Goal: Transaction & Acquisition: Book appointment/travel/reservation

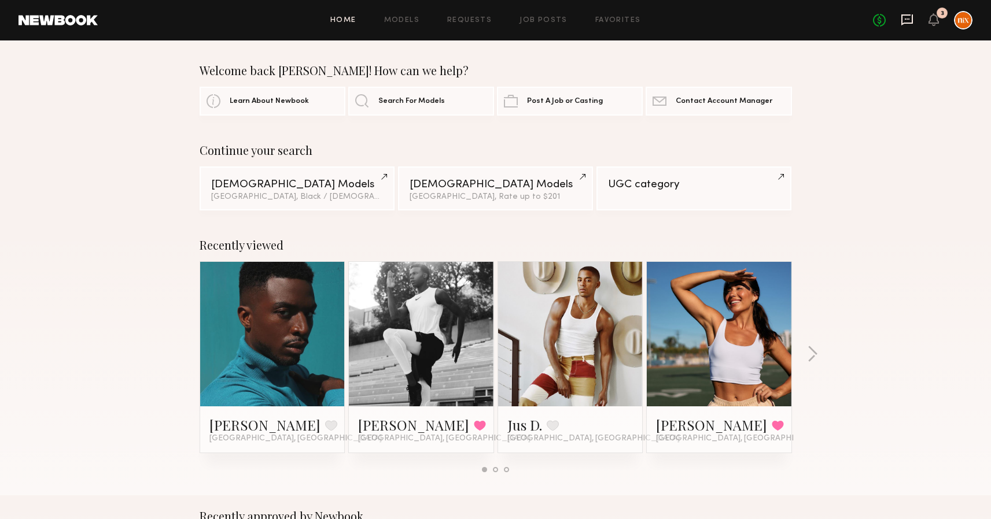
click at [912, 17] on icon at bounding box center [907, 19] width 12 height 11
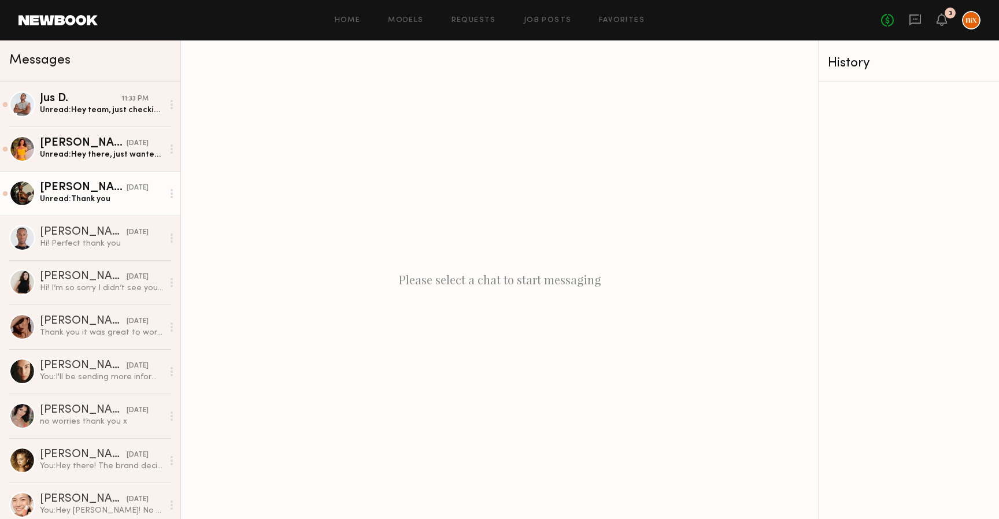
click at [88, 194] on div "Unread: Thank you" at bounding box center [101, 199] width 123 height 11
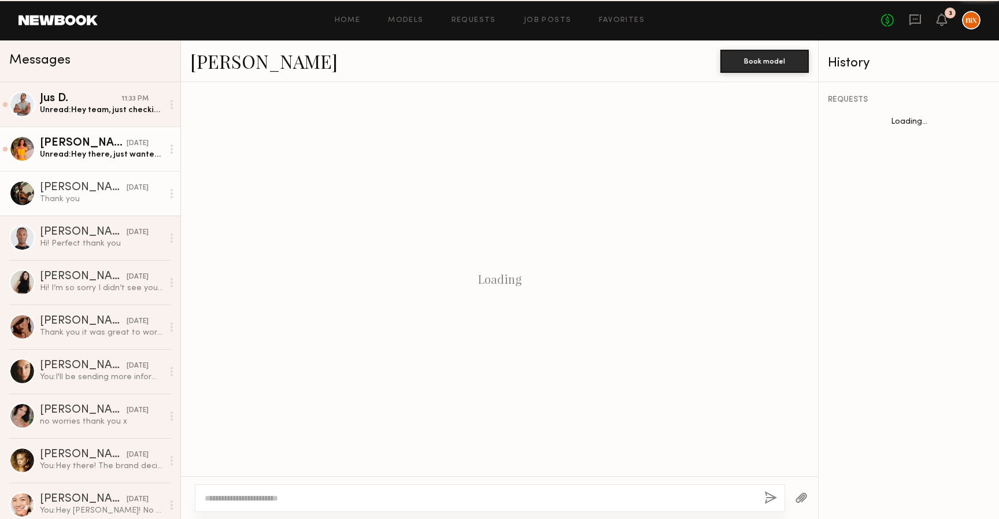
scroll to position [164, 0]
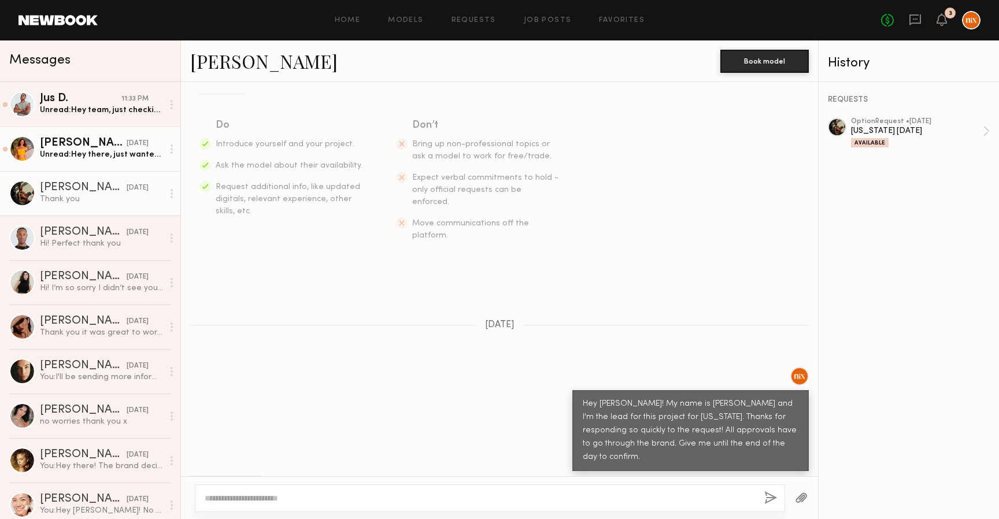
click at [86, 158] on div "Unread: Hey there, just wanted to check in. Did you have a moment to talk to th…" at bounding box center [101, 154] width 123 height 11
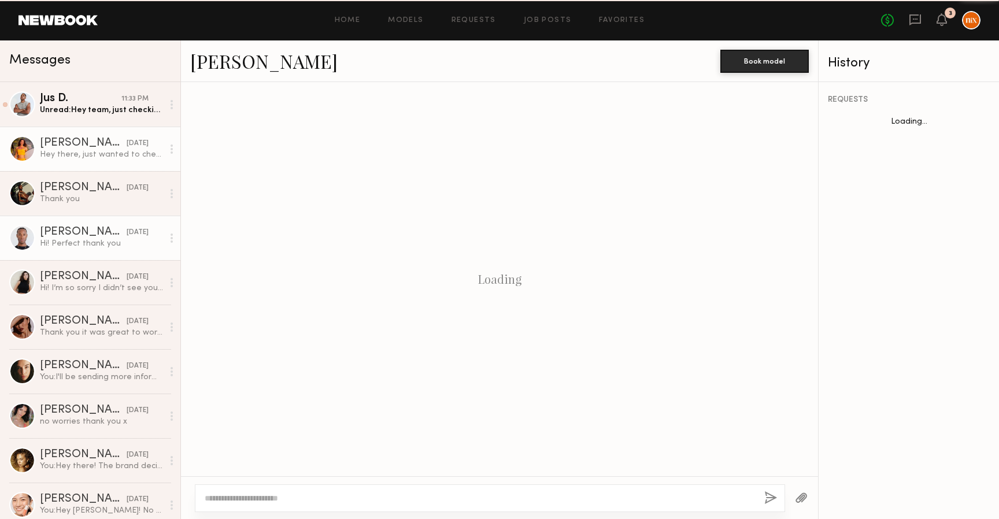
scroll to position [482, 0]
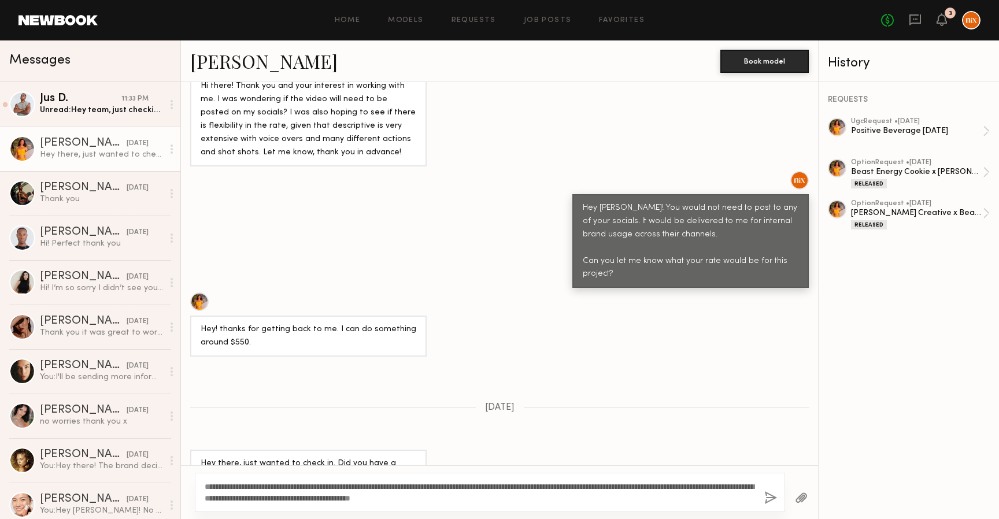
type textarea "**********"
click at [768, 496] on button "button" at bounding box center [771, 499] width 13 height 14
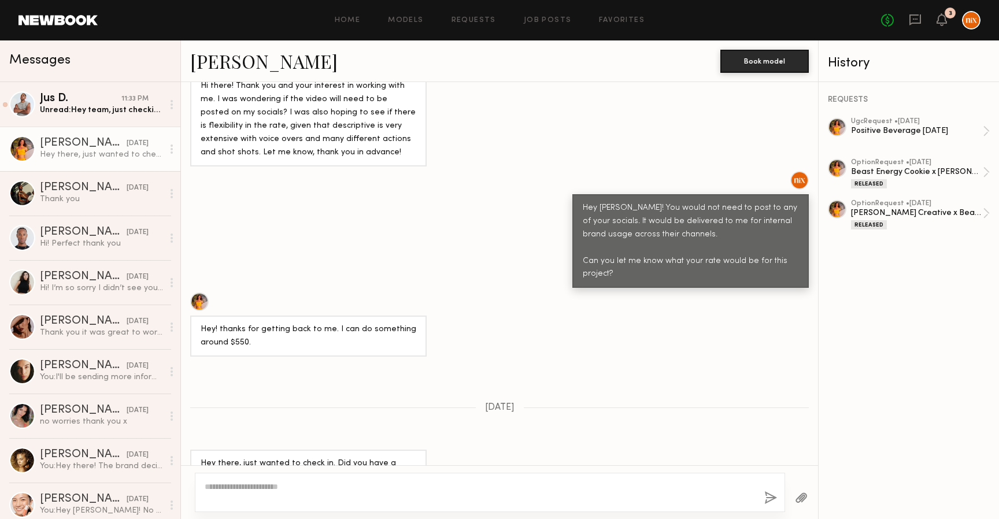
scroll to position [730, 0]
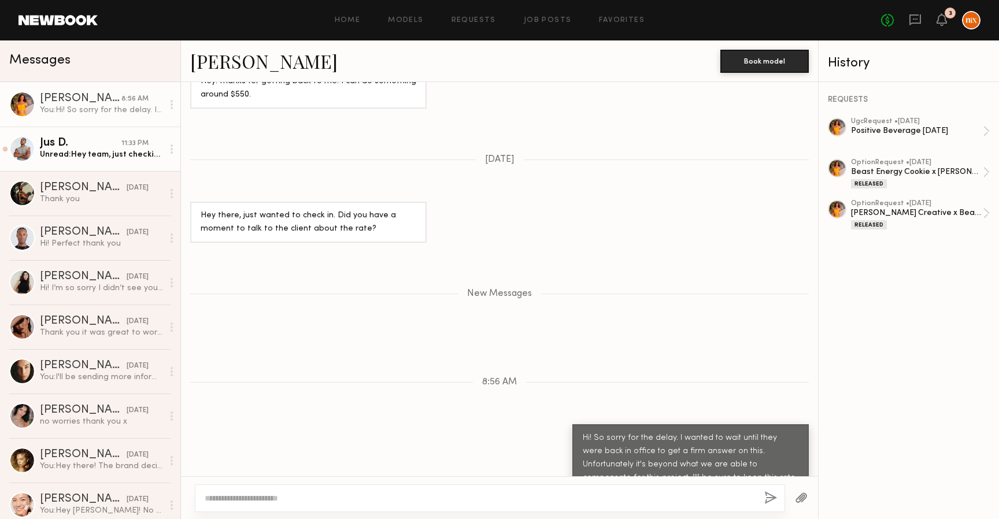
click at [86, 147] on div "Jus D." at bounding box center [81, 144] width 82 height 12
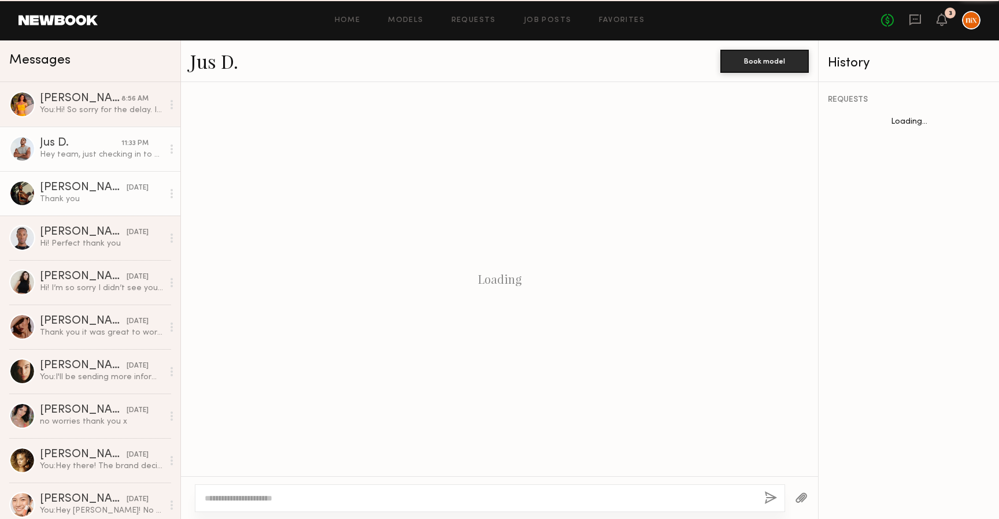
scroll to position [347, 0]
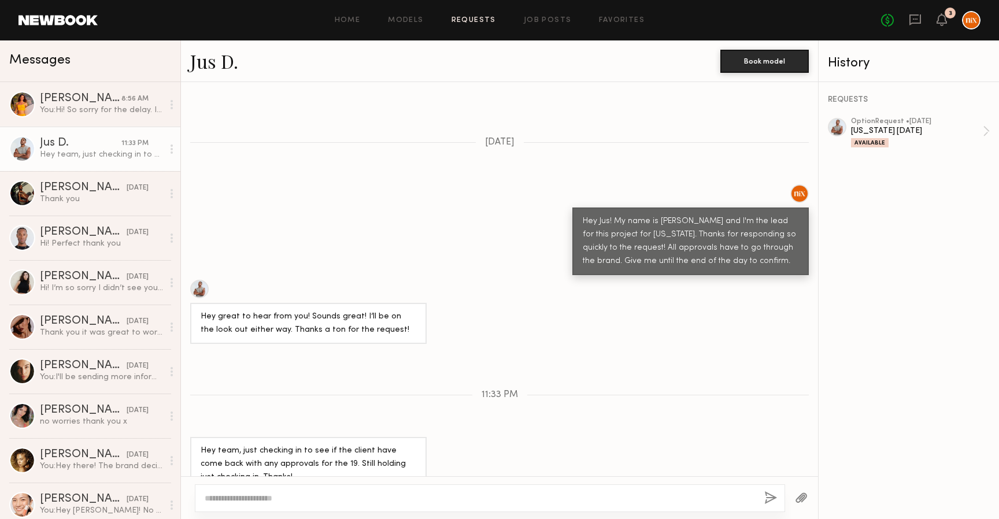
click at [483, 21] on link "Requests" at bounding box center [474, 21] width 45 height 8
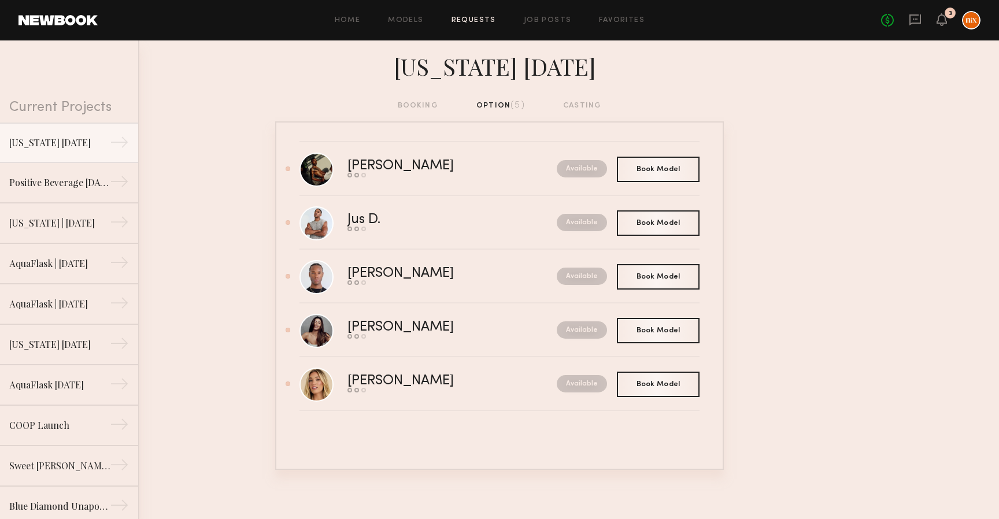
click at [224, 226] on nb-requests-list-container "Bobby B. Send request Model response Book model Available Book Model Book Jus D…" at bounding box center [499, 295] width 999 height 349
click at [455, 383] on div "Hailey M." at bounding box center [427, 381] width 158 height 13
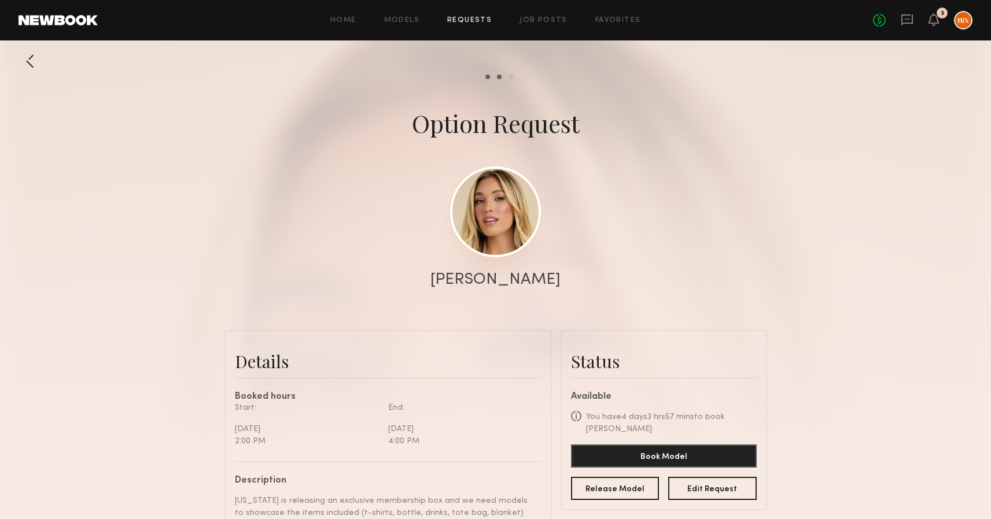
click at [510, 201] on link at bounding box center [495, 212] width 91 height 91
click at [661, 454] on button "Book Model" at bounding box center [664, 455] width 186 height 23
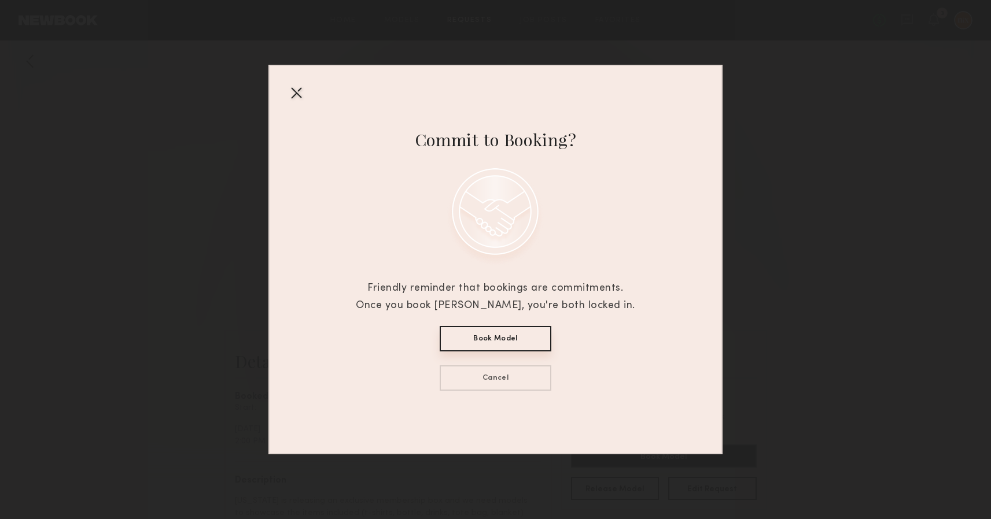
click at [491, 339] on button "Book Model" at bounding box center [496, 338] width 112 height 25
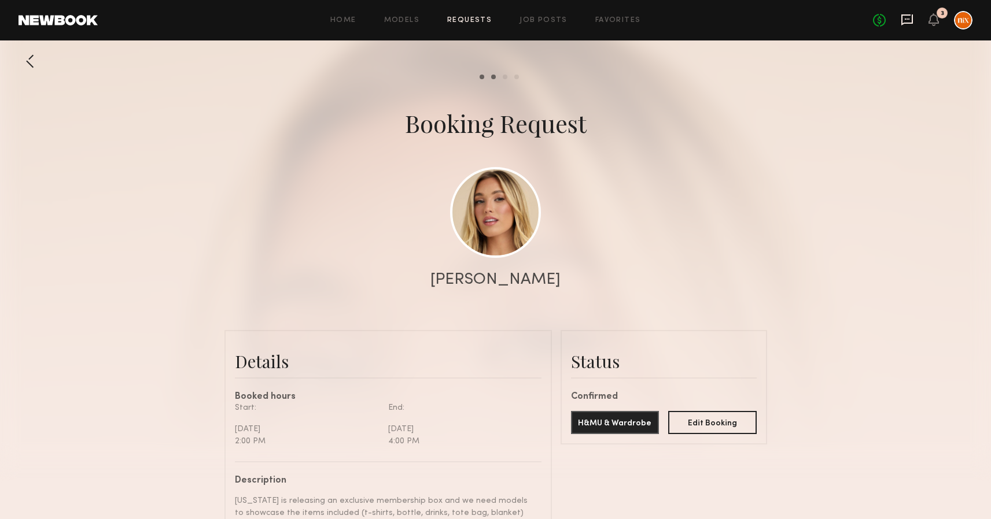
click at [906, 14] on icon at bounding box center [907, 19] width 12 height 11
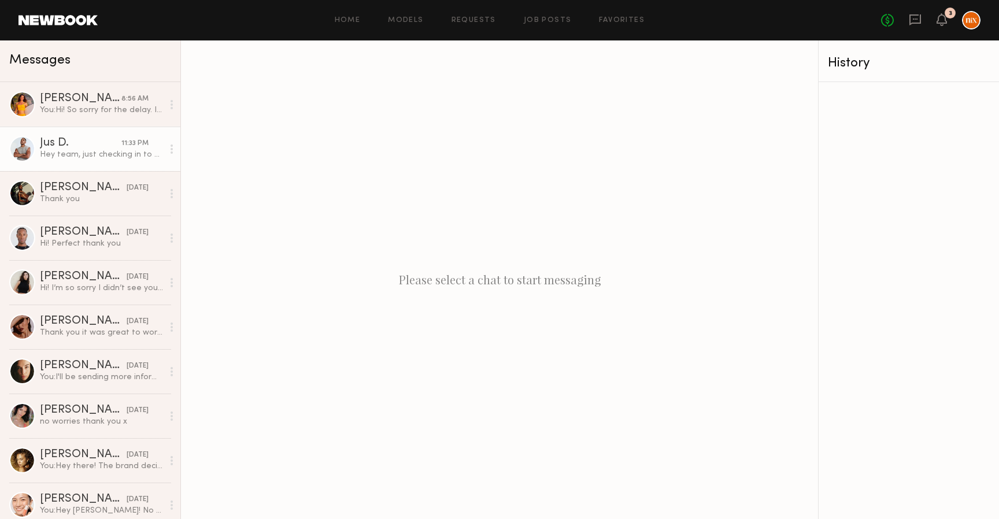
click at [56, 139] on div "Jus D." at bounding box center [81, 144] width 82 height 12
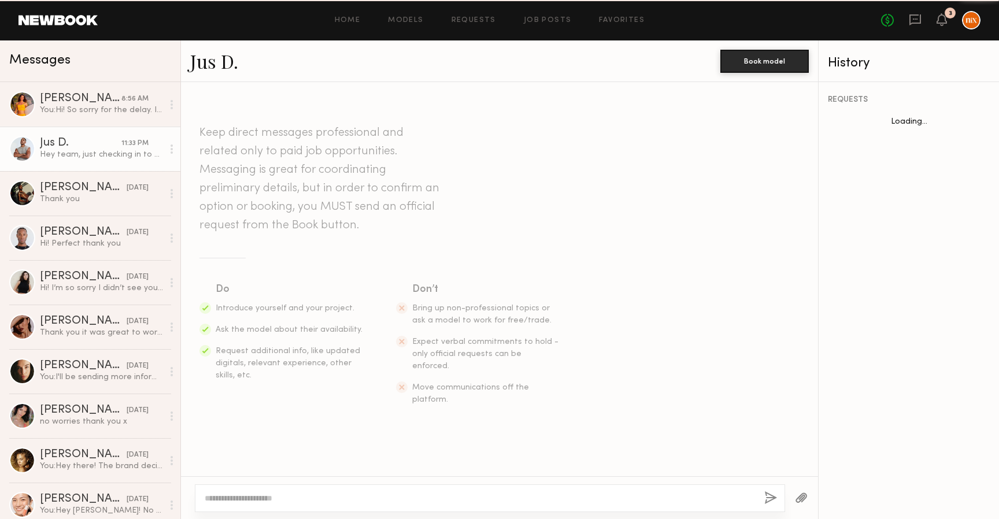
scroll to position [347, 0]
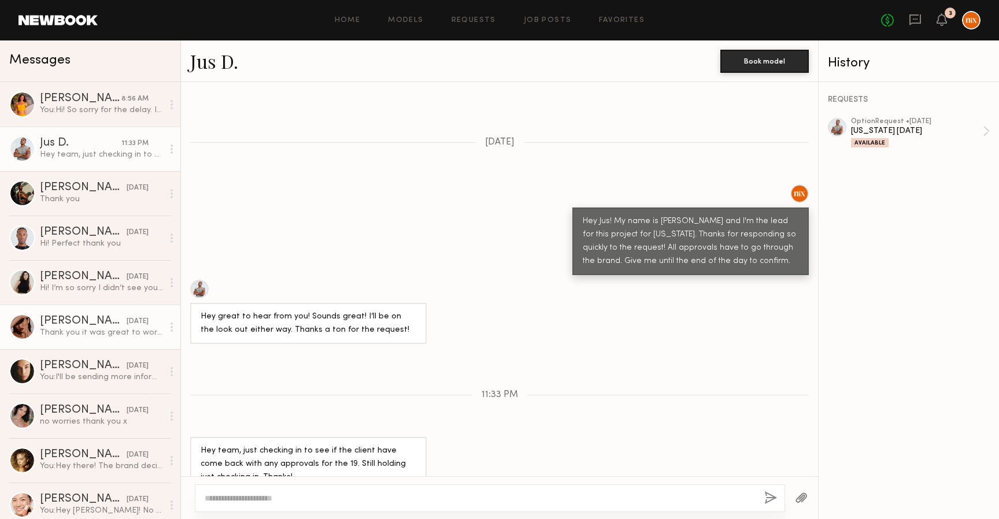
click at [57, 306] on link "Naraa B. 07/15/2025 Thank you it was great to work with you guys" at bounding box center [90, 327] width 180 height 45
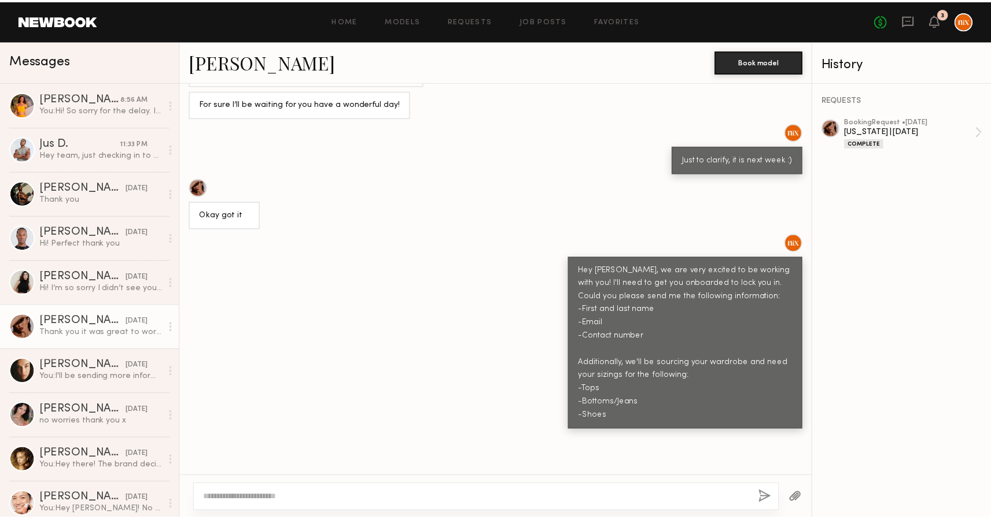
scroll to position [604, 0]
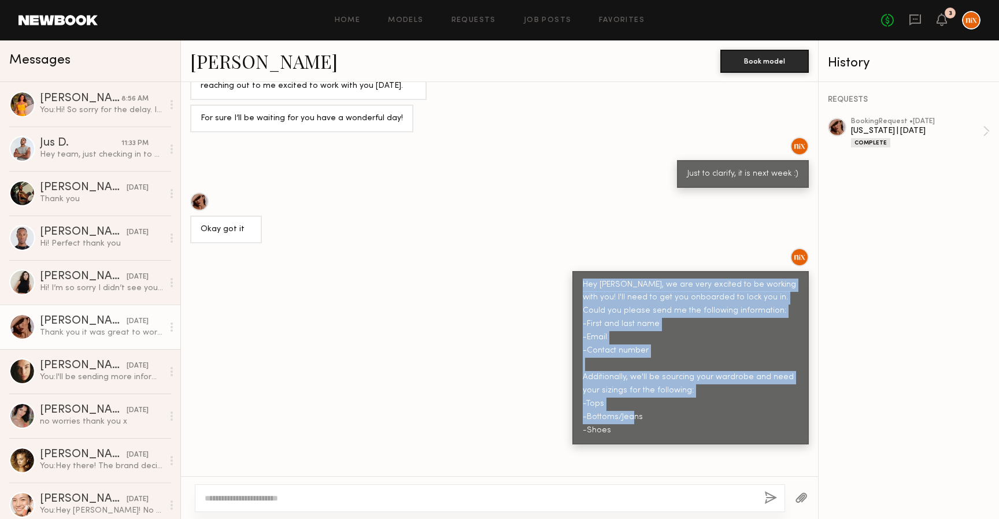
drag, startPoint x: 610, startPoint y: 397, endPoint x: 516, endPoint y: 228, distance: 192.8
click at [516, 248] on div "Hey Nara, we are very excited to be working with you! I'll need to get you onbo…" at bounding box center [499, 346] width 637 height 197
click at [398, 286] on div "Hey Nara, we are very excited to be working with you! I'll need to get you onbo…" at bounding box center [499, 346] width 637 height 197
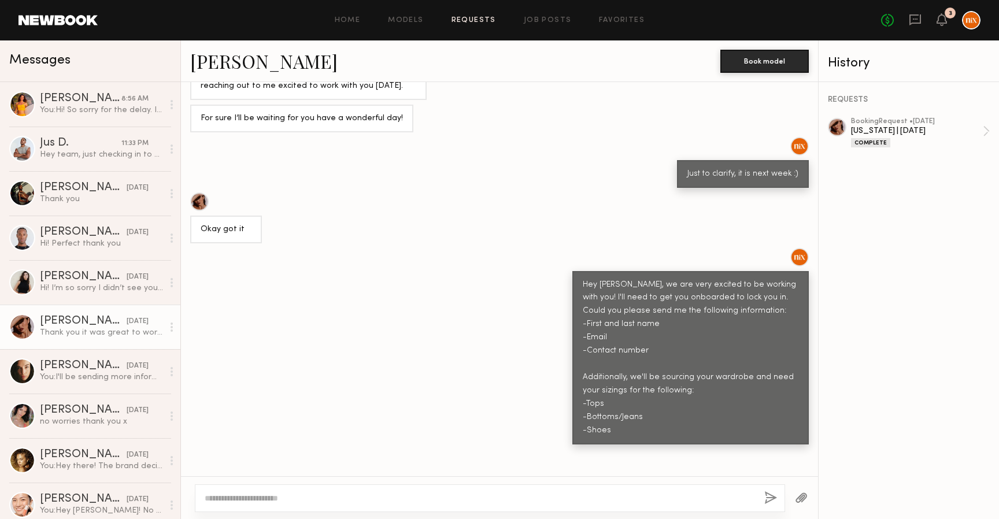
click at [475, 17] on link "Requests" at bounding box center [474, 21] width 45 height 8
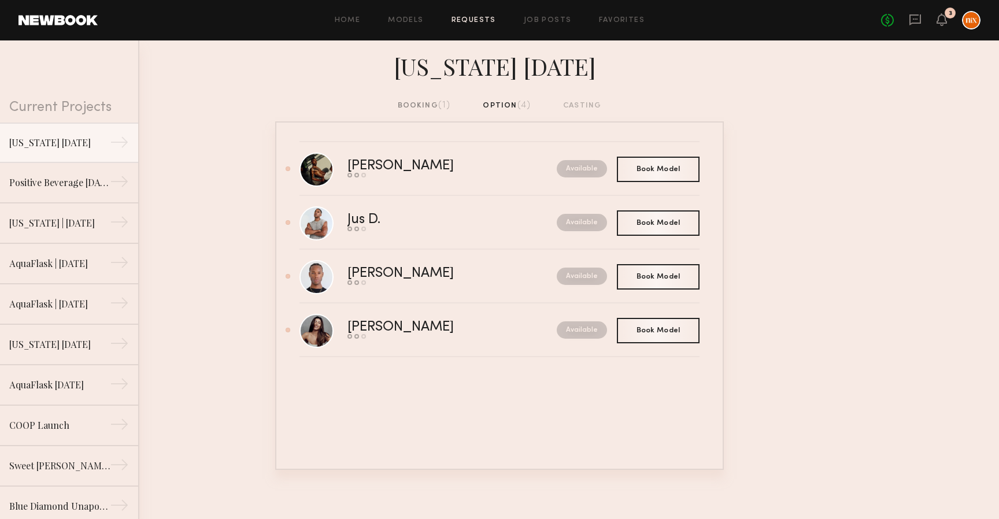
click at [426, 103] on div "booking (1)" at bounding box center [424, 105] width 53 height 13
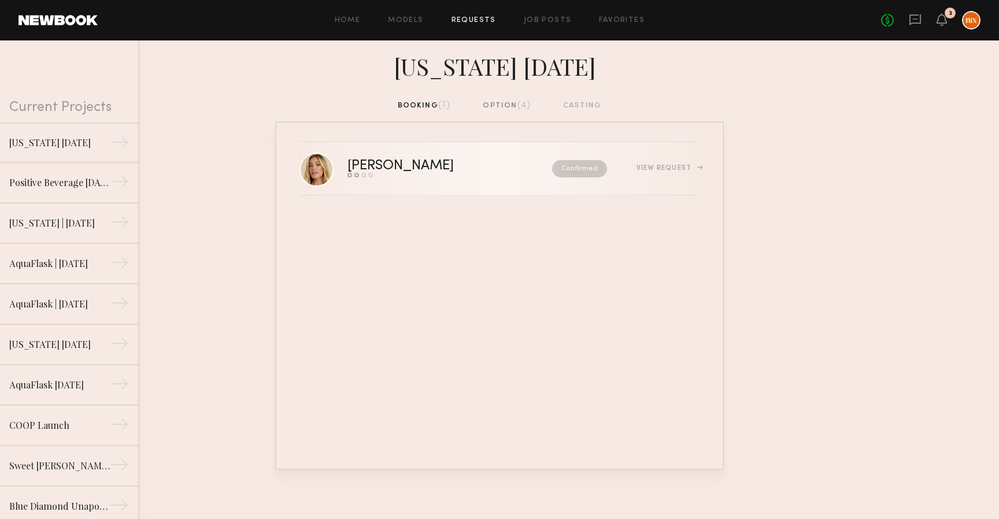
click at [396, 167] on div "[PERSON_NAME]" at bounding box center [426, 166] width 156 height 13
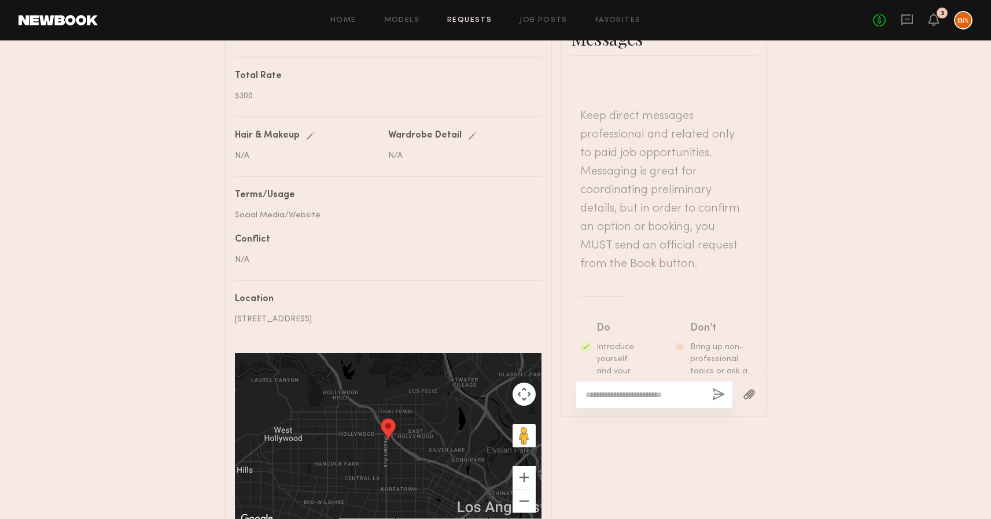
scroll to position [626, 0]
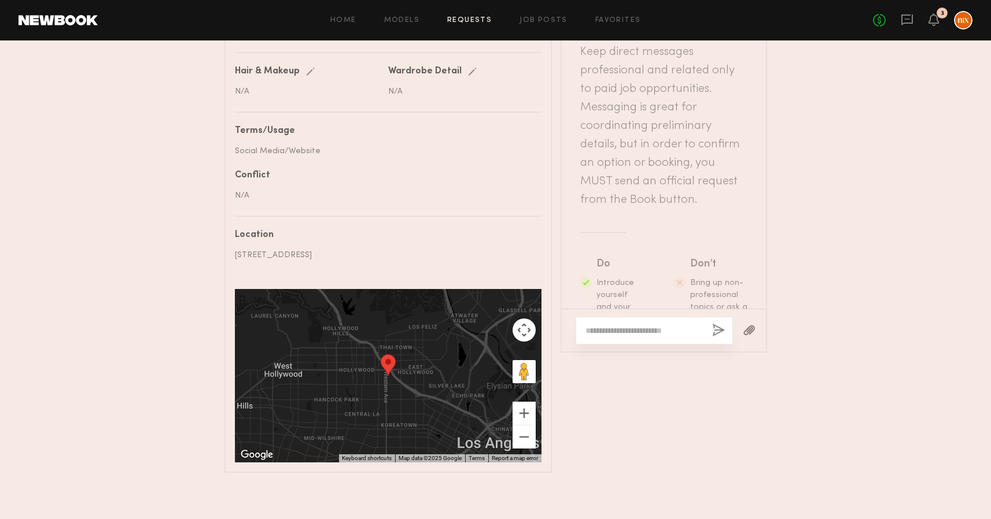
click at [660, 334] on textarea at bounding box center [643, 331] width 117 height 12
paste textarea "**********"
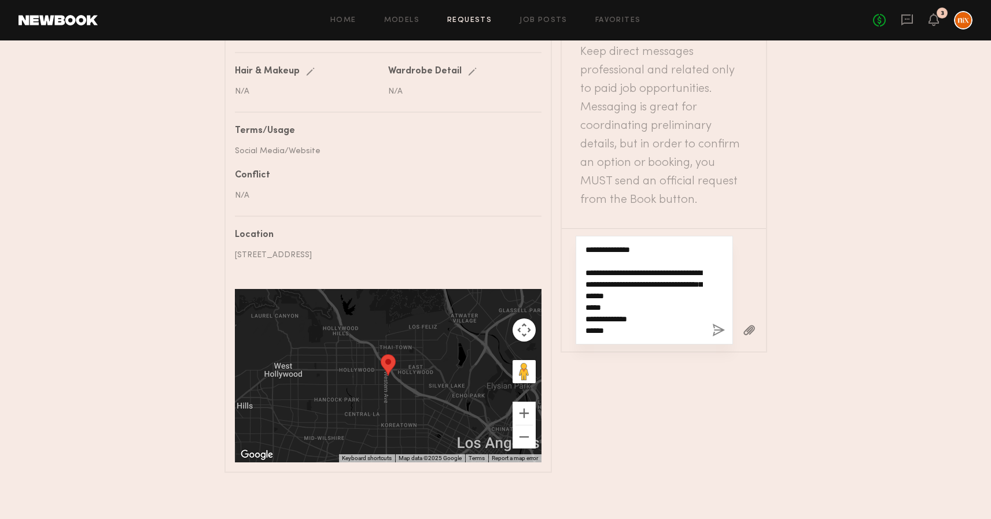
scroll to position [0, 0]
click at [610, 259] on textarea "**********" at bounding box center [643, 290] width 117 height 93
drag, startPoint x: 618, startPoint y: 333, endPoint x: 571, endPoint y: 331, distance: 46.3
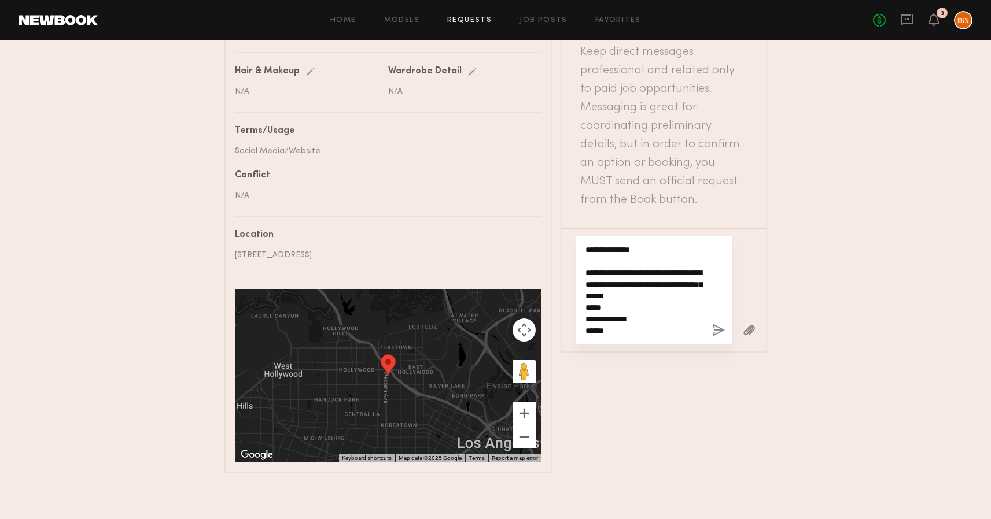
click at [571, 331] on div "**********" at bounding box center [664, 289] width 204 height 123
type textarea "**********"
click at [721, 329] on button "button" at bounding box center [718, 331] width 13 height 14
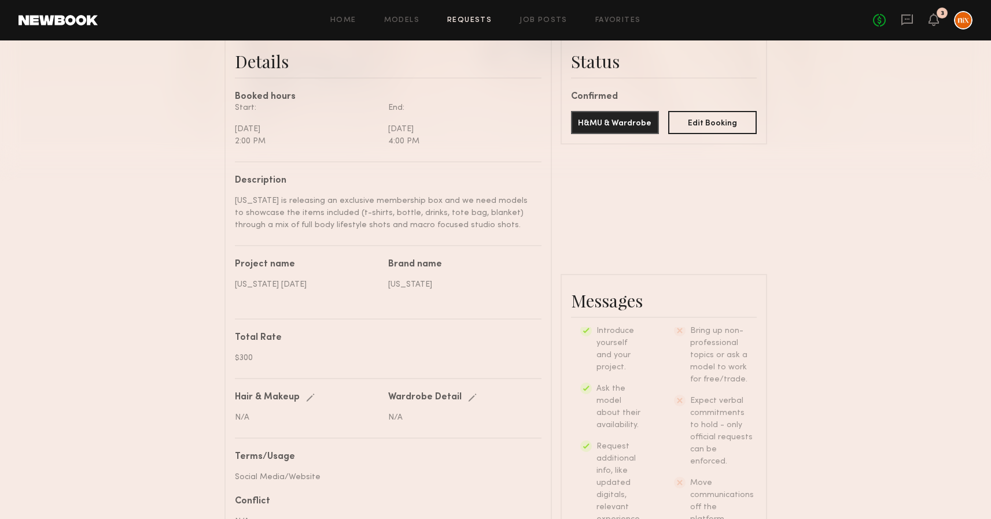
scroll to position [120, 0]
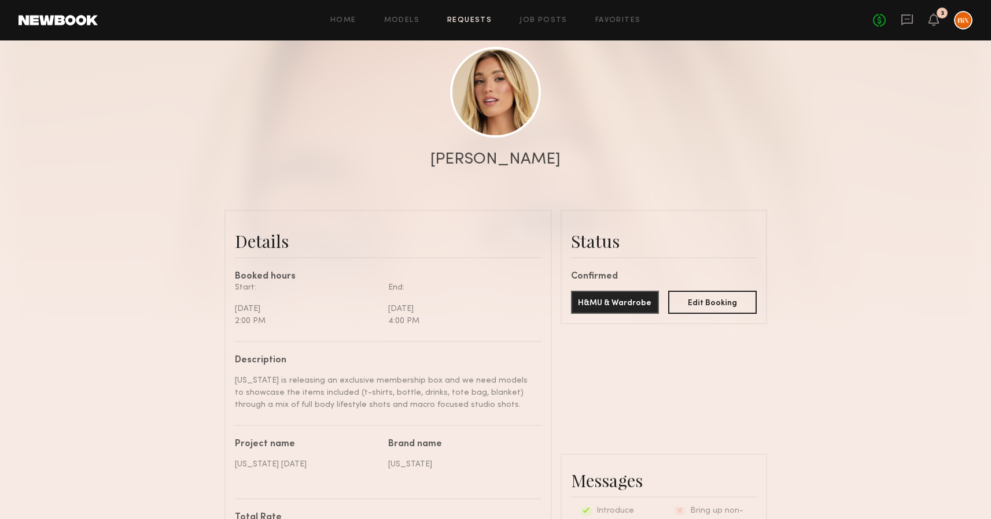
click at [474, 21] on link "Requests" at bounding box center [469, 21] width 45 height 8
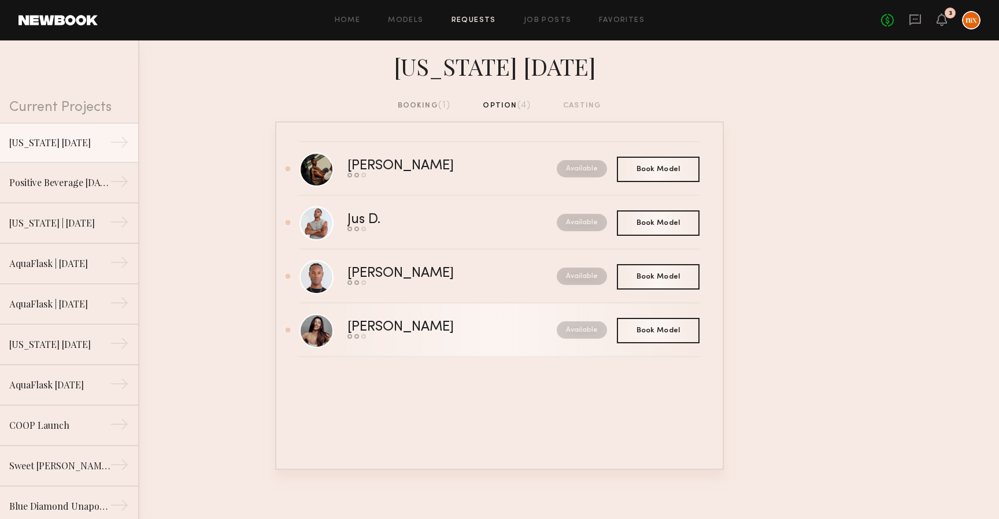
click at [409, 323] on div "Elke K." at bounding box center [427, 327] width 158 height 13
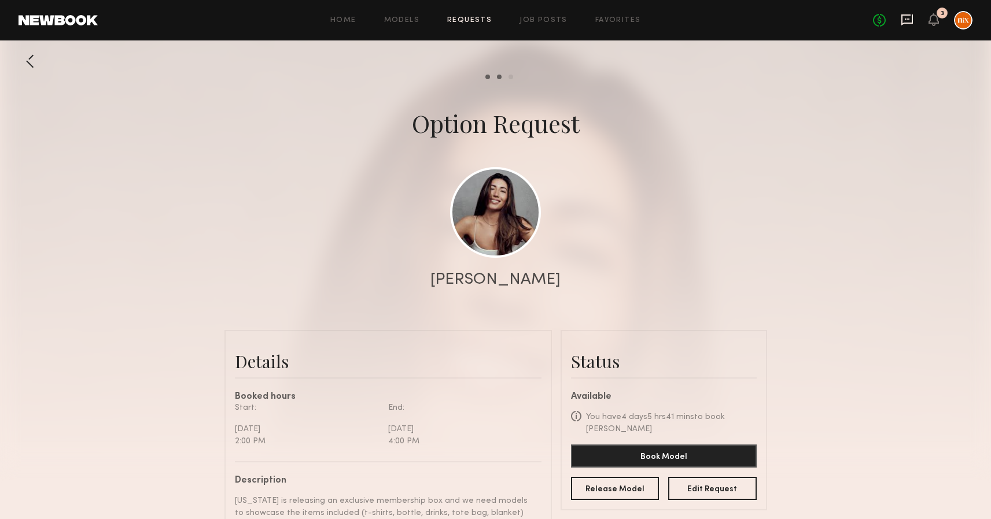
click at [909, 21] on icon at bounding box center [906, 19] width 13 height 13
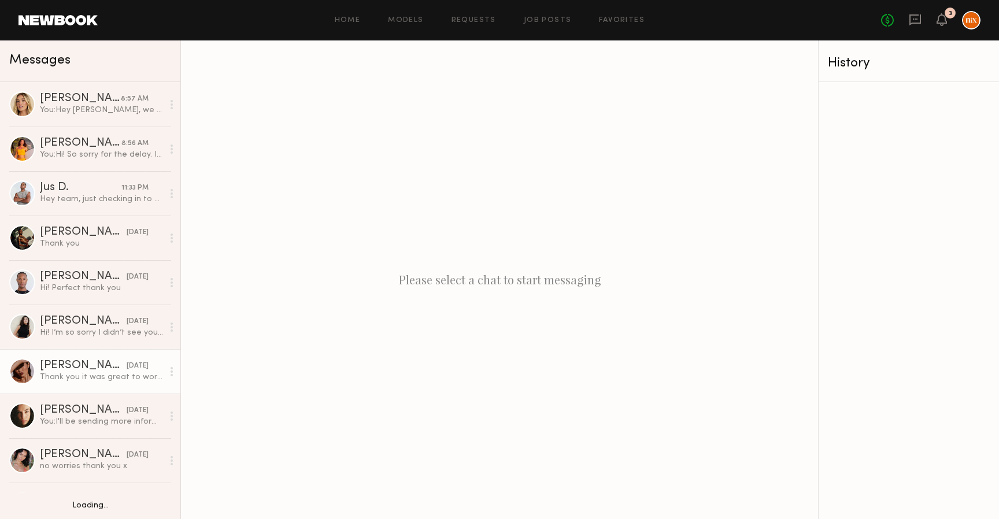
scroll to position [35, 0]
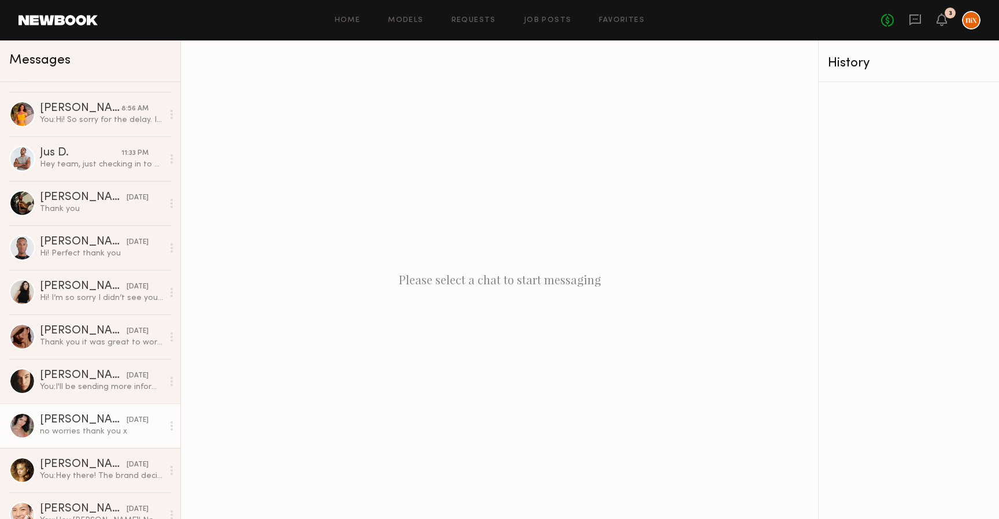
click at [94, 429] on div "no worries thank you x" at bounding box center [101, 431] width 123 height 11
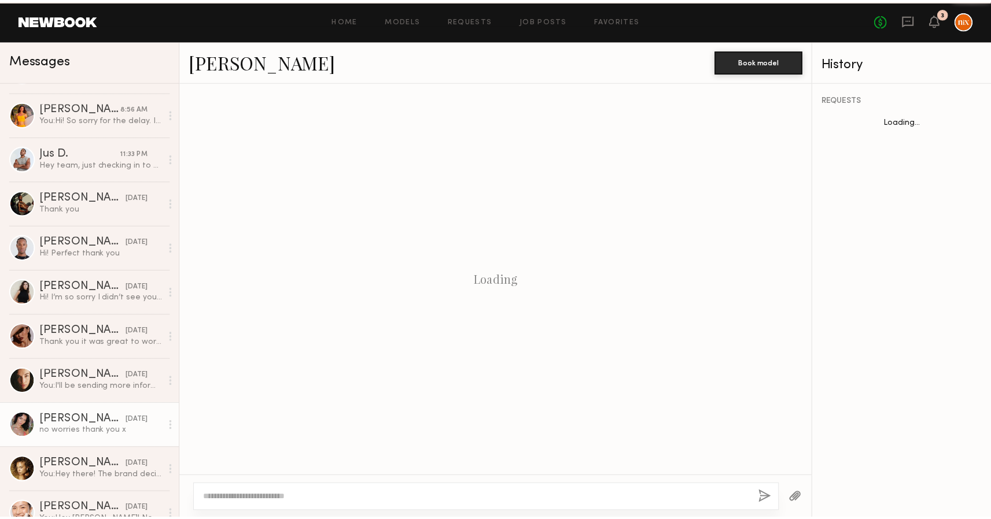
scroll to position [440, 0]
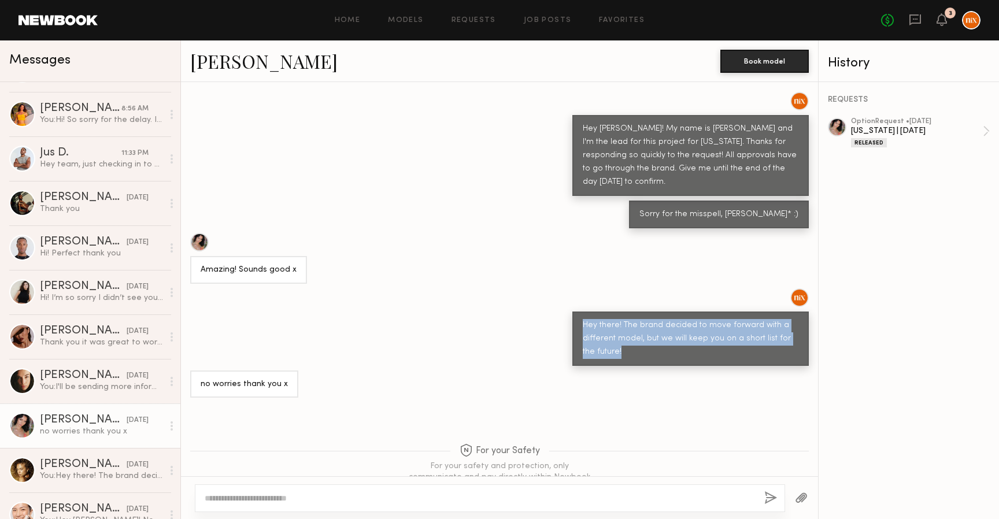
drag, startPoint x: 639, startPoint y: 318, endPoint x: 529, endPoint y: 268, distance: 120.9
click at [529, 289] on div "Hey there! The brand decided to move forward with a different model, but we wil…" at bounding box center [499, 327] width 637 height 77
copy div "Hey there! The brand decided to move forward with a different model, but we wil…"
click at [469, 20] on link "Requests" at bounding box center [474, 21] width 45 height 8
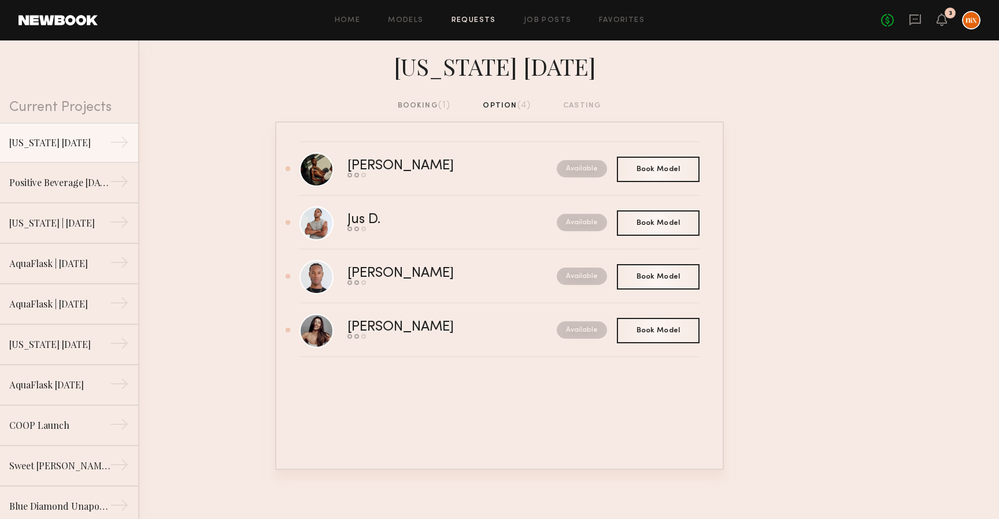
click at [427, 105] on div "booking (1)" at bounding box center [424, 105] width 53 height 13
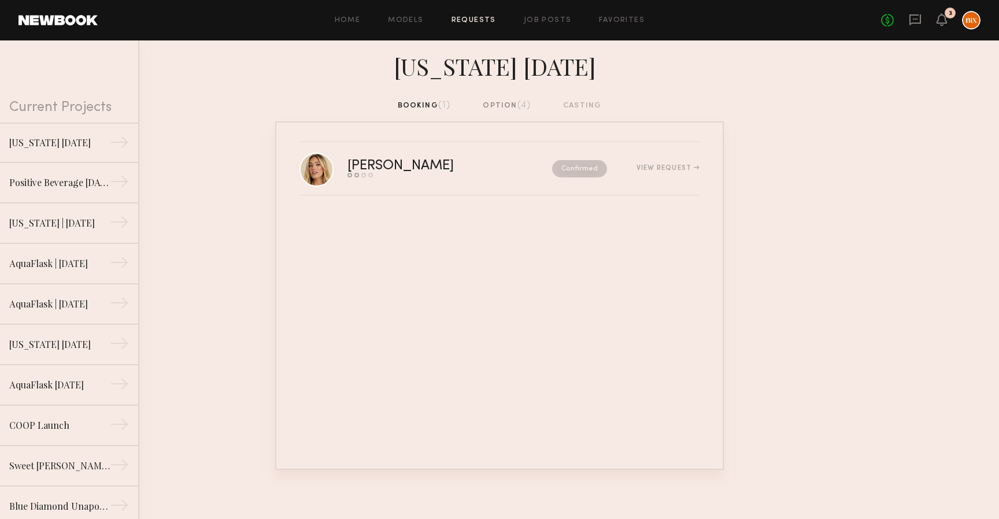
click at [493, 108] on div "option (4)" at bounding box center [507, 105] width 48 height 13
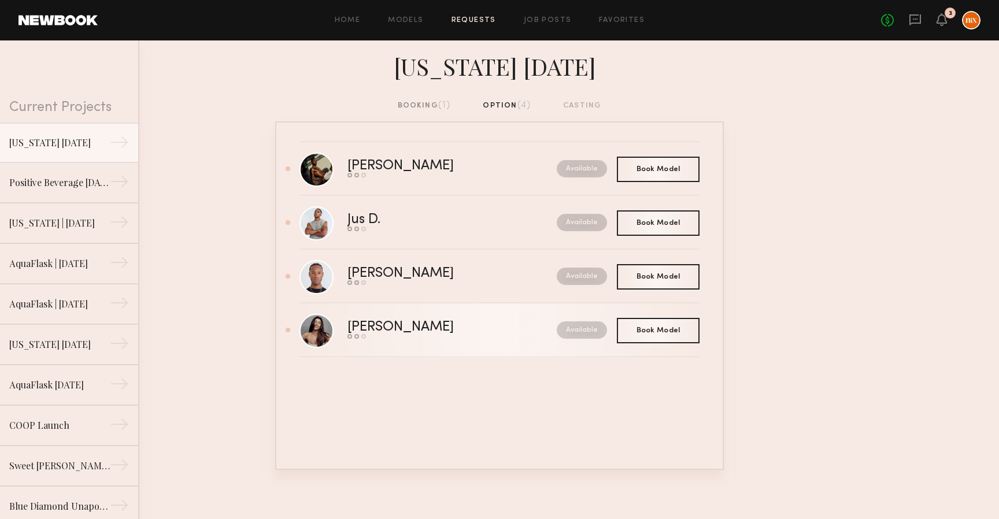
click at [370, 343] on link "Elke K. Send request Model response Book model Available" at bounding box center [500, 331] width 400 height 54
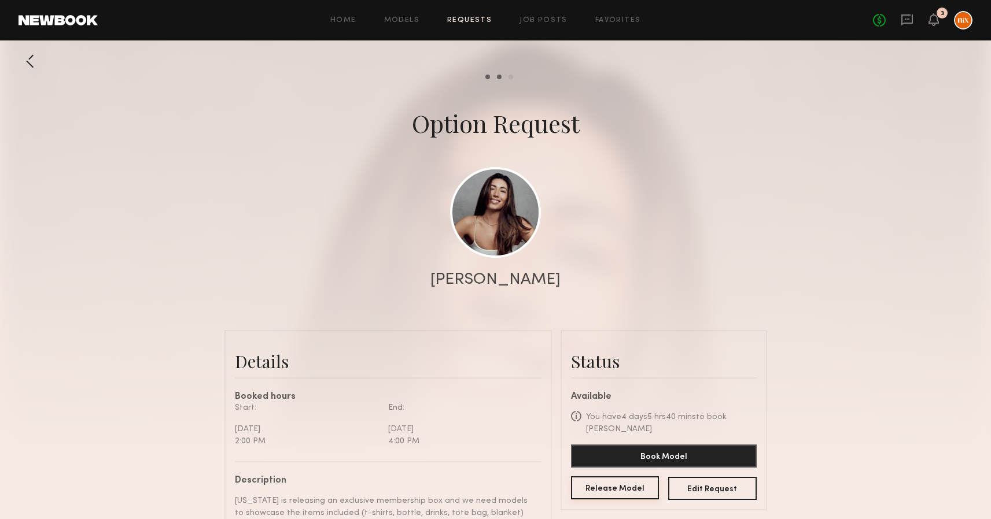
click at [628, 477] on button "Release Model" at bounding box center [615, 488] width 88 height 23
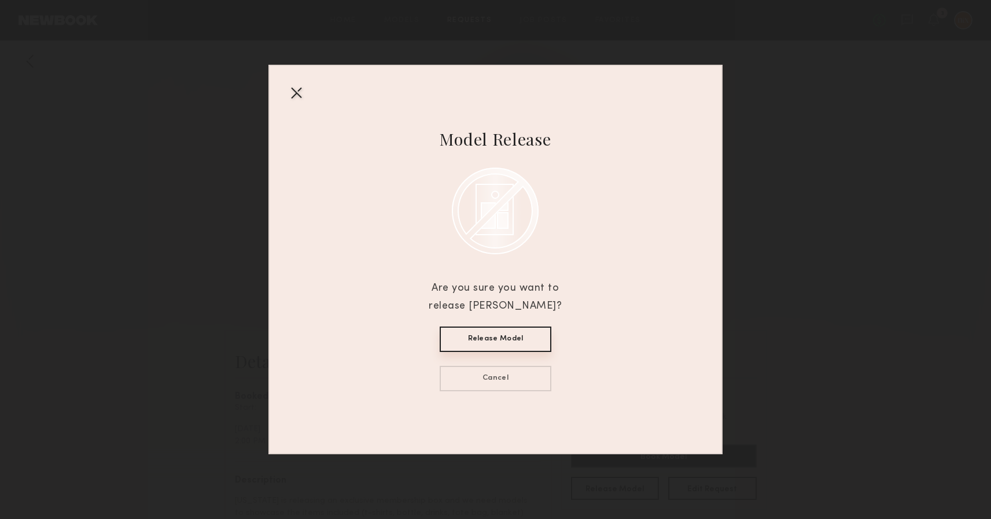
click at [505, 333] on button "Release Model" at bounding box center [496, 339] width 112 height 25
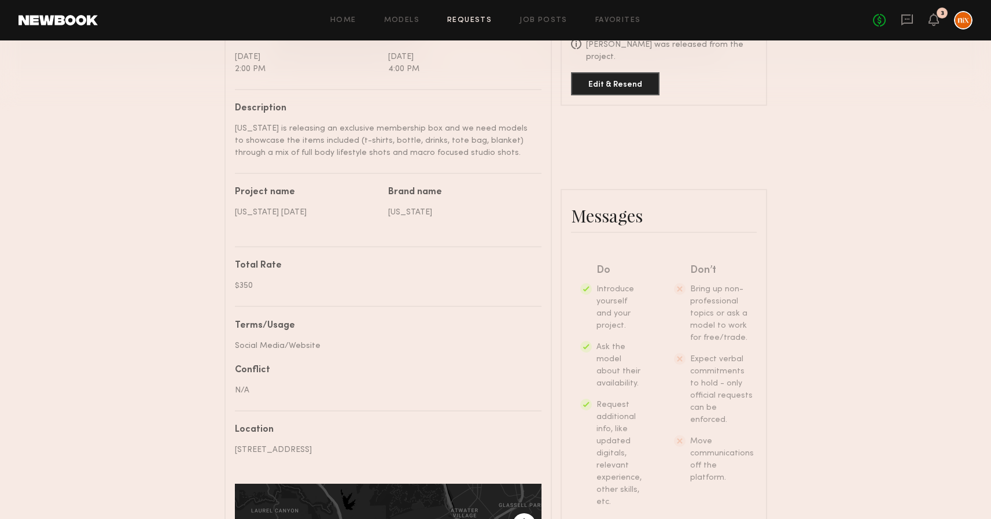
scroll to position [577, 0]
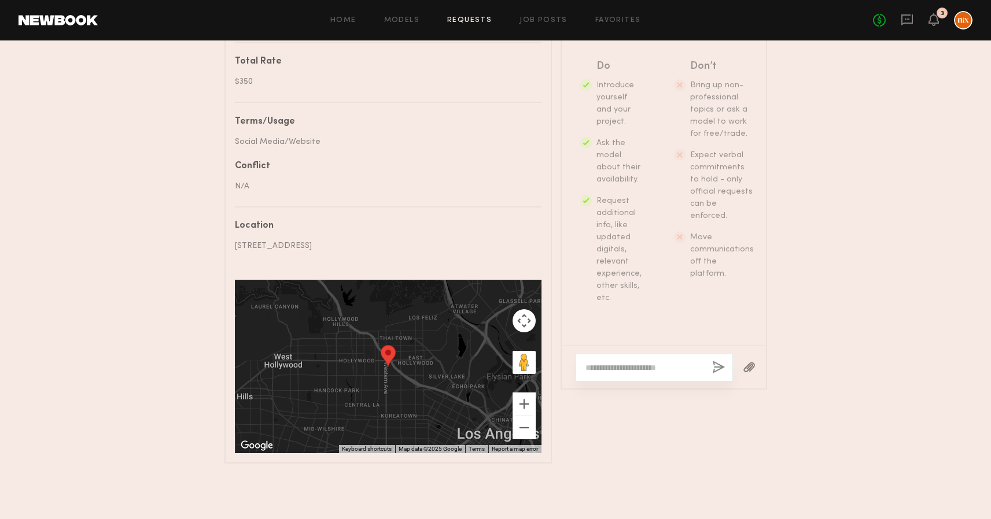
click at [654, 362] on textarea at bounding box center [643, 368] width 117 height 12
paste textarea "**********"
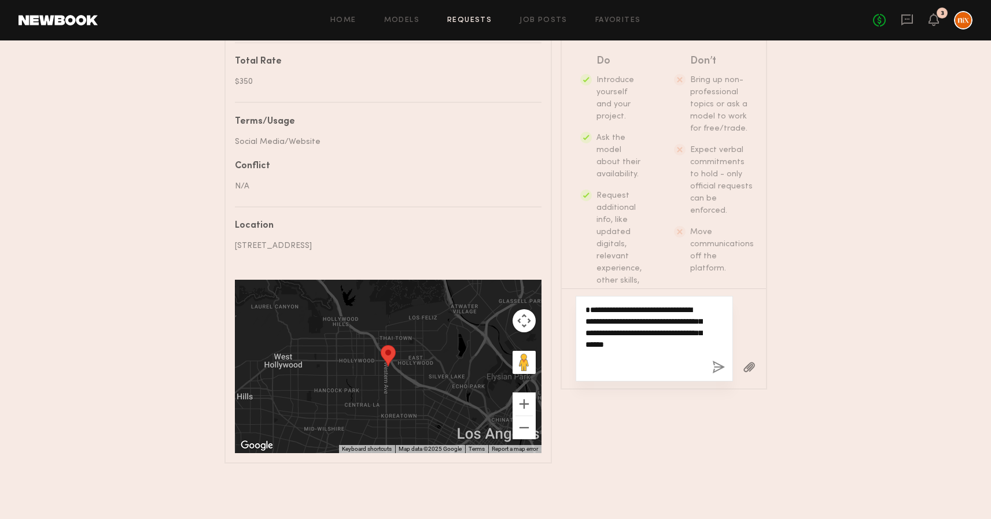
type textarea "**********"
click at [722, 364] on button "button" at bounding box center [718, 368] width 13 height 14
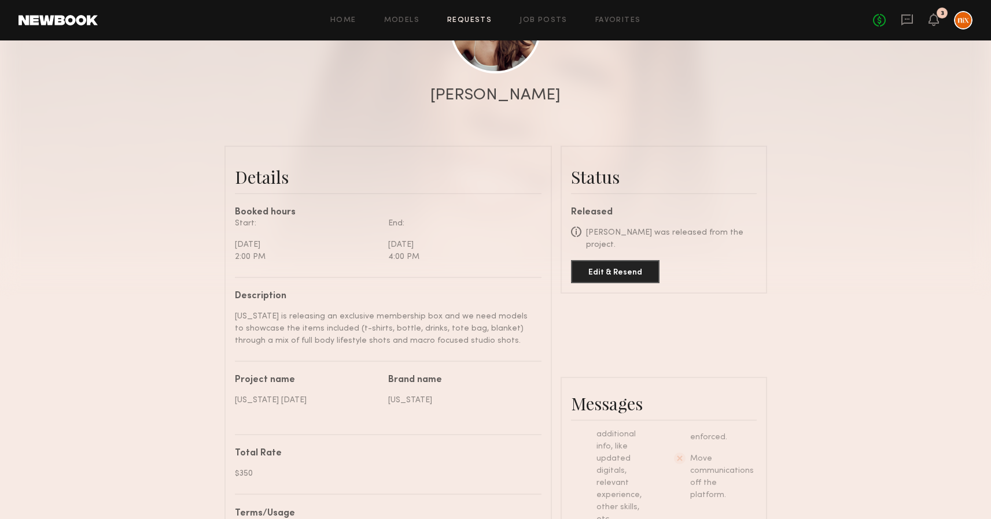
scroll to position [0, 0]
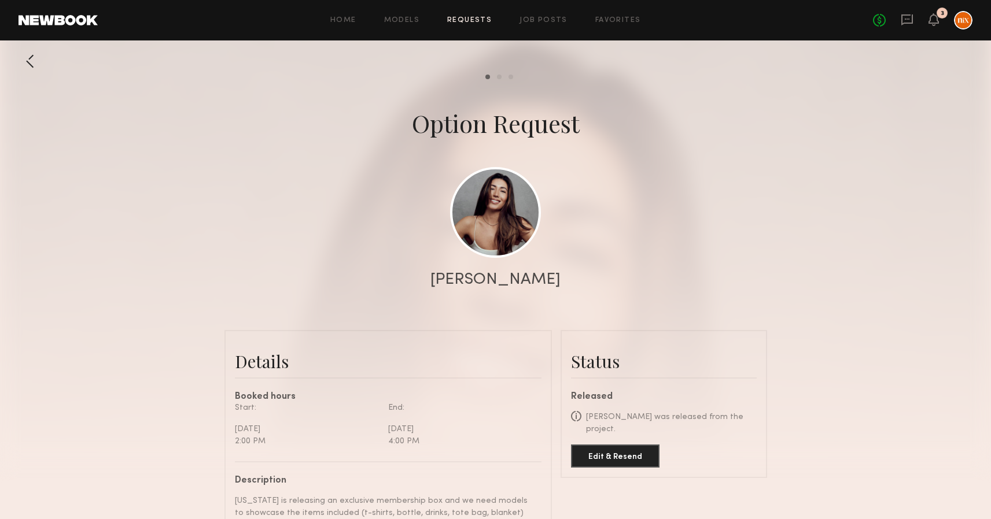
click at [460, 20] on link "Requests" at bounding box center [469, 21] width 45 height 8
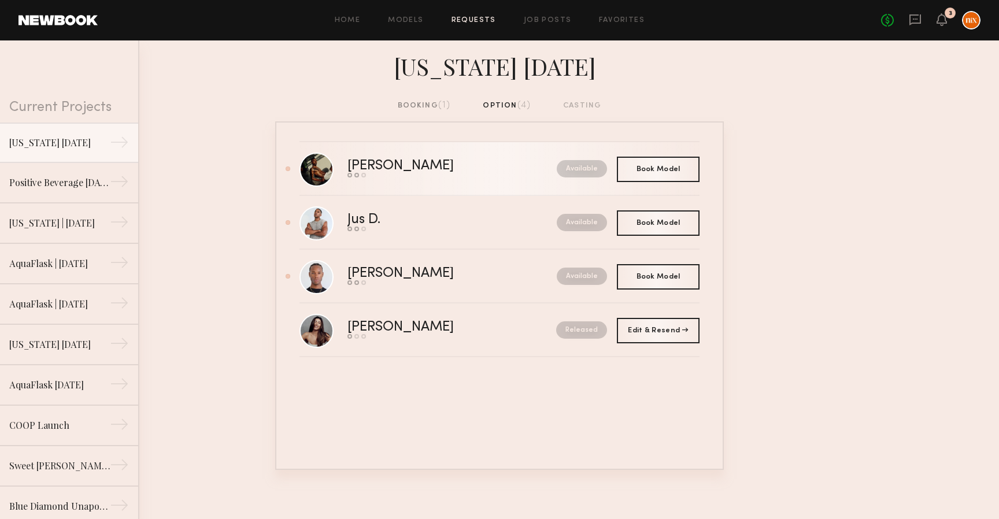
click at [396, 180] on link "Bobby B. Send request Model response Book model Available" at bounding box center [500, 169] width 400 height 54
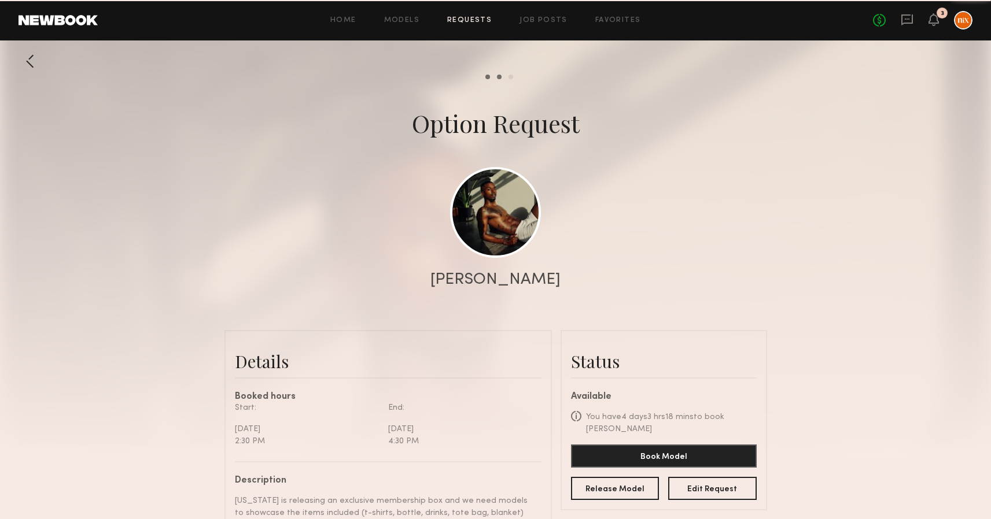
scroll to position [482, 0]
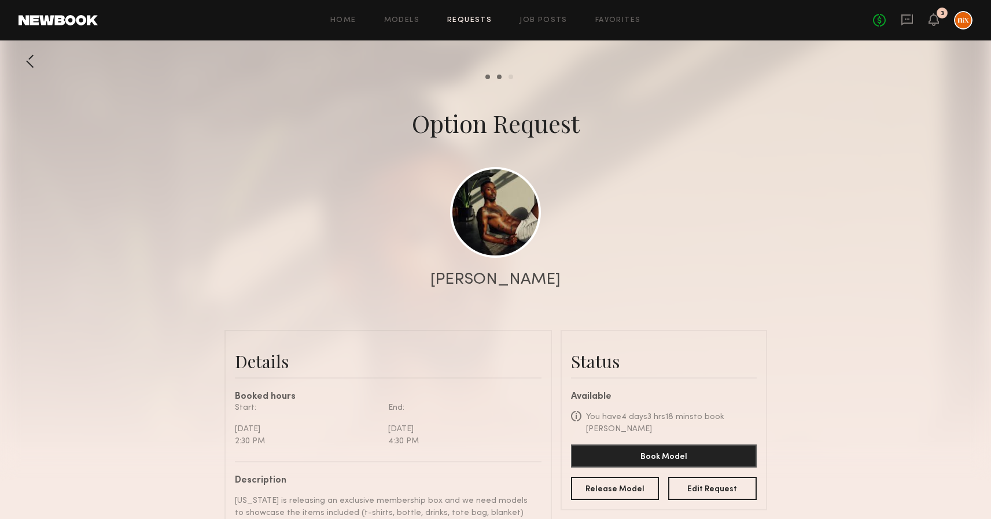
click at [549, 289] on div at bounding box center [495, 231] width 991 height 463
click at [478, 206] on link at bounding box center [495, 212] width 91 height 91
click at [24, 69] on div at bounding box center [30, 61] width 23 height 23
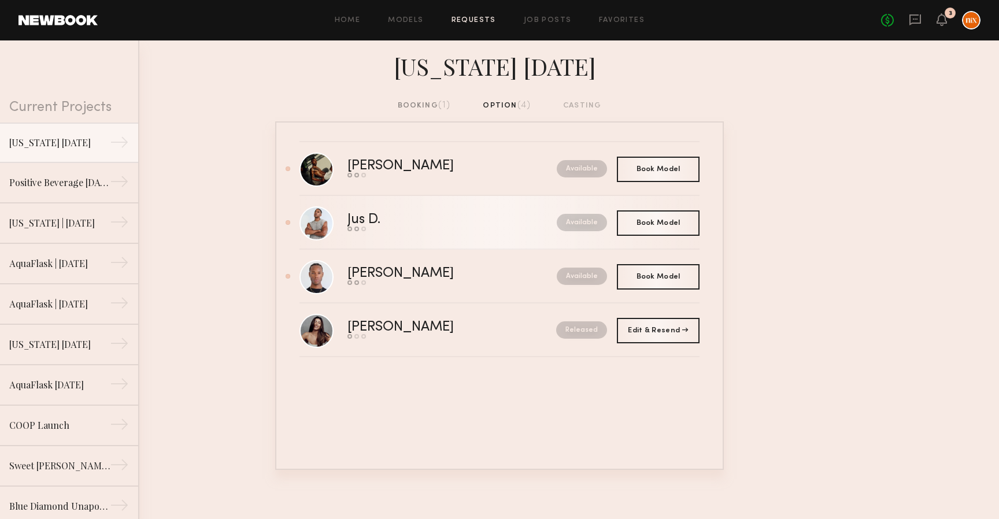
click at [438, 224] on div "Jus D." at bounding box center [408, 219] width 121 height 13
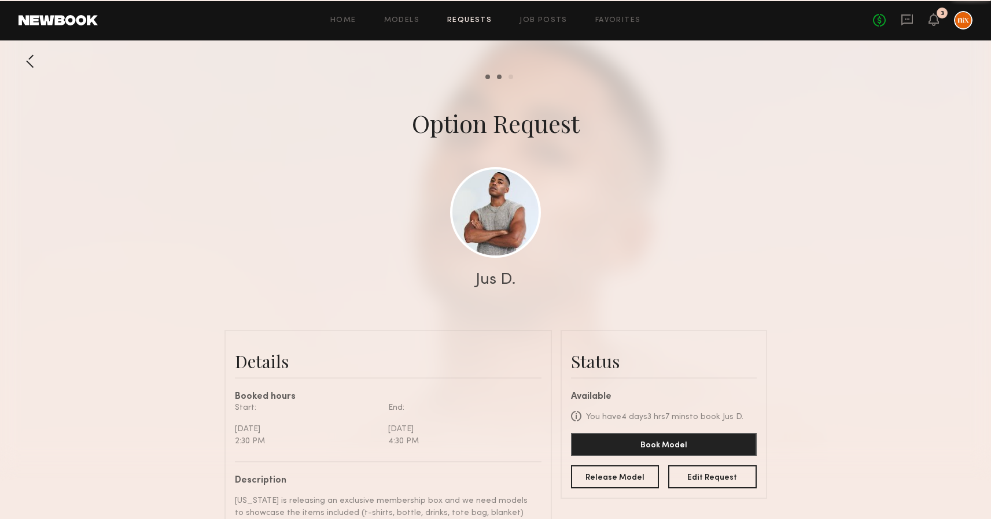
scroll to position [692, 0]
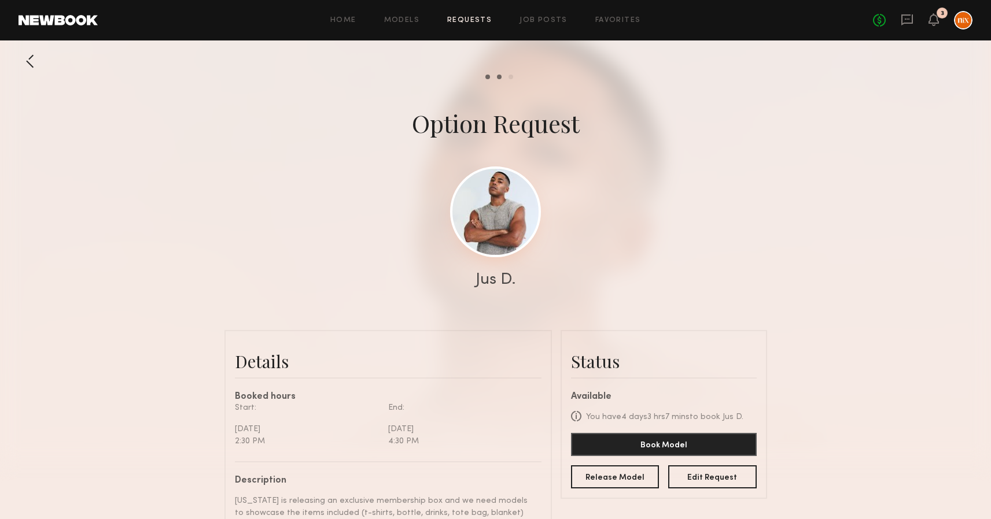
click at [483, 198] on link at bounding box center [495, 212] width 91 height 91
click at [3, 63] on div at bounding box center [495, 231] width 991 height 463
click at [25, 61] on div at bounding box center [30, 61] width 23 height 23
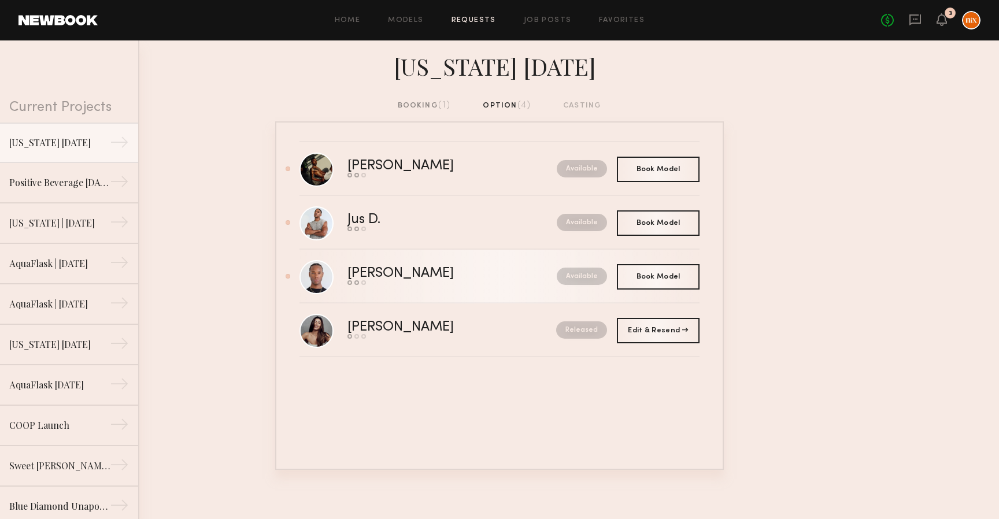
click at [421, 288] on link "Jeffrey H. Send request Model response Book model Available" at bounding box center [500, 277] width 400 height 54
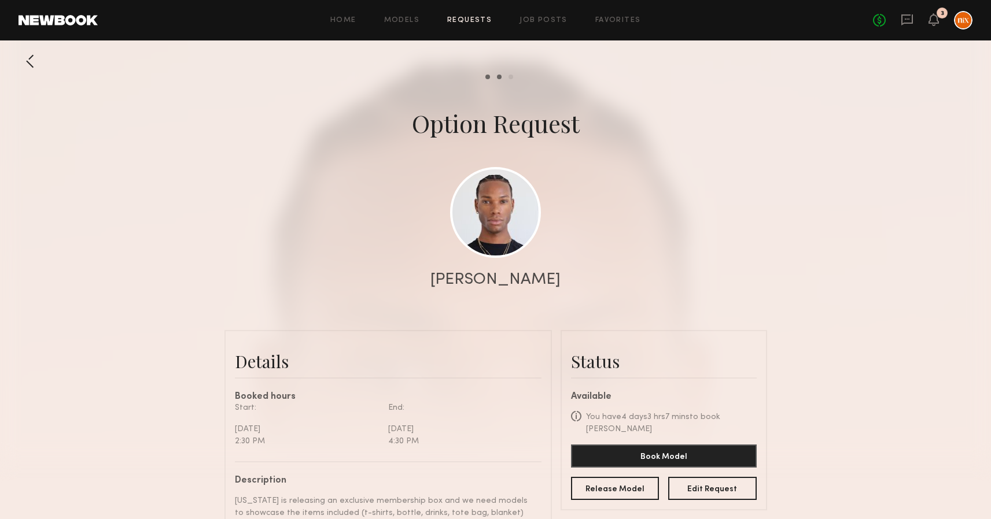
scroll to position [482, 0]
click at [483, 223] on link at bounding box center [495, 212] width 91 height 91
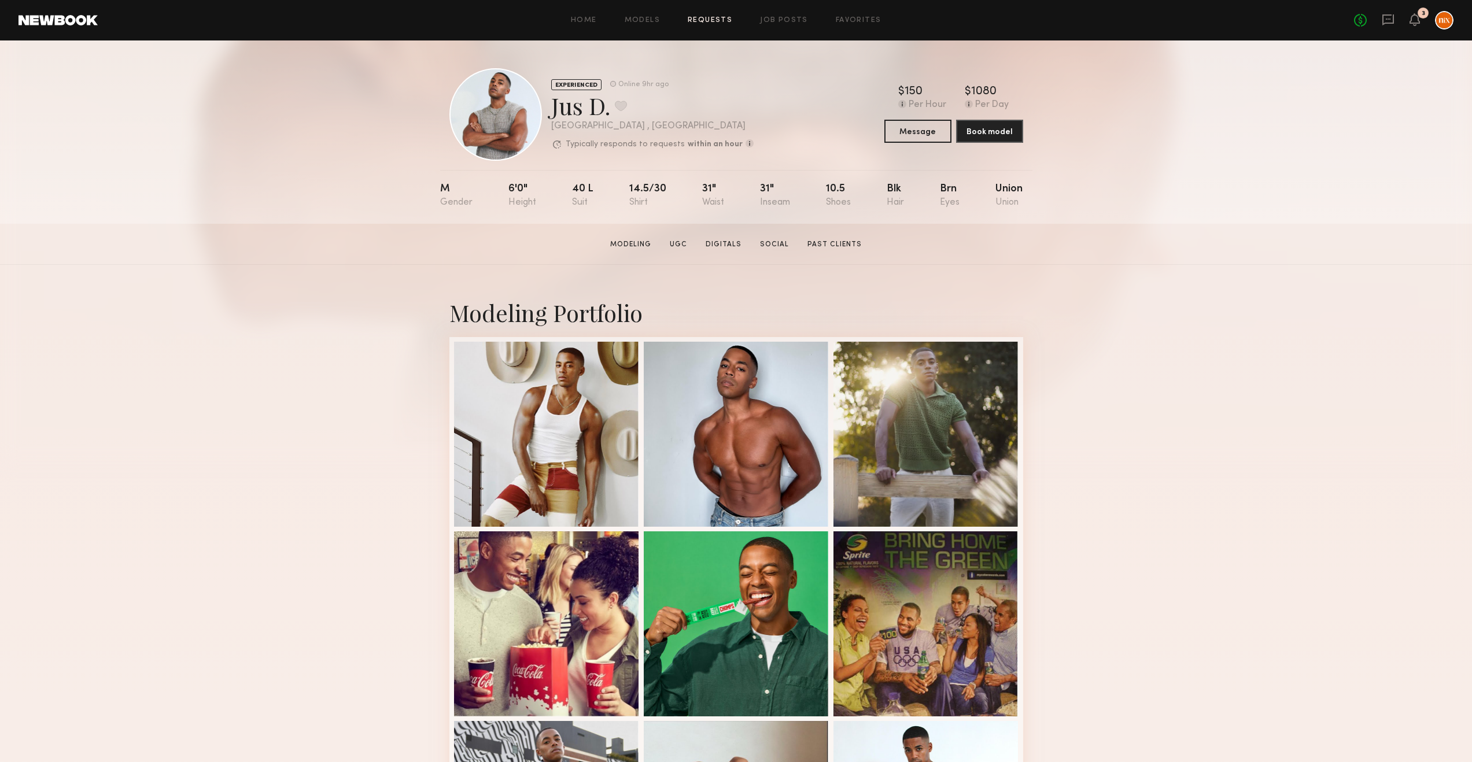
click at [719, 20] on link "Requests" at bounding box center [710, 21] width 45 height 8
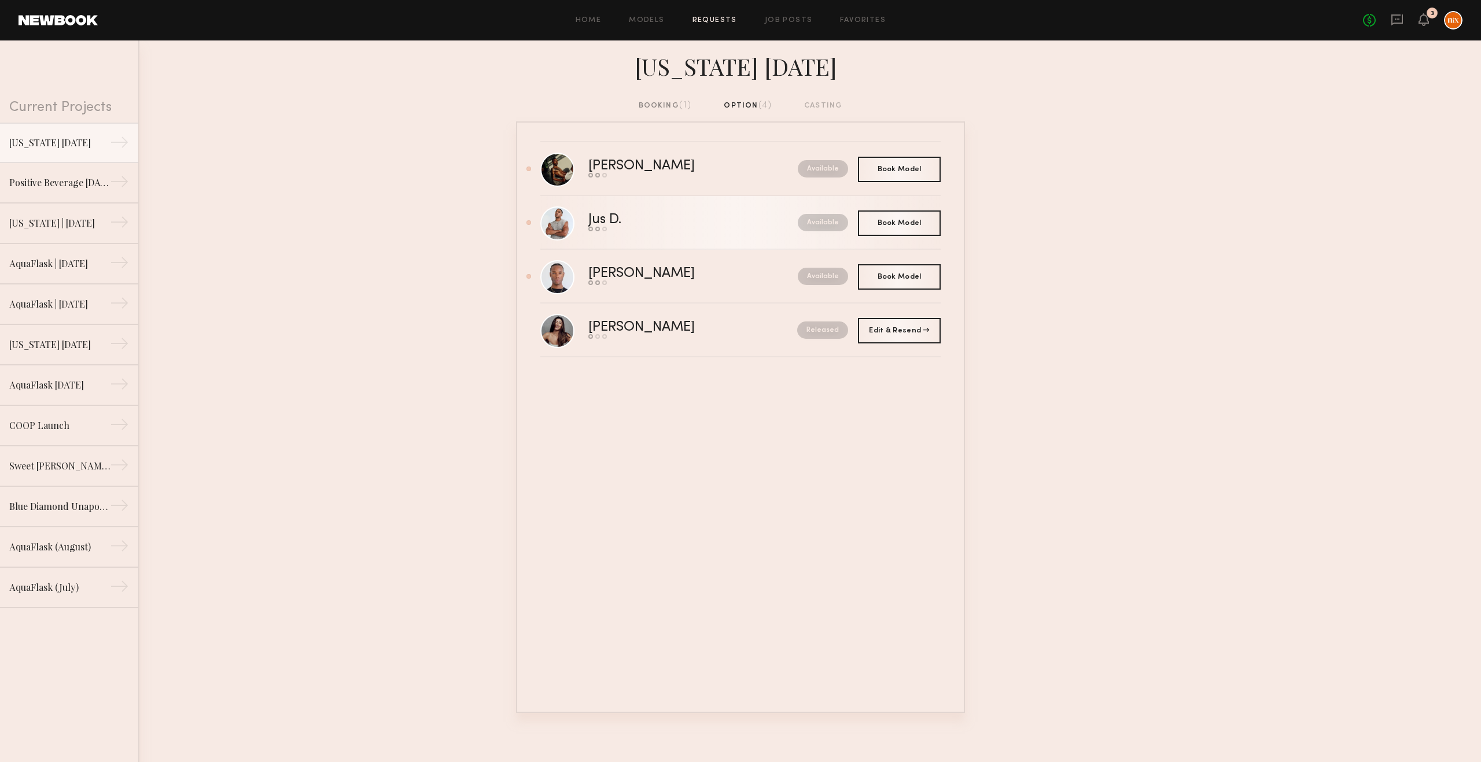
click at [655, 218] on div "Jus D." at bounding box center [648, 219] width 121 height 13
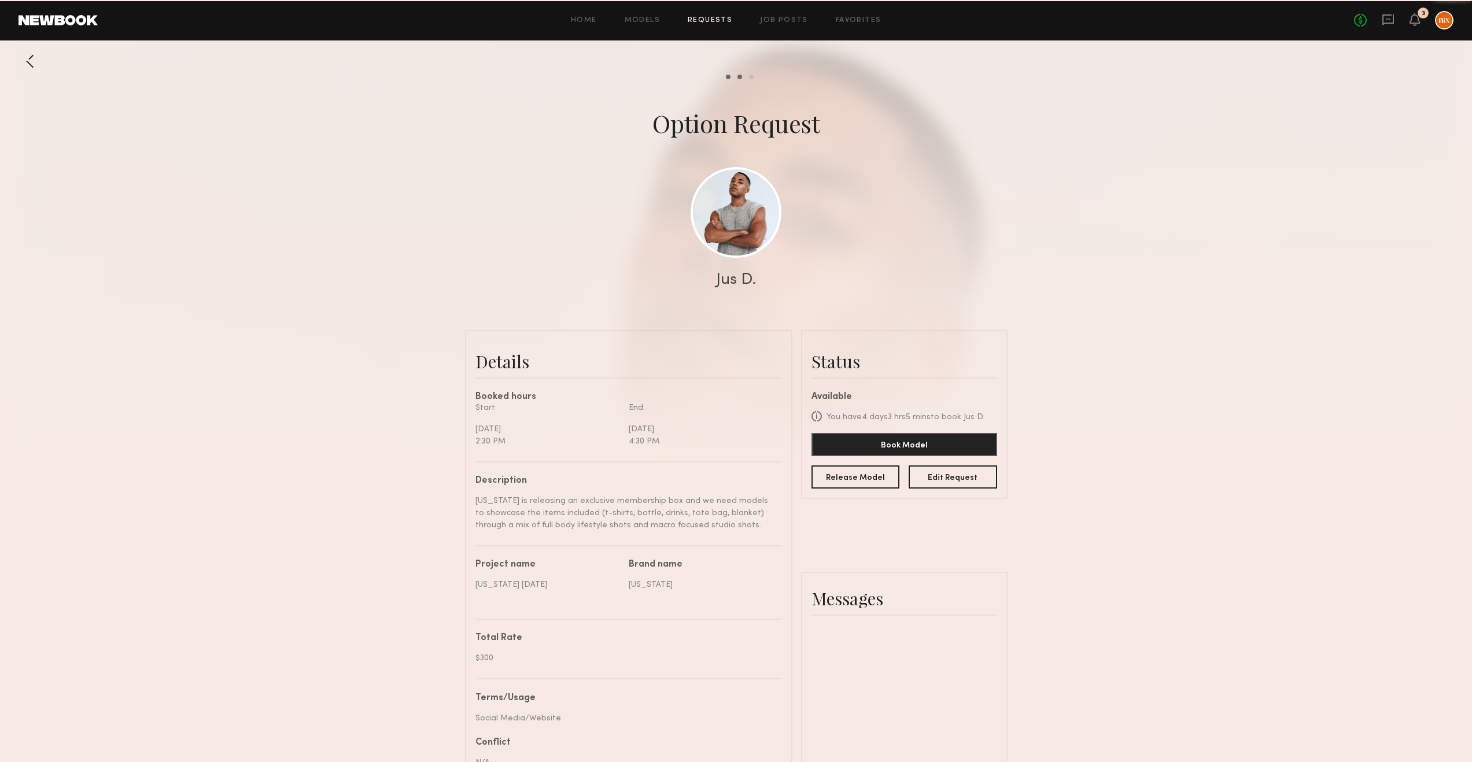
scroll to position [680, 0]
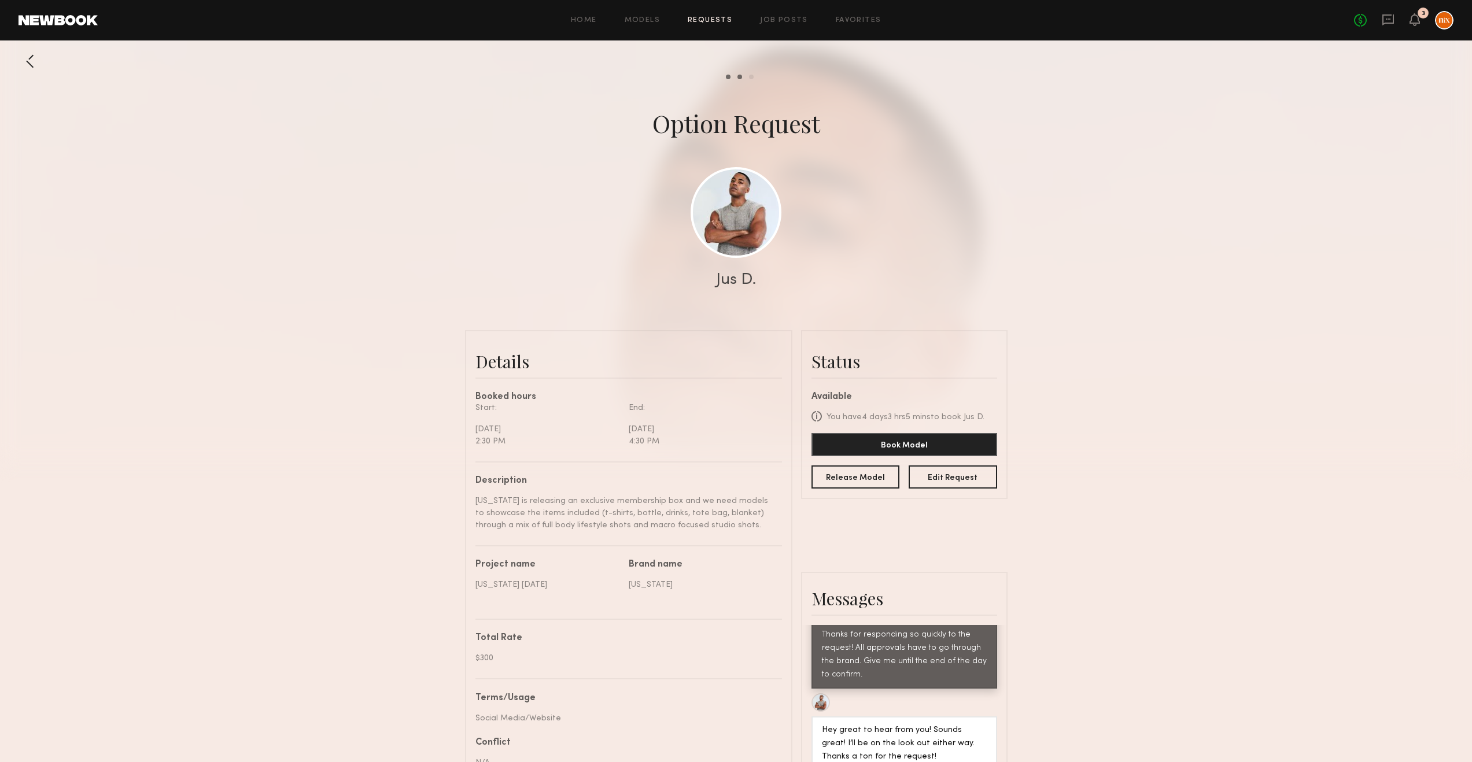
click at [690, 13] on div "Home Models Requests Job Posts Favorites Sign Out No fees up to $5,000 3" at bounding box center [776, 20] width 1356 height 19
click at [692, 17] on link "Requests" at bounding box center [710, 21] width 45 height 8
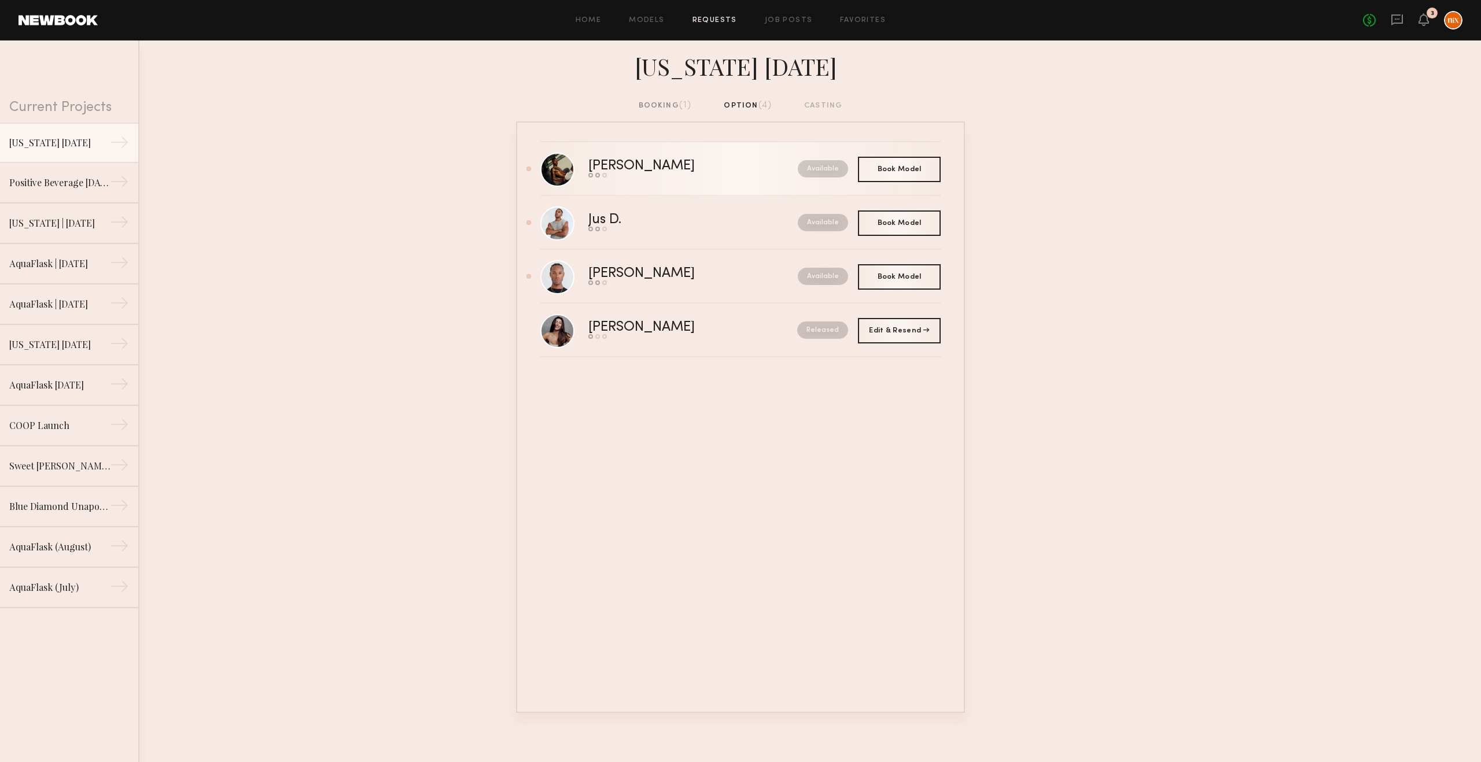
click at [619, 175] on div "Send request Model response Book model" at bounding box center [667, 175] width 158 height 5
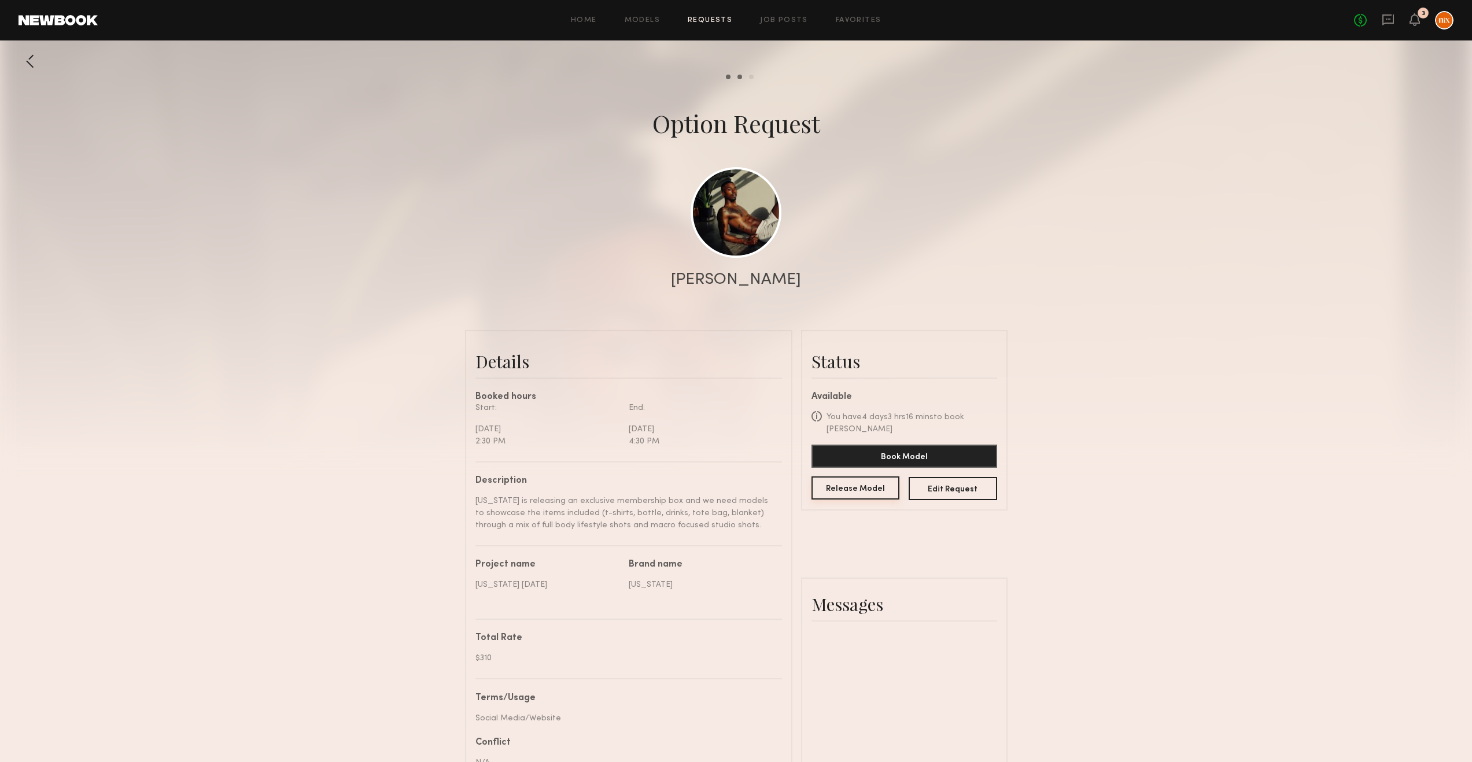
scroll to position [482, 0]
click at [871, 477] on button "Release Model" at bounding box center [855, 488] width 88 height 23
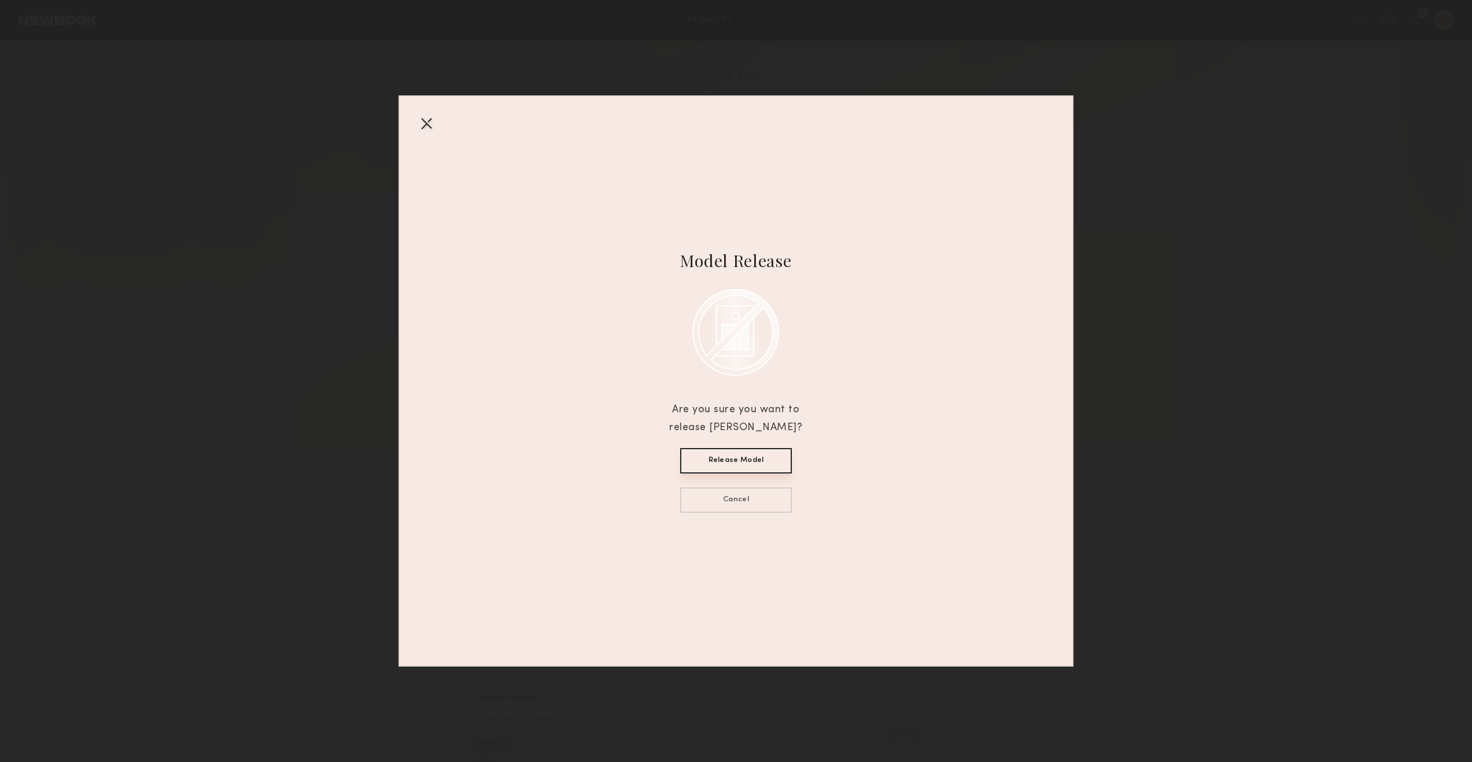
click at [737, 468] on button "Release Model" at bounding box center [736, 460] width 112 height 25
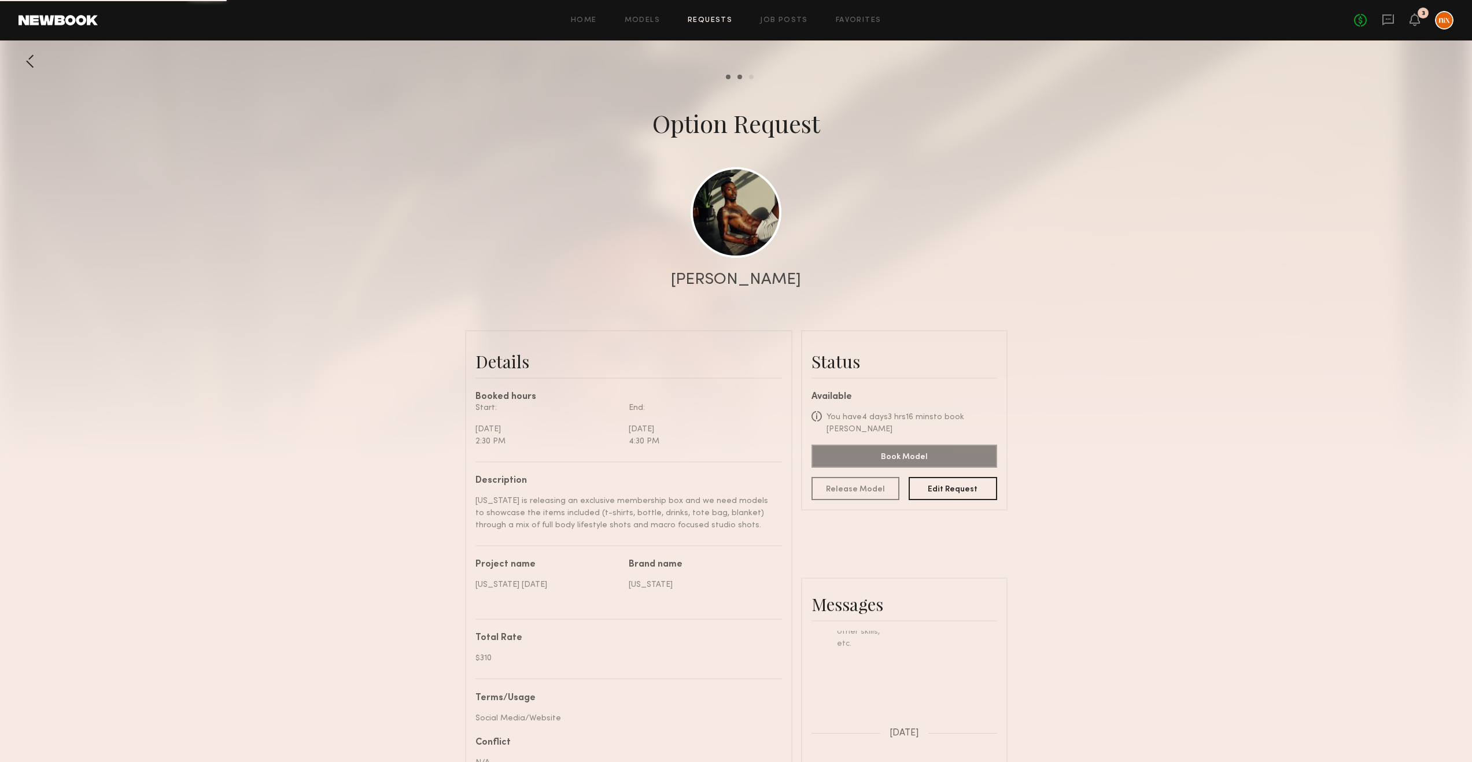
scroll to position [253, 0]
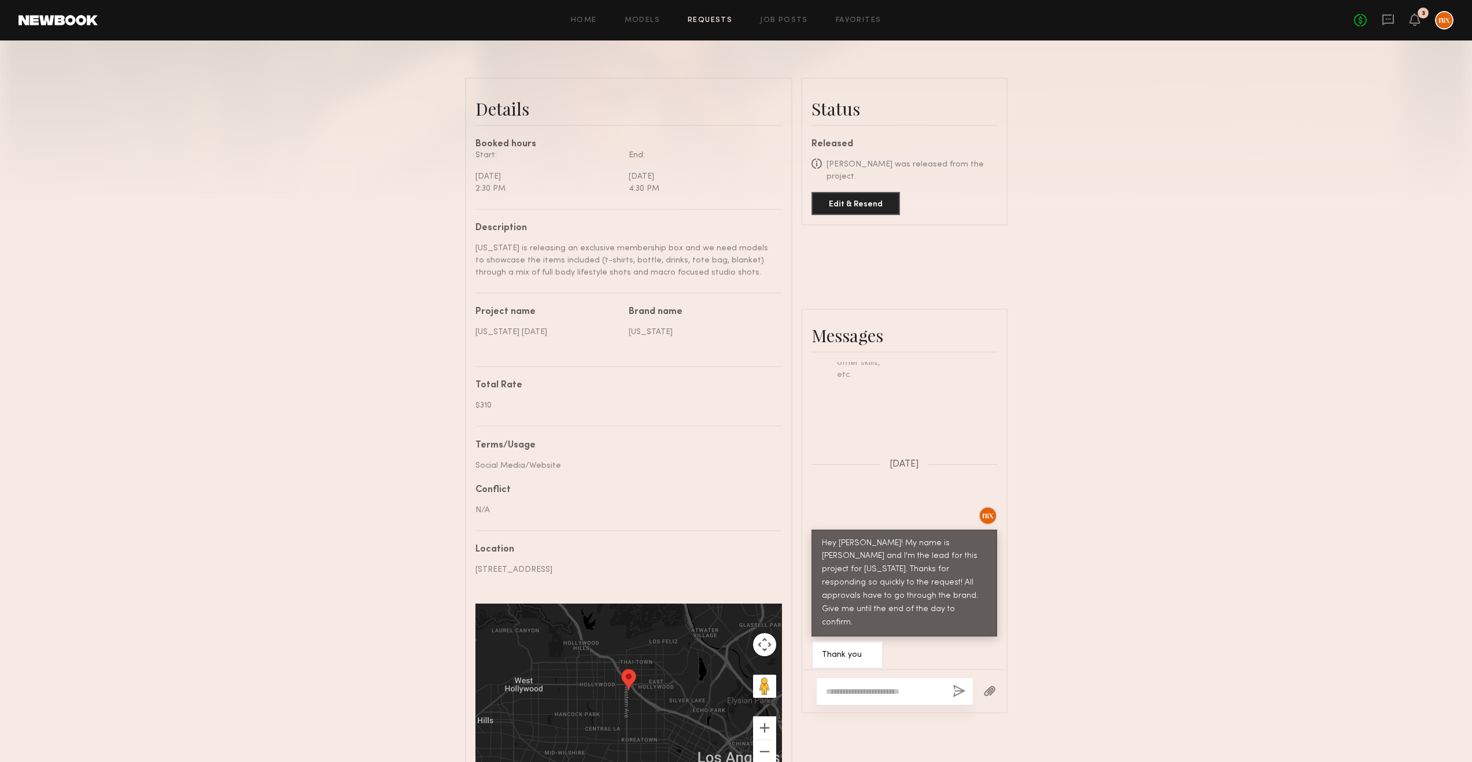
click at [899, 519] on div at bounding box center [894, 692] width 157 height 28
click at [899, 519] on textarea at bounding box center [884, 692] width 117 height 12
paste textarea "**********"
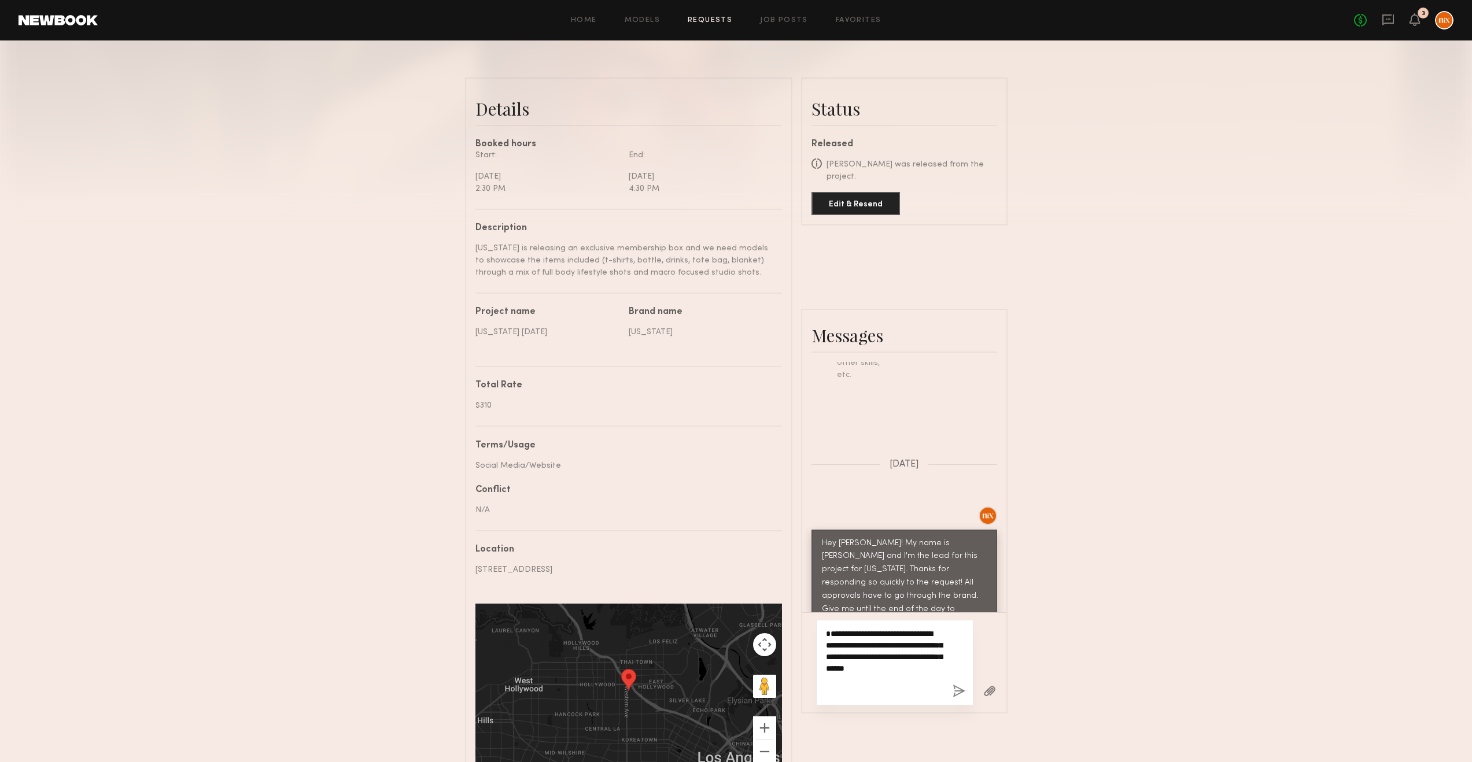
drag, startPoint x: 865, startPoint y: 634, endPoint x: 870, endPoint y: 644, distance: 10.9
click at [865, 519] on textarea "**********" at bounding box center [884, 662] width 117 height 69
type textarea "**********"
click at [955, 519] on button "button" at bounding box center [959, 692] width 13 height 14
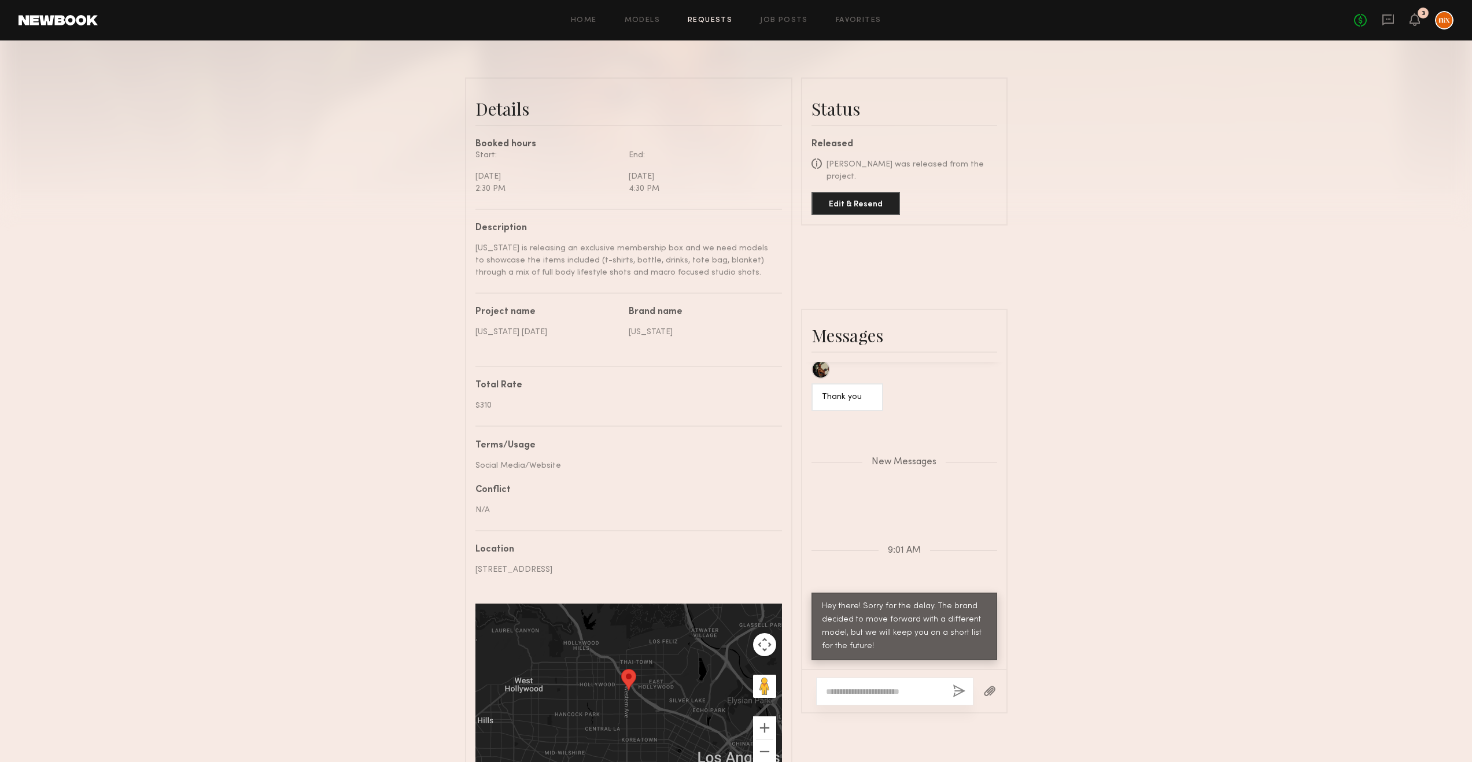
scroll to position [753, 0]
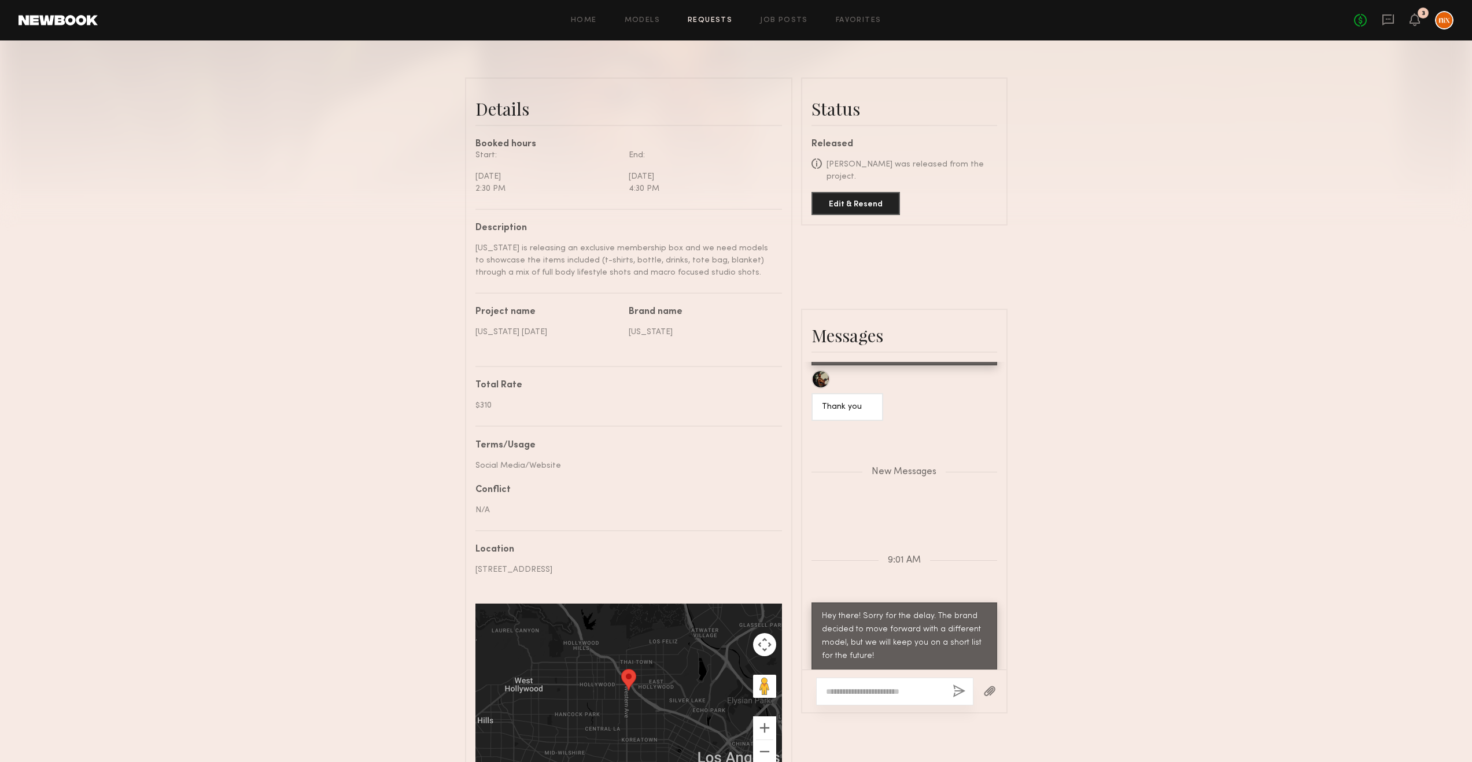
click at [707, 12] on div "Home Models Requests Job Posts Favorites Sign Out No fees up to $5,000 3" at bounding box center [776, 20] width 1356 height 19
click at [706, 19] on link "Requests" at bounding box center [710, 21] width 45 height 8
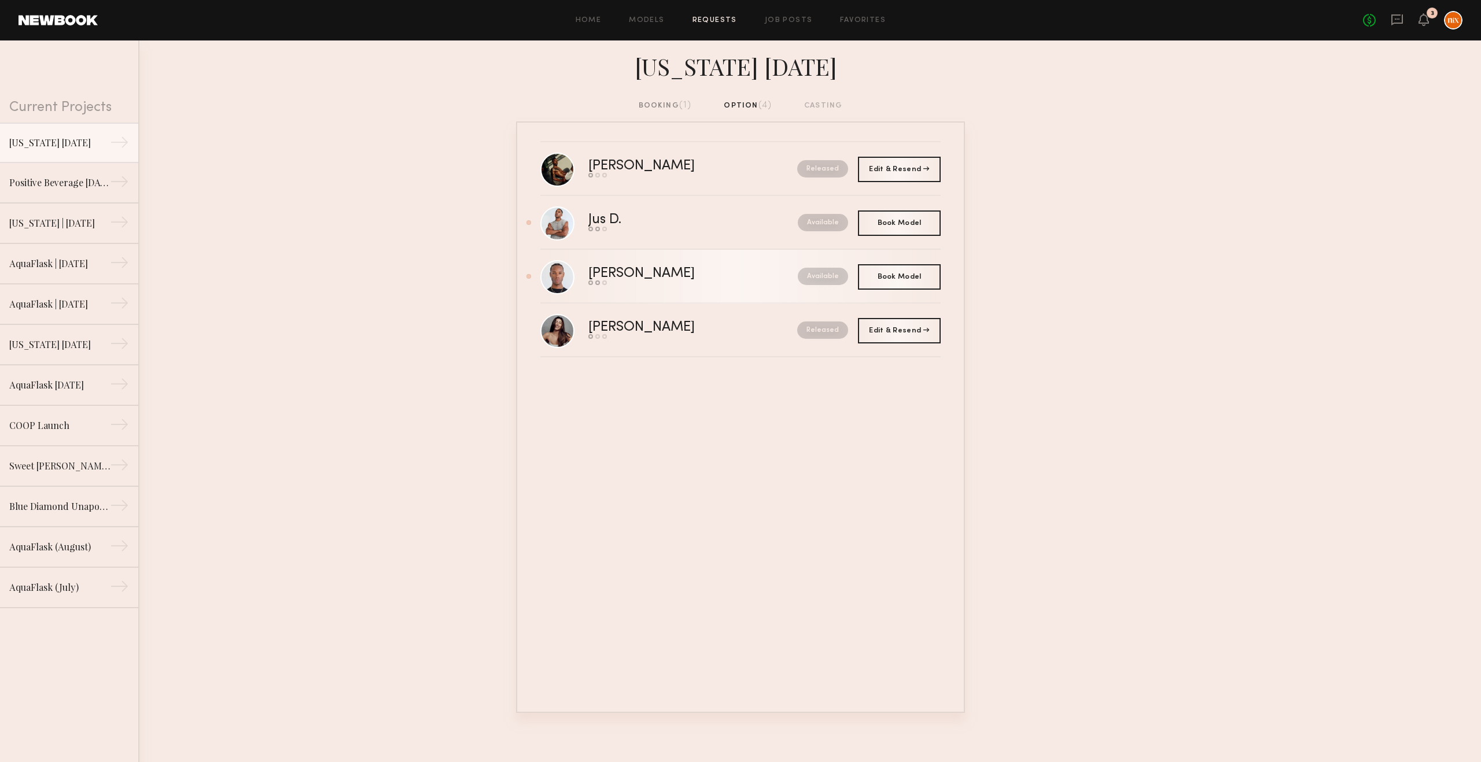
click at [660, 280] on div "[PERSON_NAME]" at bounding box center [667, 273] width 158 height 13
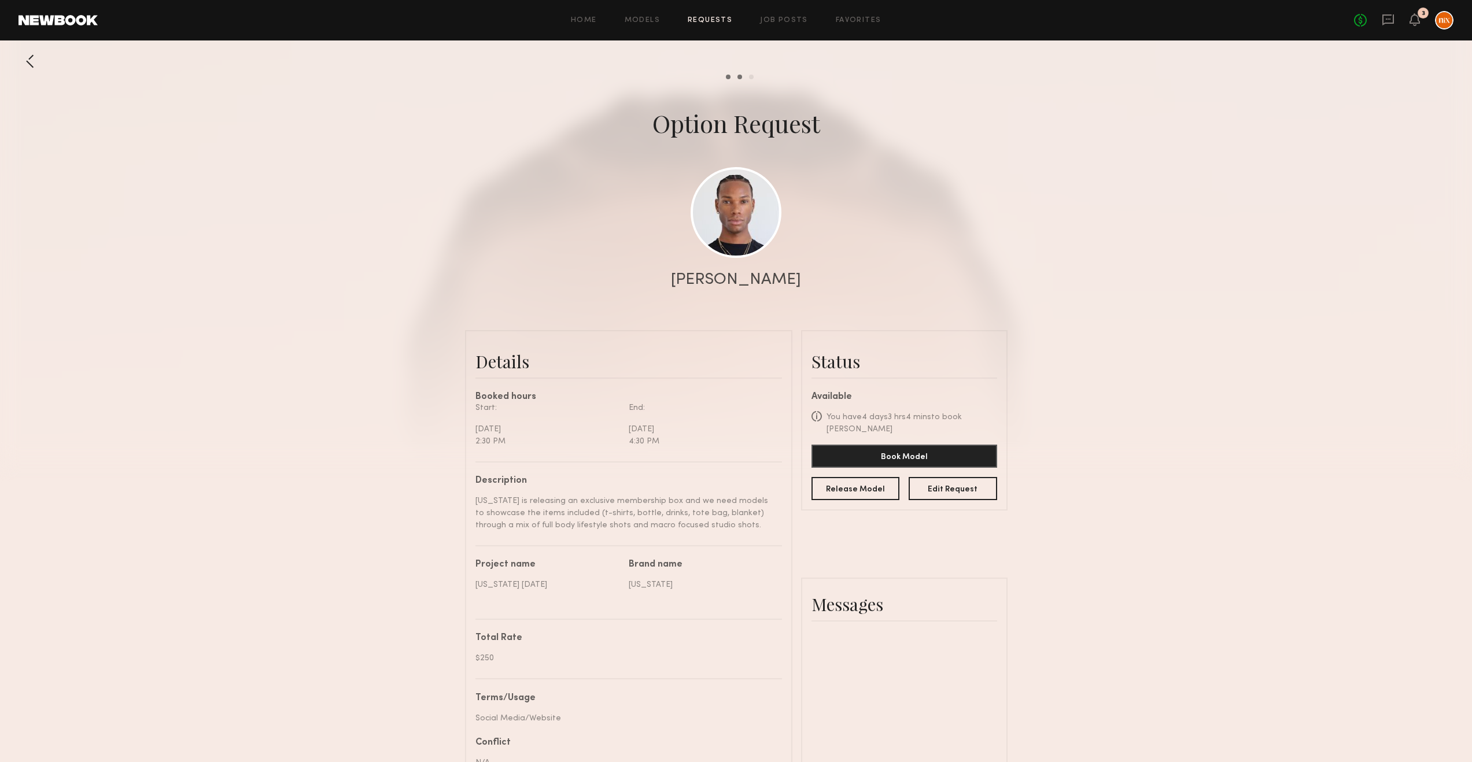
scroll to position [482, 0]
click at [847, 482] on button "Release Model" at bounding box center [855, 488] width 88 height 23
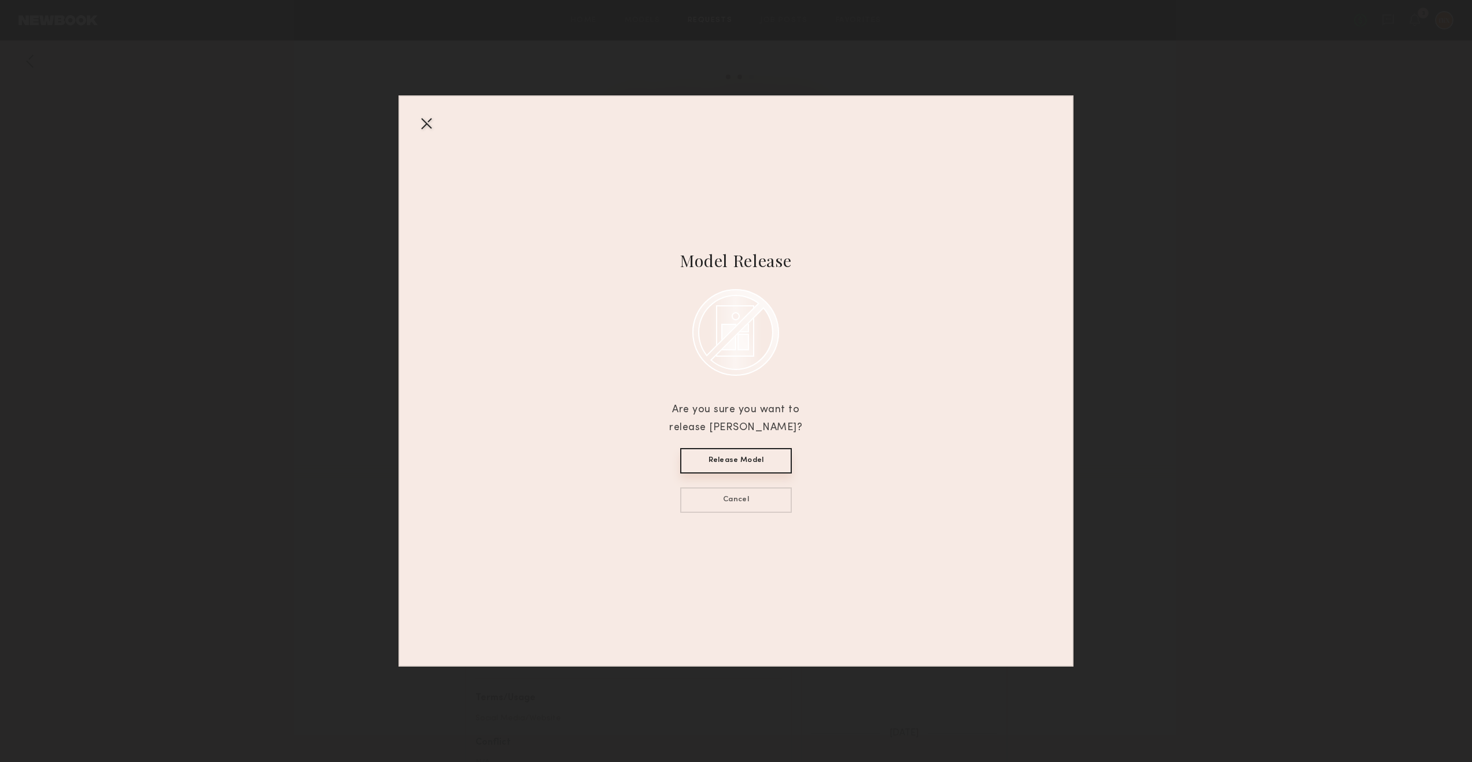
click at [740, 464] on button "Release Model" at bounding box center [736, 460] width 112 height 25
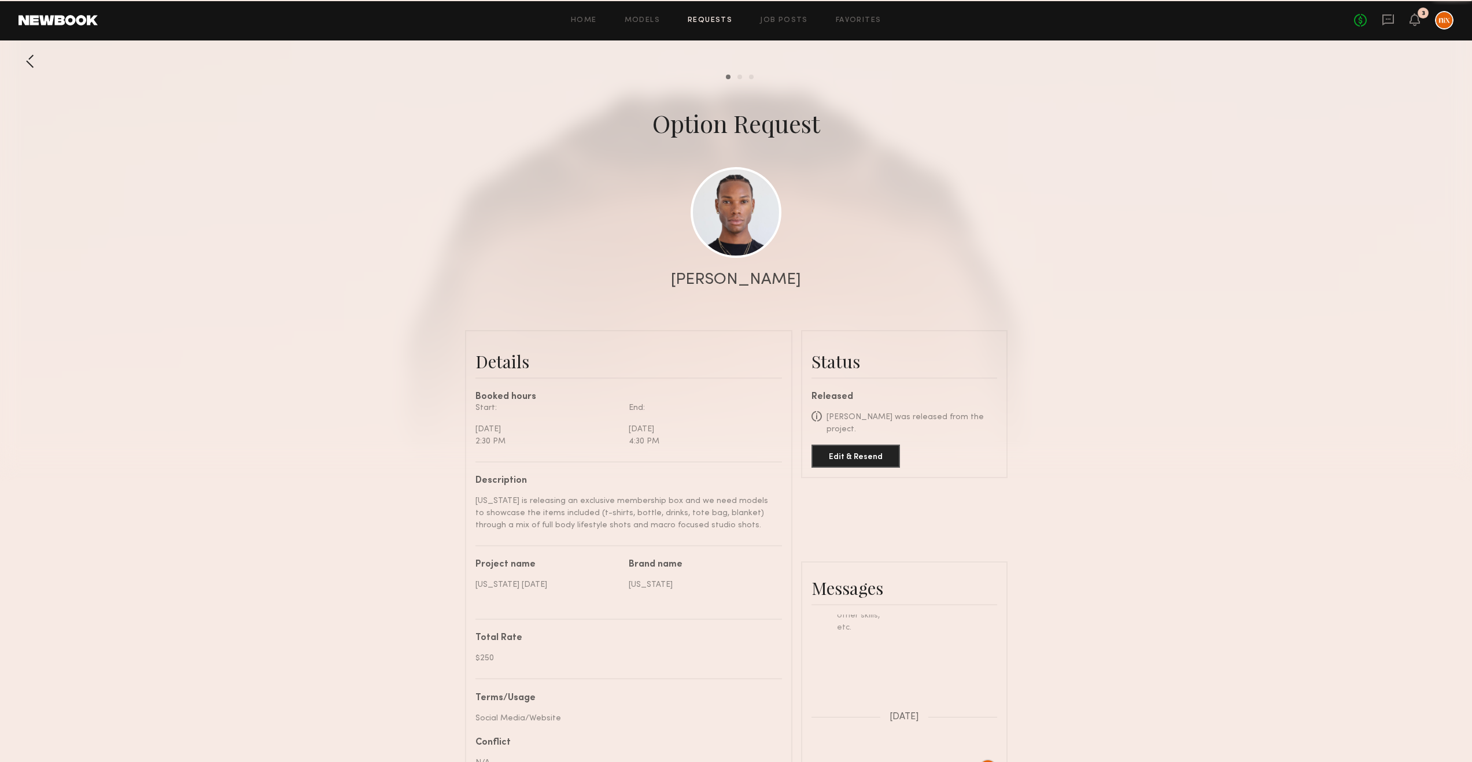
scroll to position [281, 0]
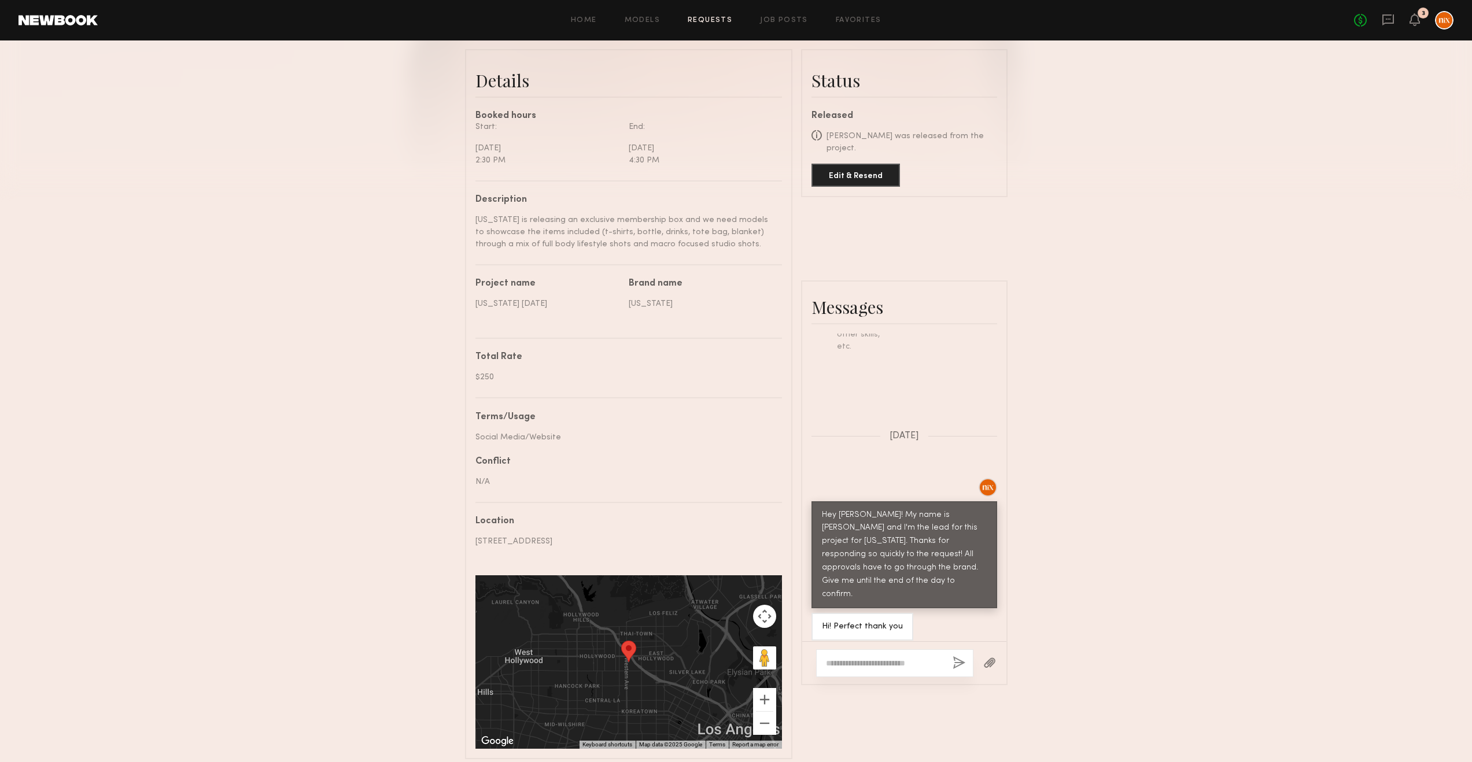
drag, startPoint x: 901, startPoint y: 644, endPoint x: 903, endPoint y: 651, distance: 6.8
click at [901, 519] on div at bounding box center [894, 663] width 157 height 28
click at [905, 519] on textarea at bounding box center [884, 664] width 117 height 12
paste textarea "**********"
type textarea "**********"
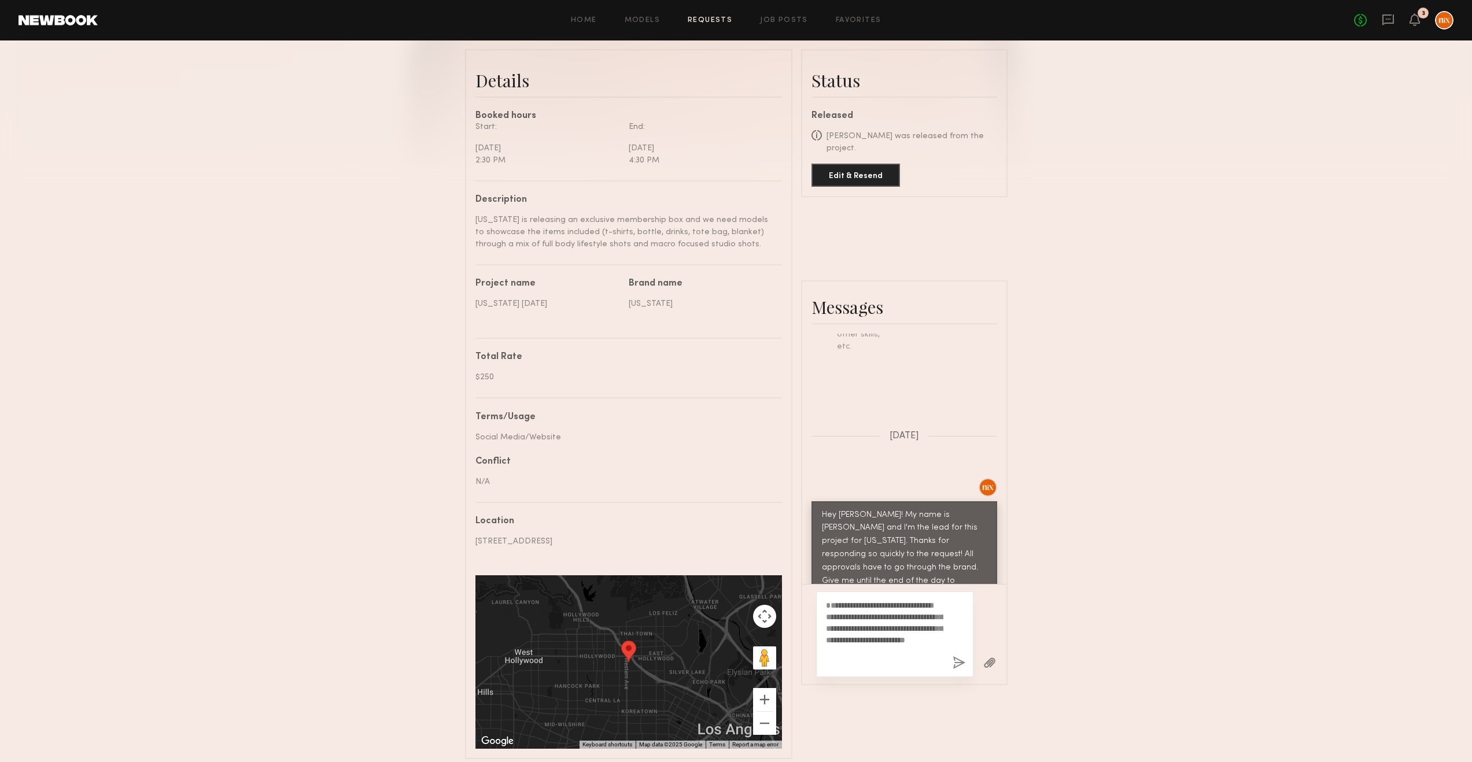
click at [959, 519] on button "button" at bounding box center [959, 663] width 13 height 14
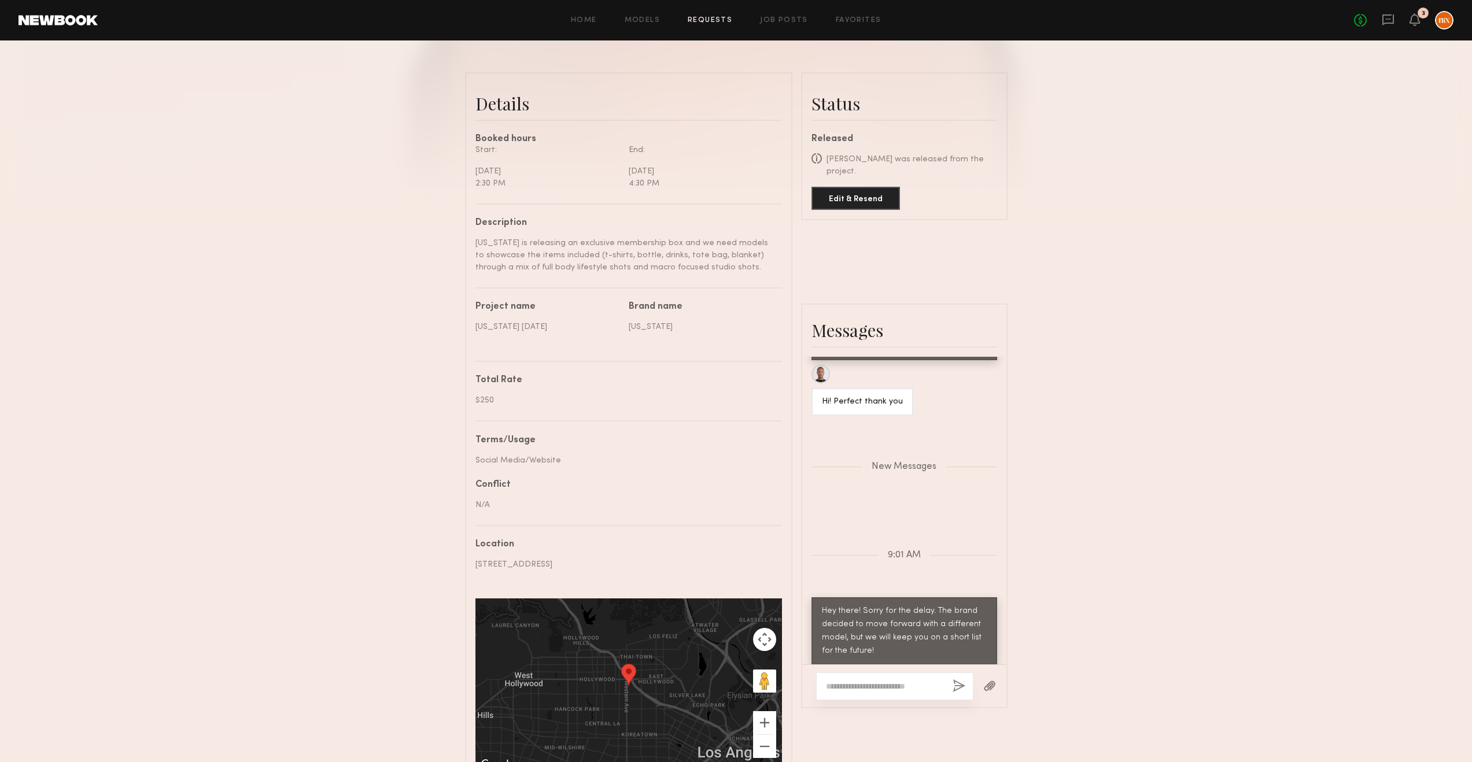
scroll to position [1, 0]
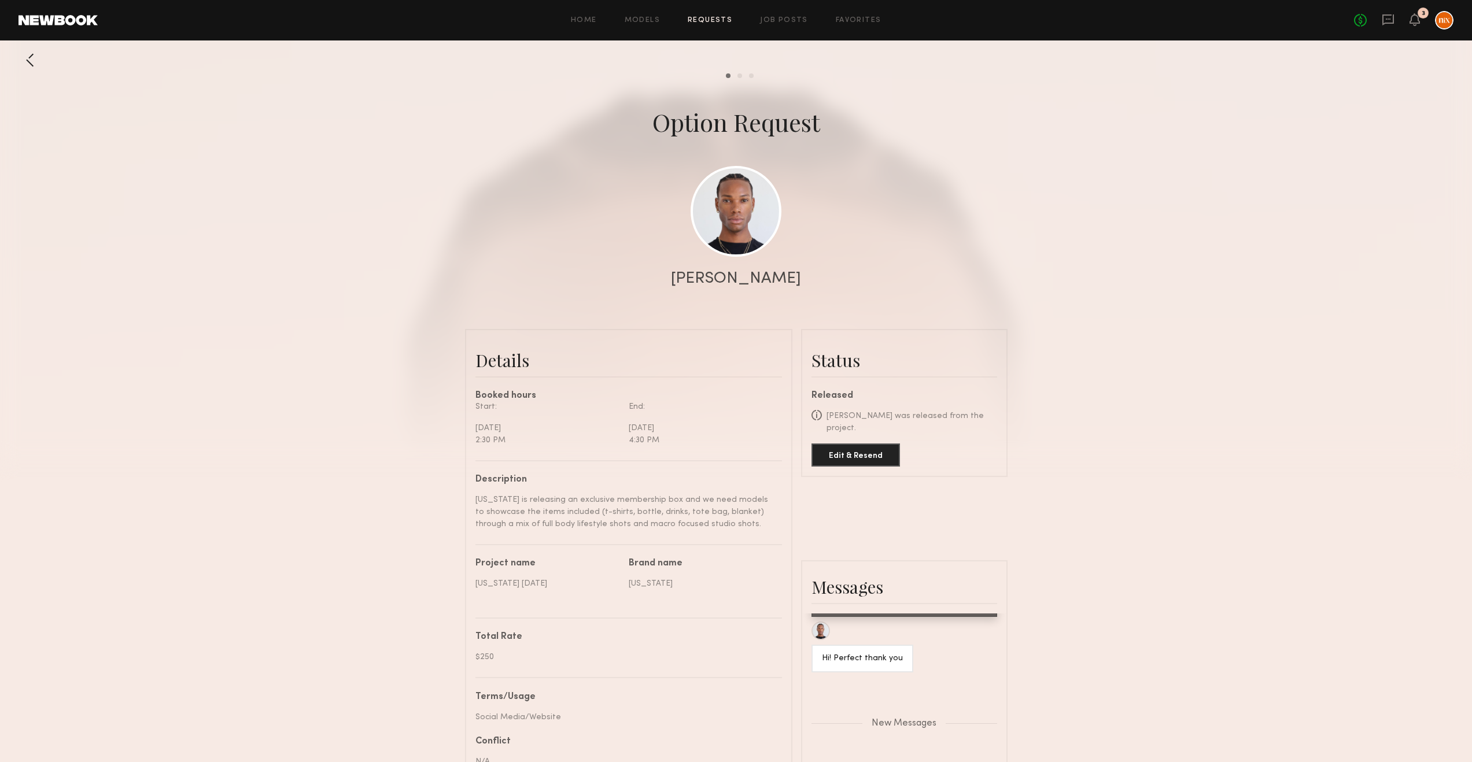
click at [699, 17] on link "Requests" at bounding box center [710, 21] width 45 height 8
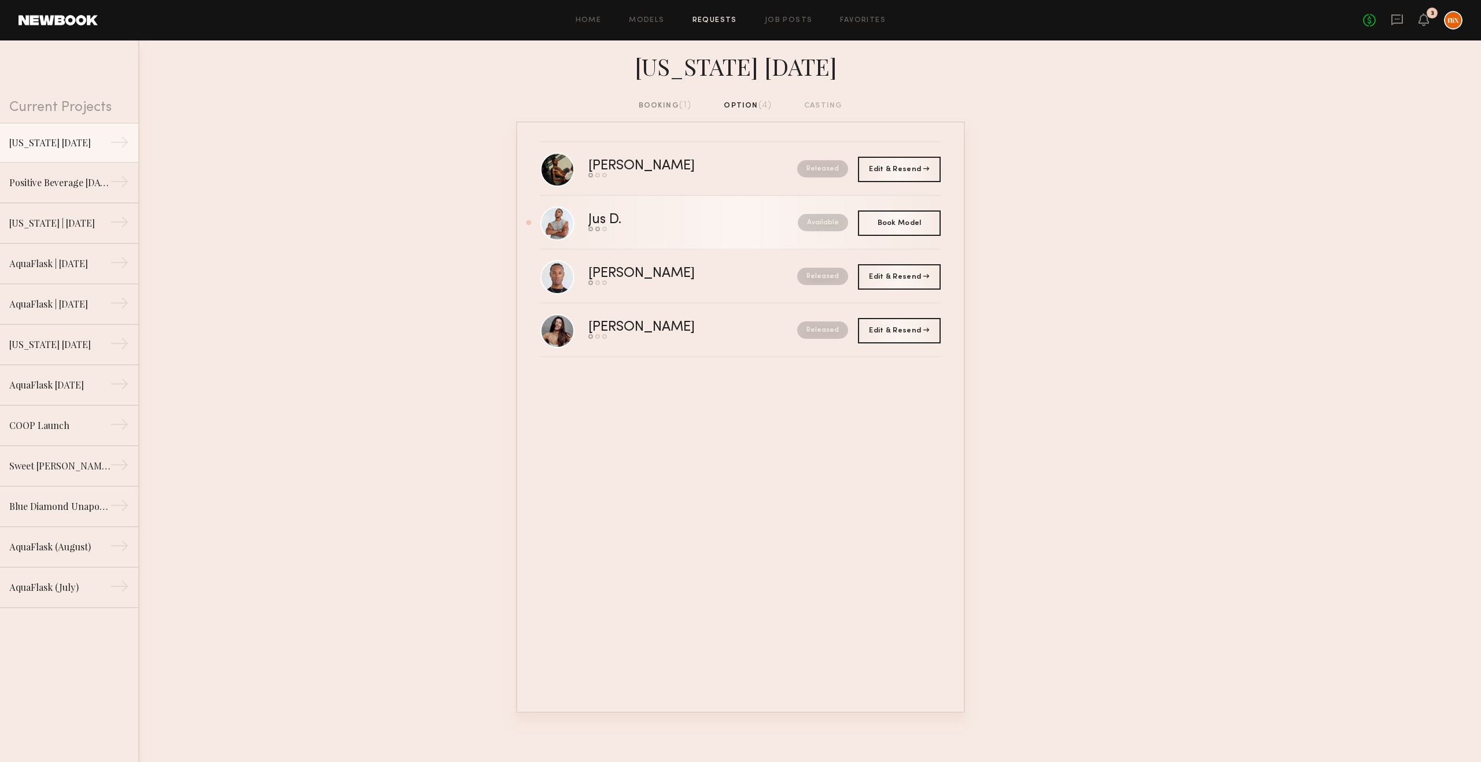
click at [639, 231] on div "Send request Model response Book model" at bounding box center [648, 229] width 121 height 5
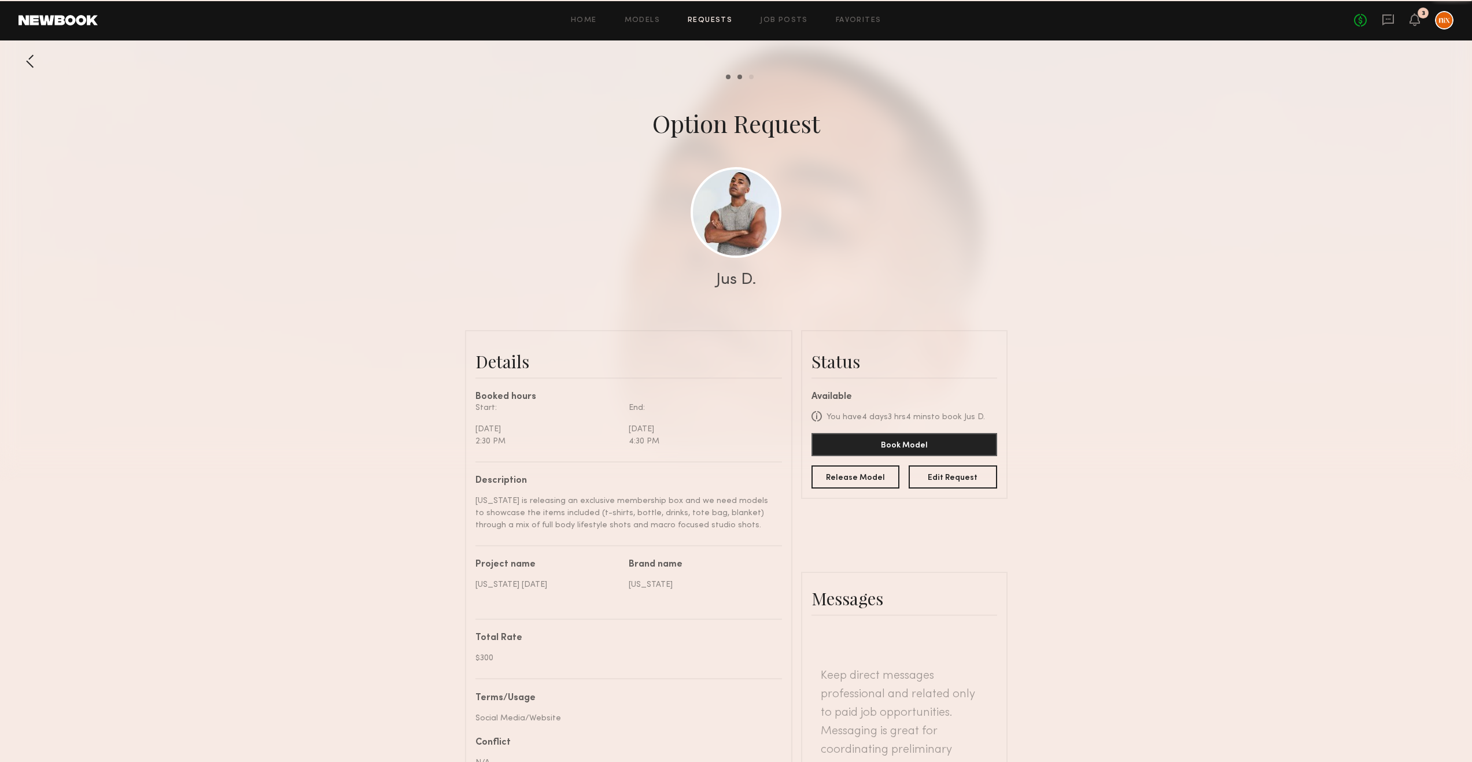
scroll to position [692, 0]
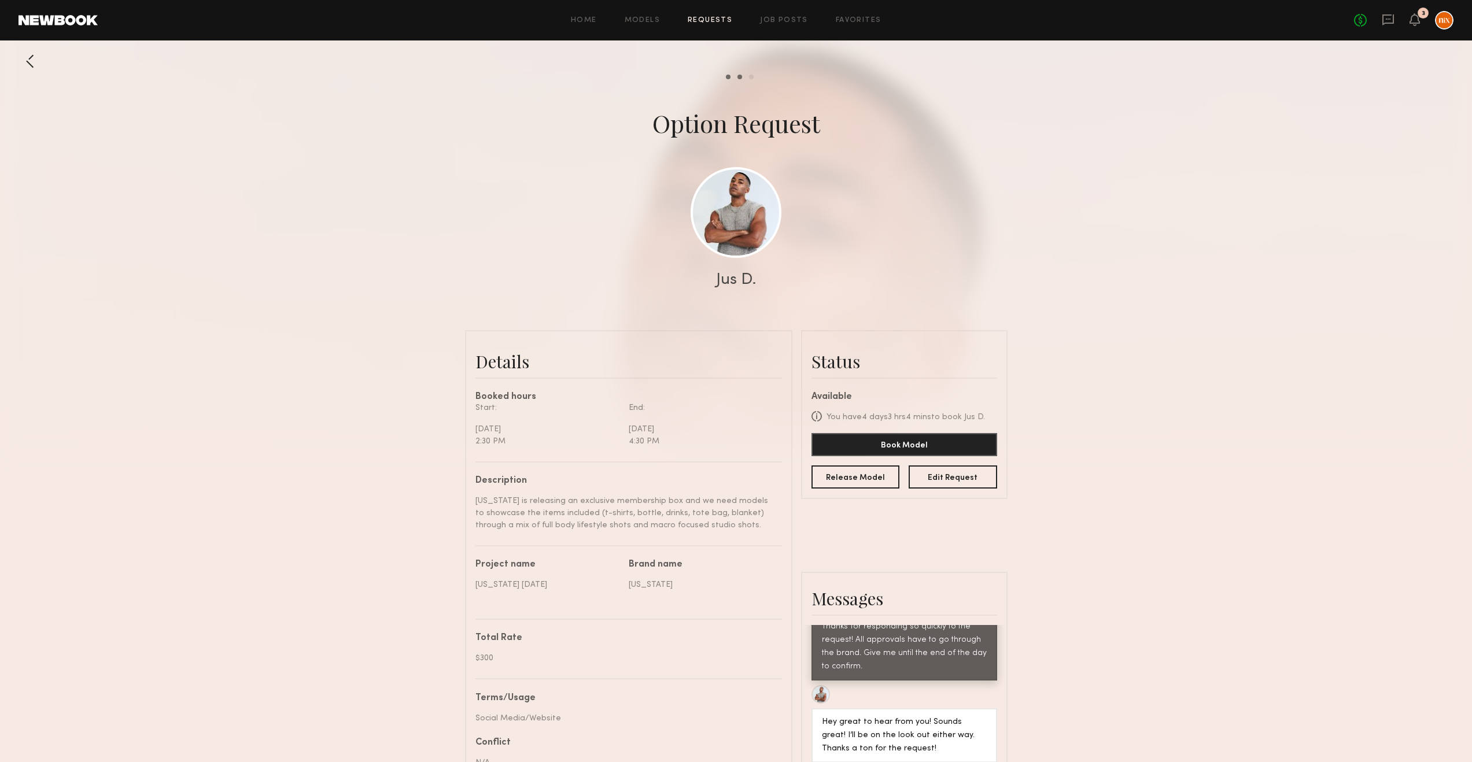
click at [999, 21] on div "No fees up to $5,000 3" at bounding box center [1403, 20] width 99 height 19
click at [999, 20] on div "No fees up to $5,000 3" at bounding box center [1403, 20] width 99 height 19
click at [999, 21] on icon at bounding box center [1388, 19] width 13 height 13
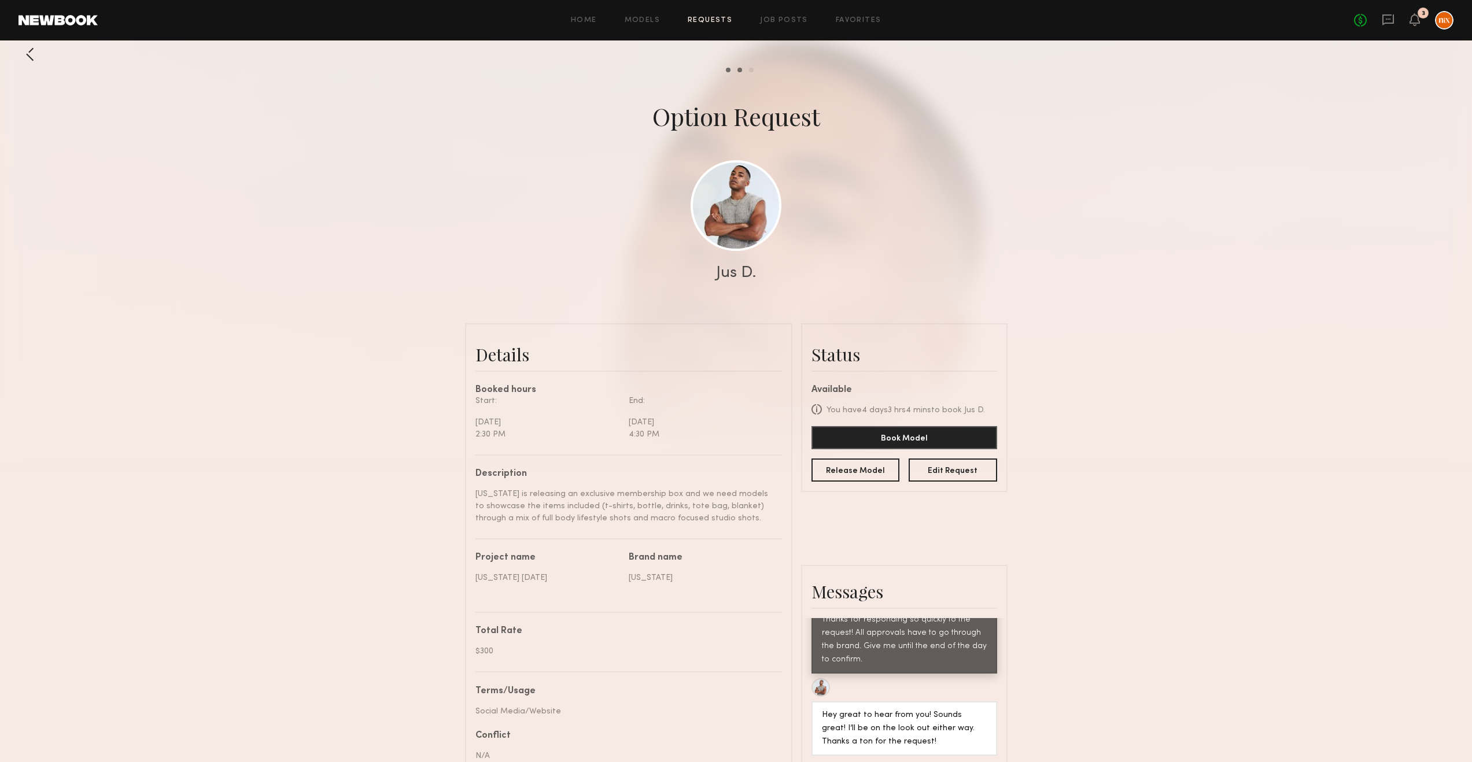
scroll to position [14, 0]
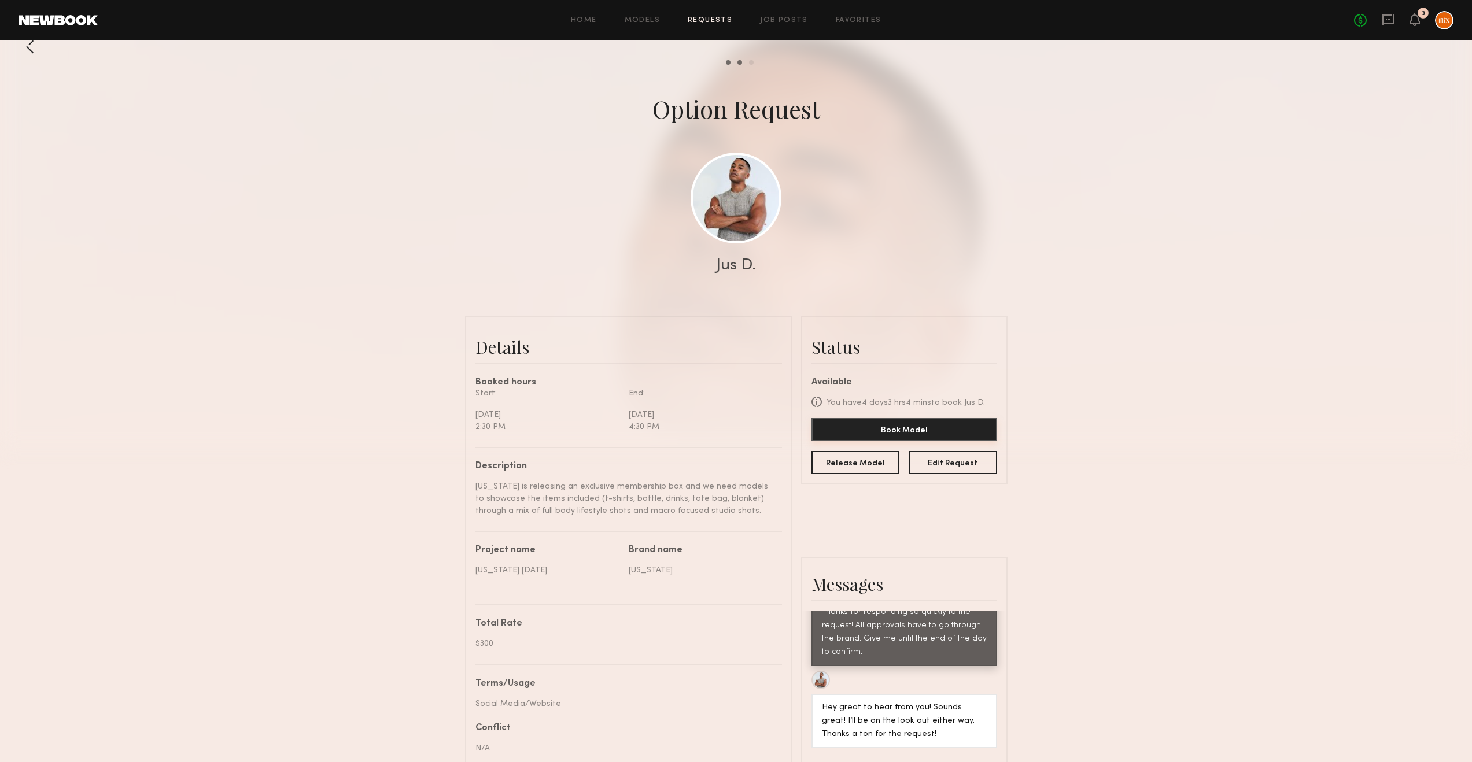
click at [892, 431] on button "Book Model" at bounding box center [904, 429] width 186 height 23
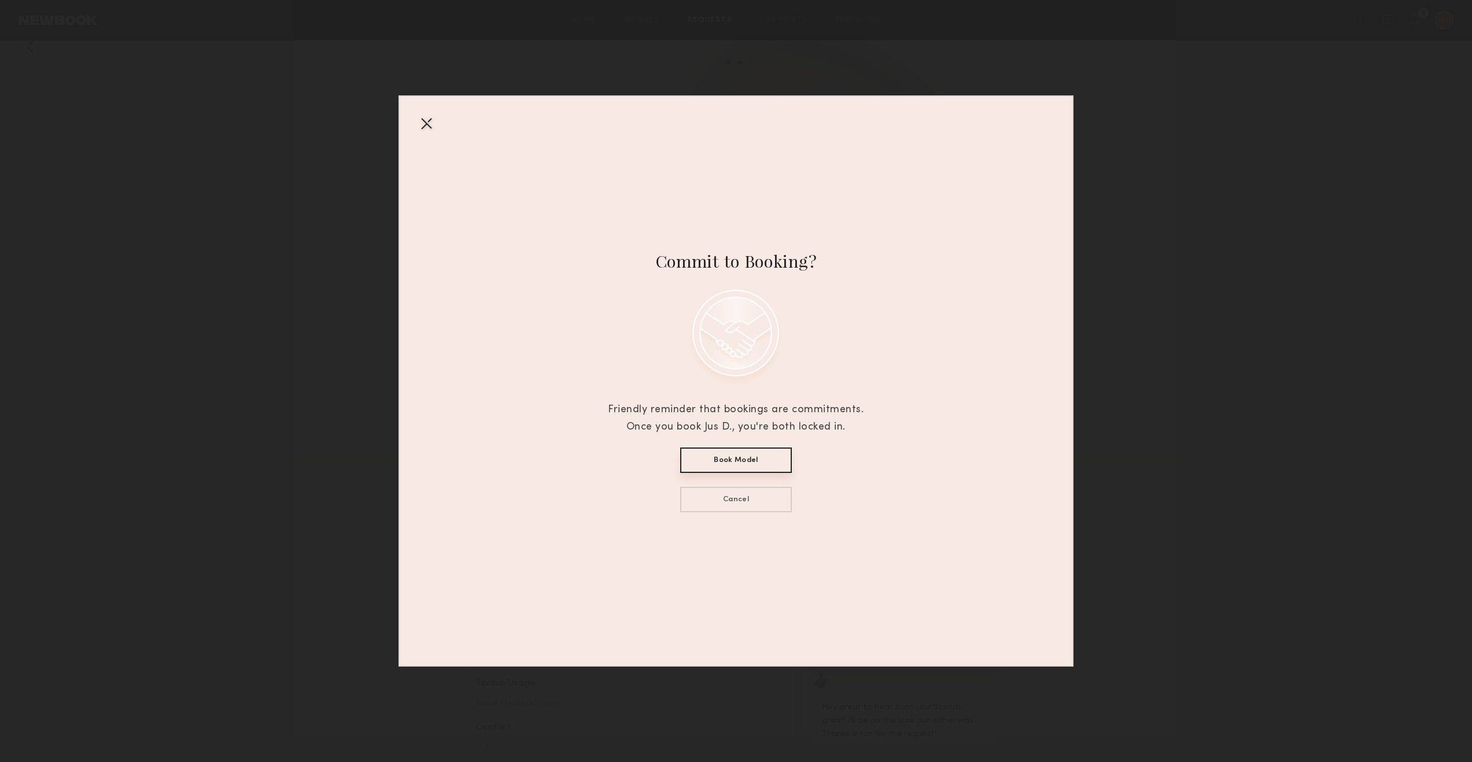
click at [745, 455] on button "Book Model" at bounding box center [736, 460] width 112 height 25
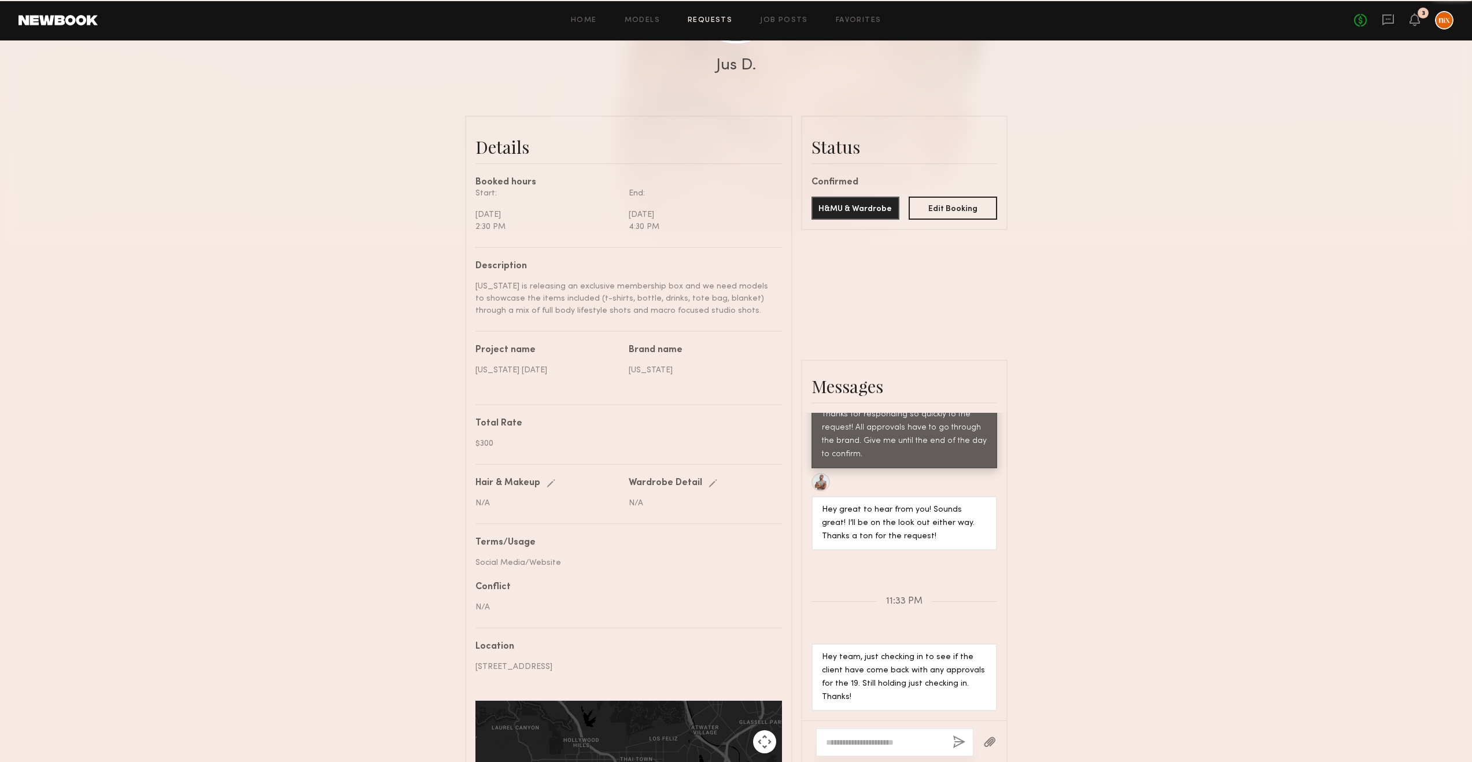
scroll to position [393, 0]
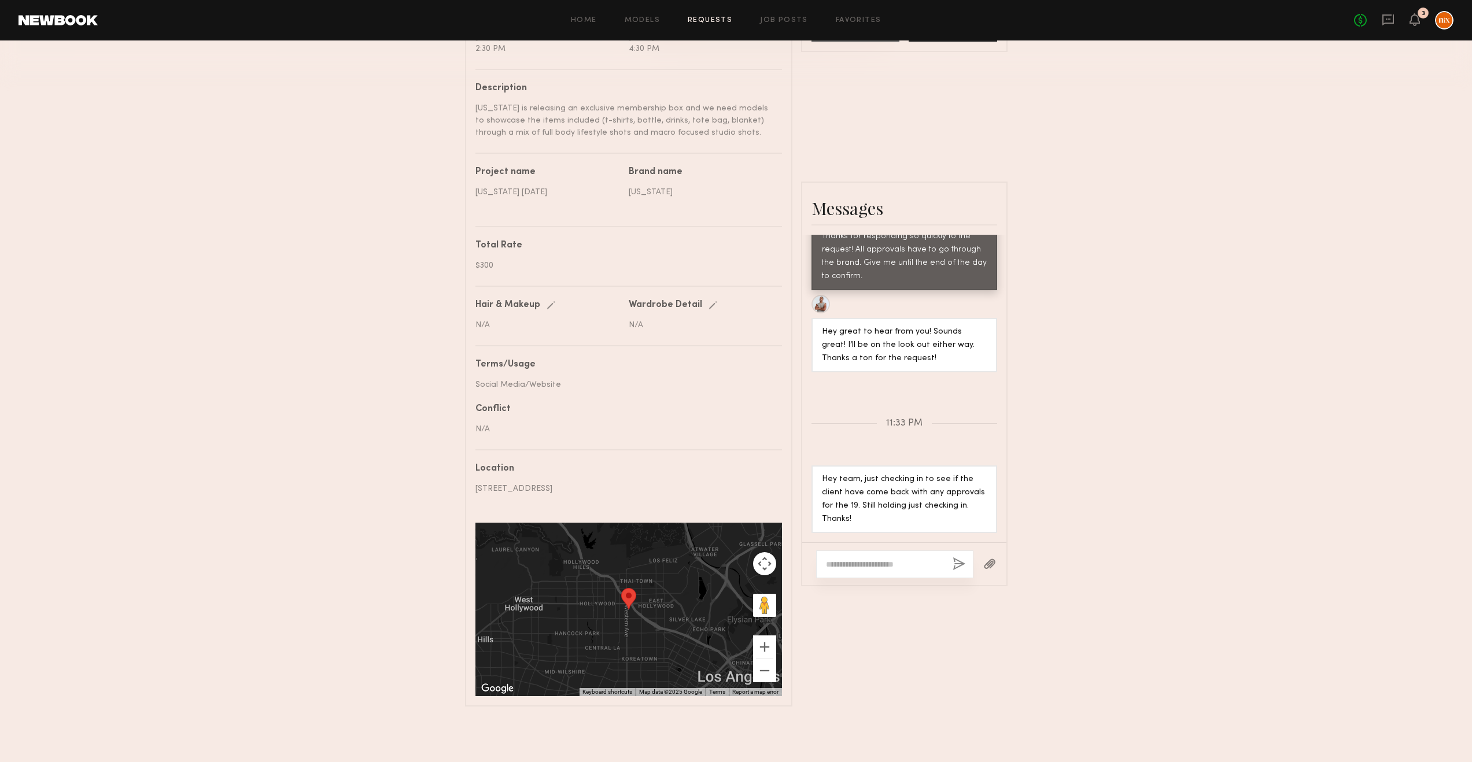
click at [888, 519] on textarea at bounding box center [884, 565] width 117 height 12
paste textarea "**********"
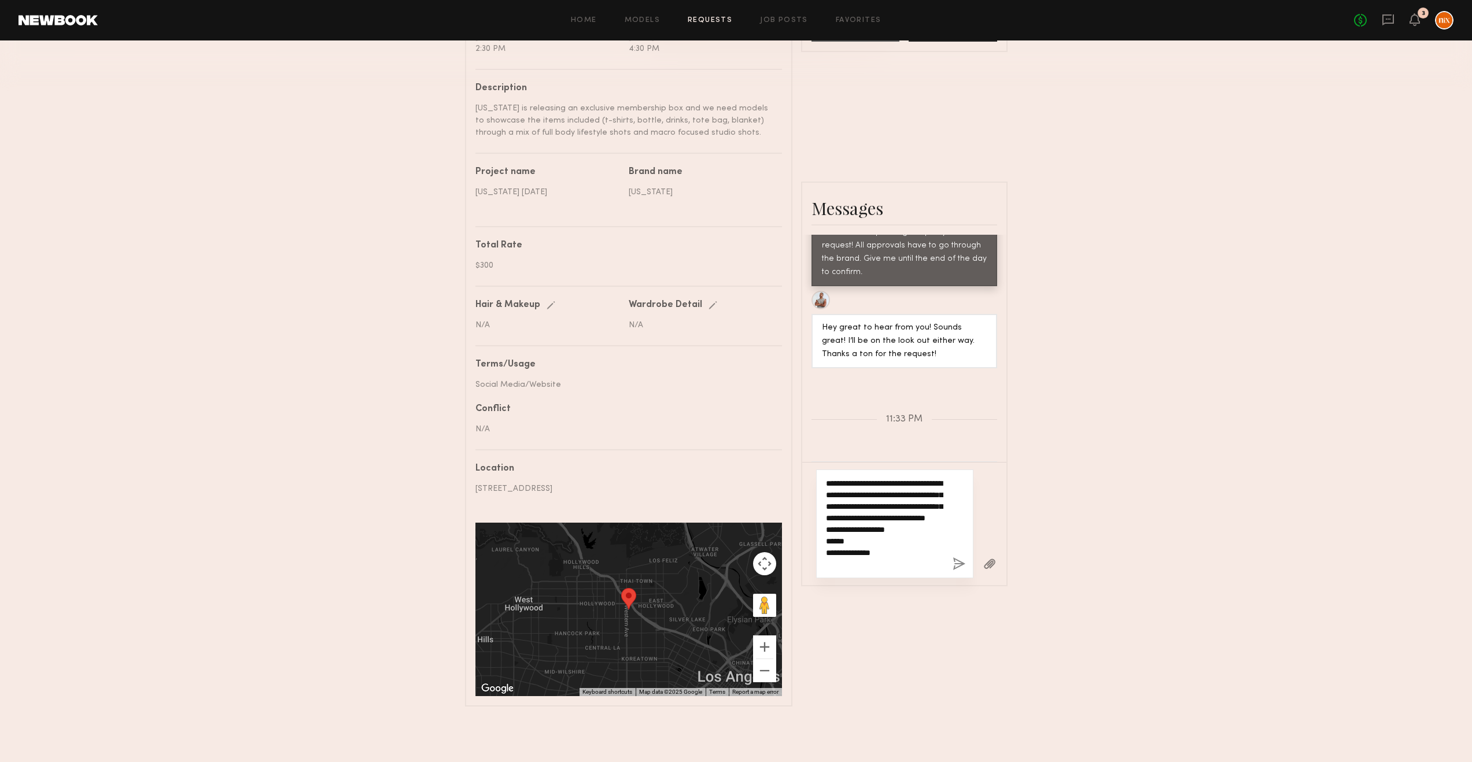
scroll to position [212, 0]
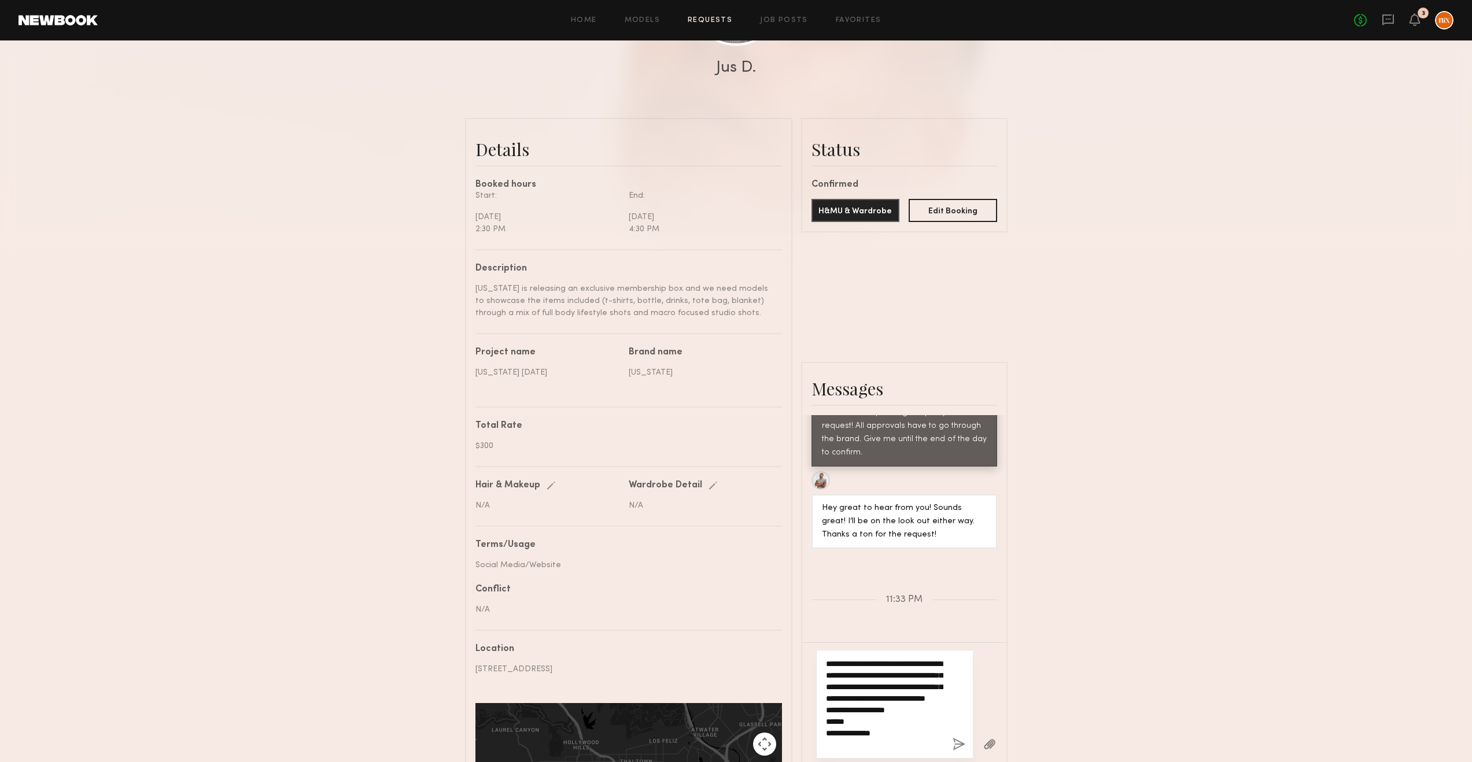
click at [848, 519] on textarea "**********" at bounding box center [884, 704] width 117 height 93
drag, startPoint x: 916, startPoint y: 690, endPoint x: 891, endPoint y: 715, distance: 35.6
click at [891, 519] on textarea "**********" at bounding box center [884, 704] width 117 height 93
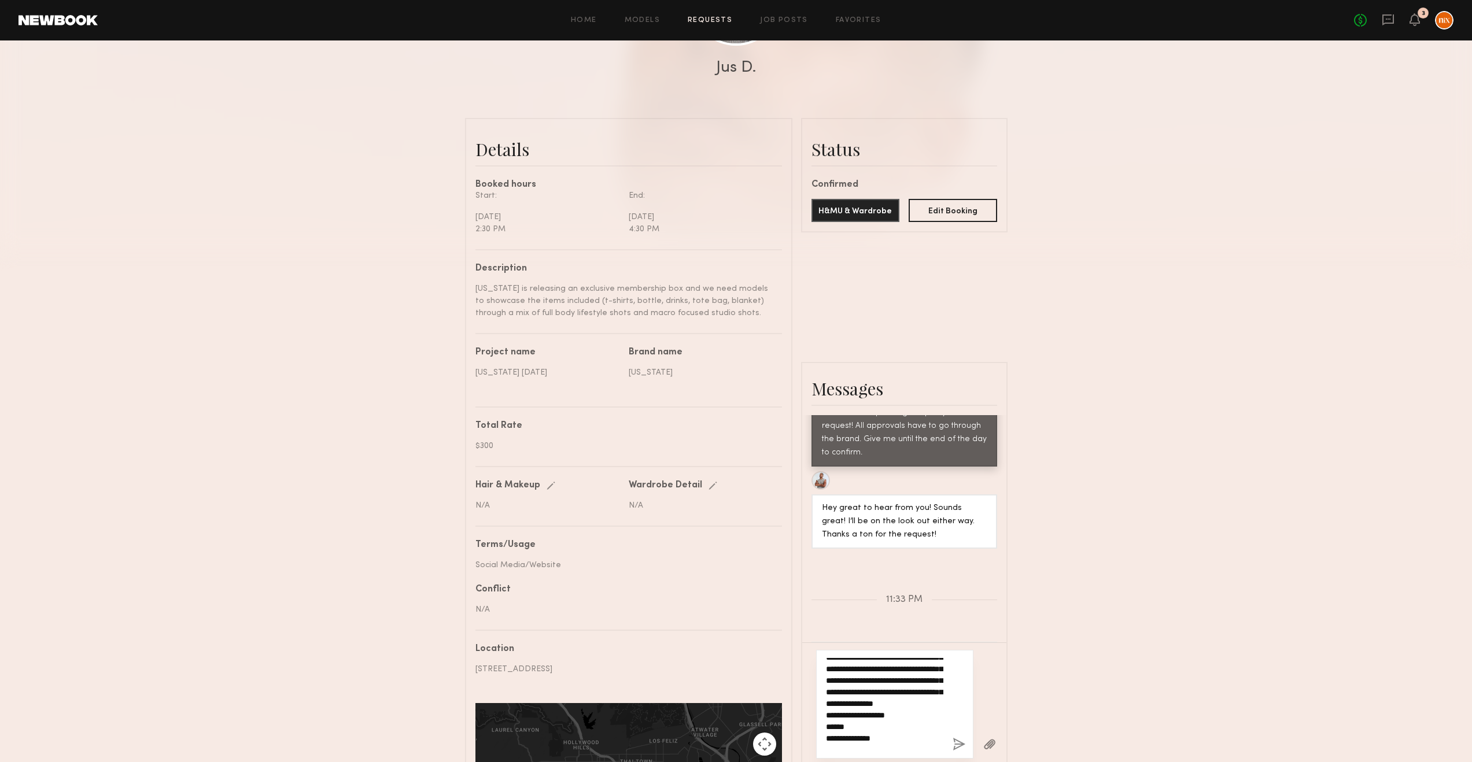
type textarea "**********"
click at [959, 519] on button "button" at bounding box center [959, 745] width 13 height 14
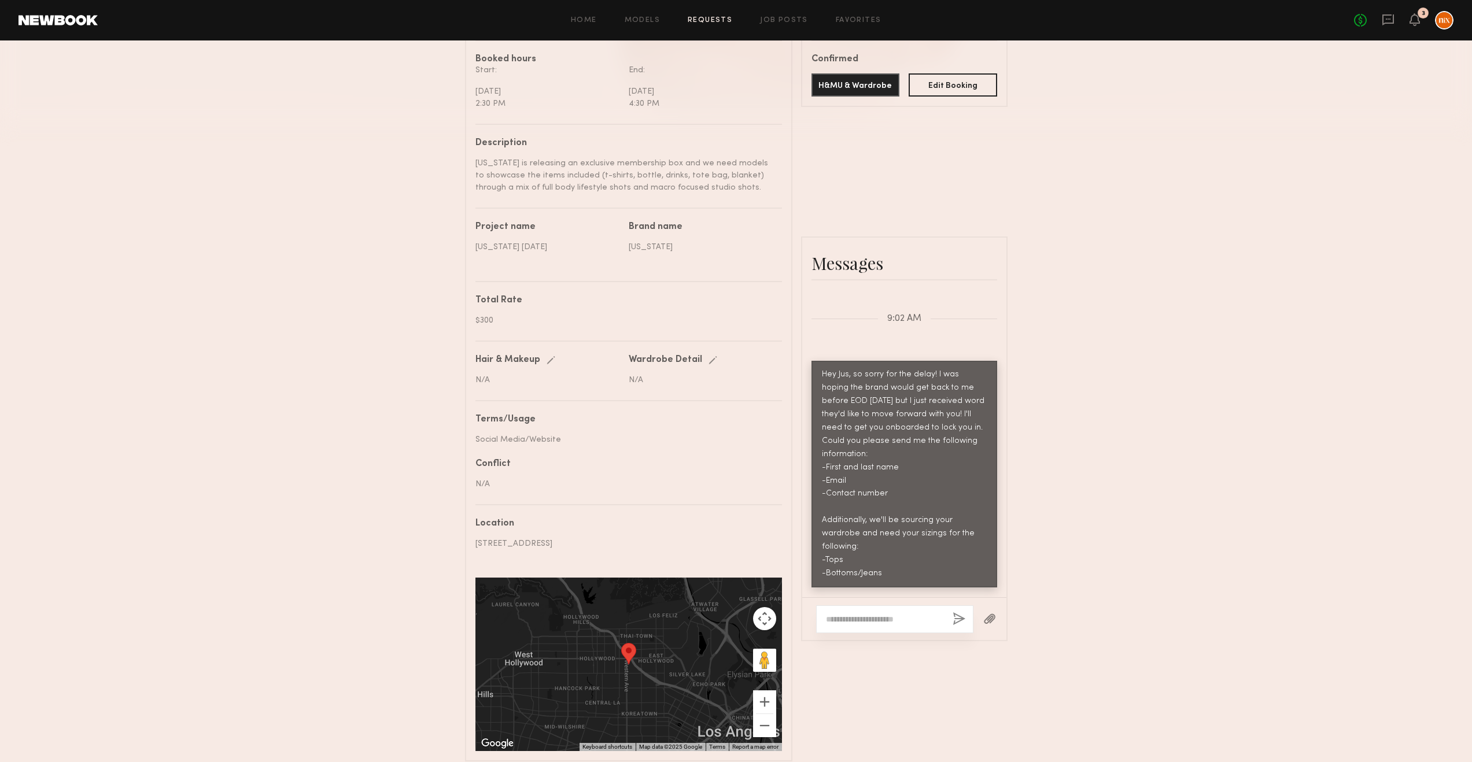
scroll to position [0, 0]
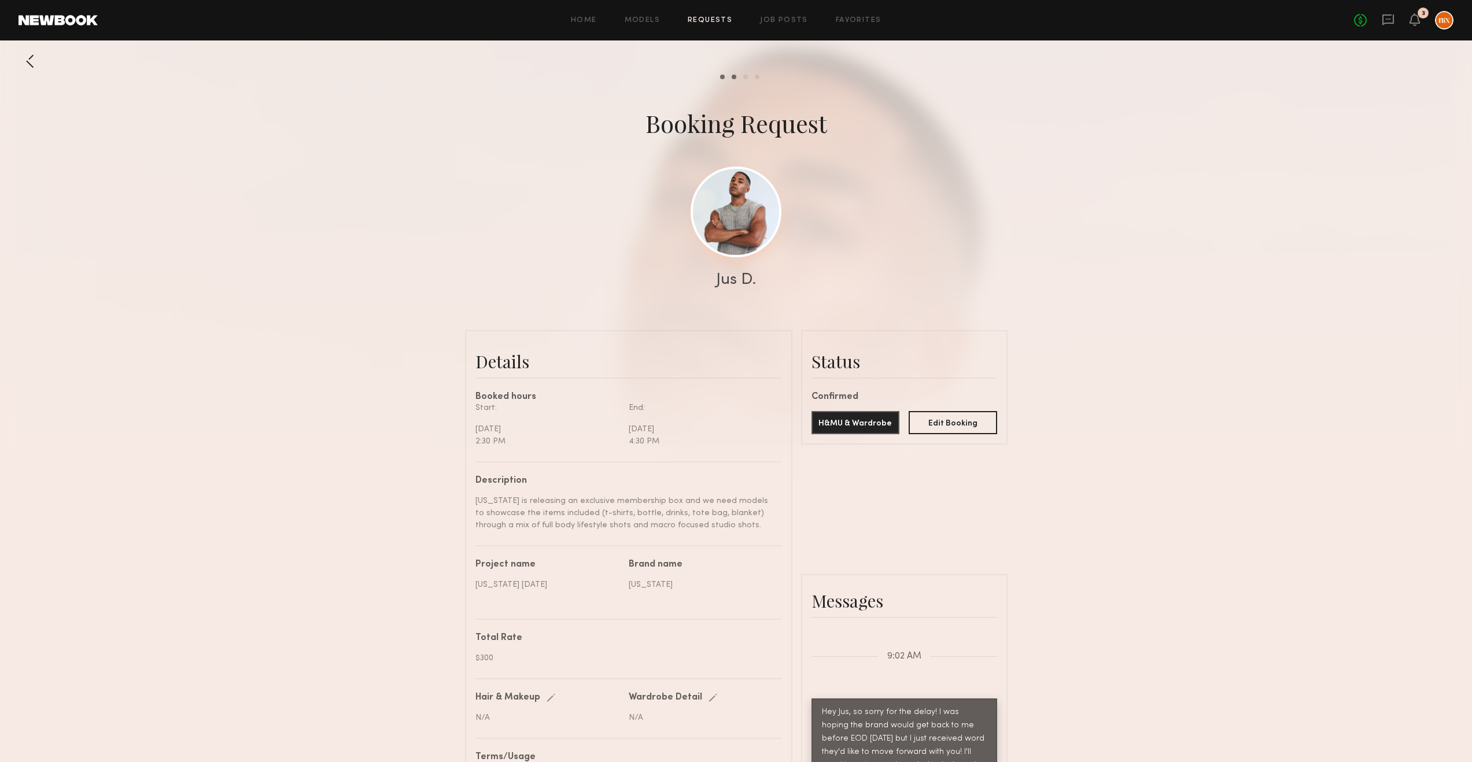
click at [735, 206] on link at bounding box center [736, 212] width 91 height 91
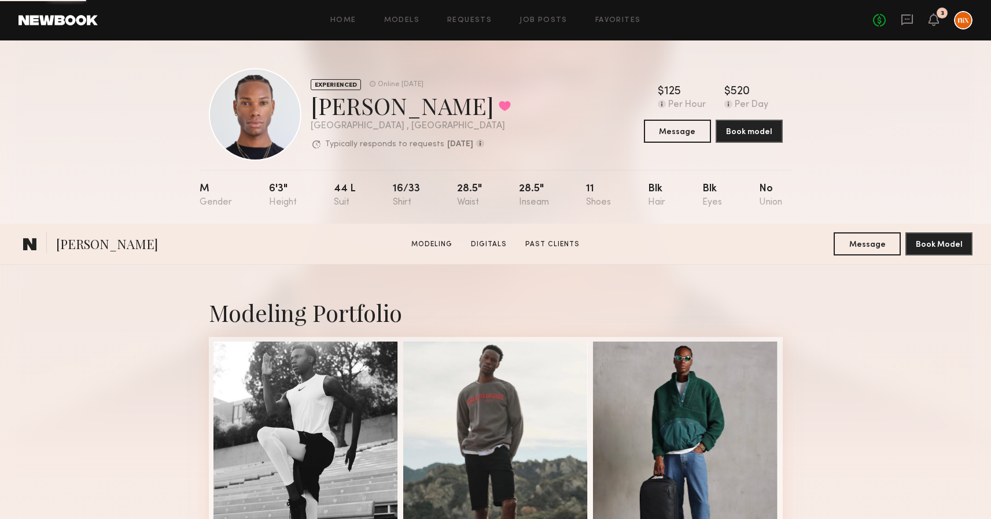
scroll to position [305, 0]
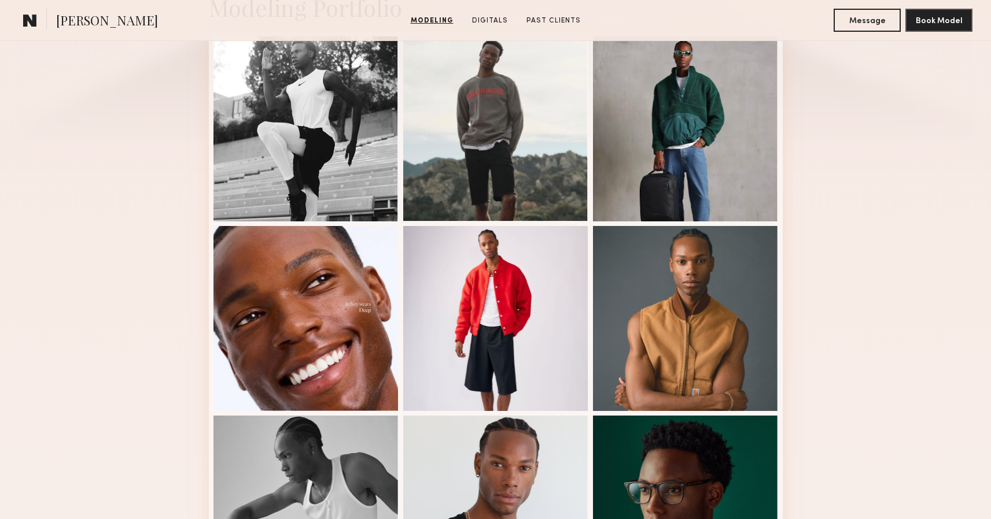
click at [130, 358] on div "Modeling Portfolio View More" at bounding box center [495, 410] width 991 height 900
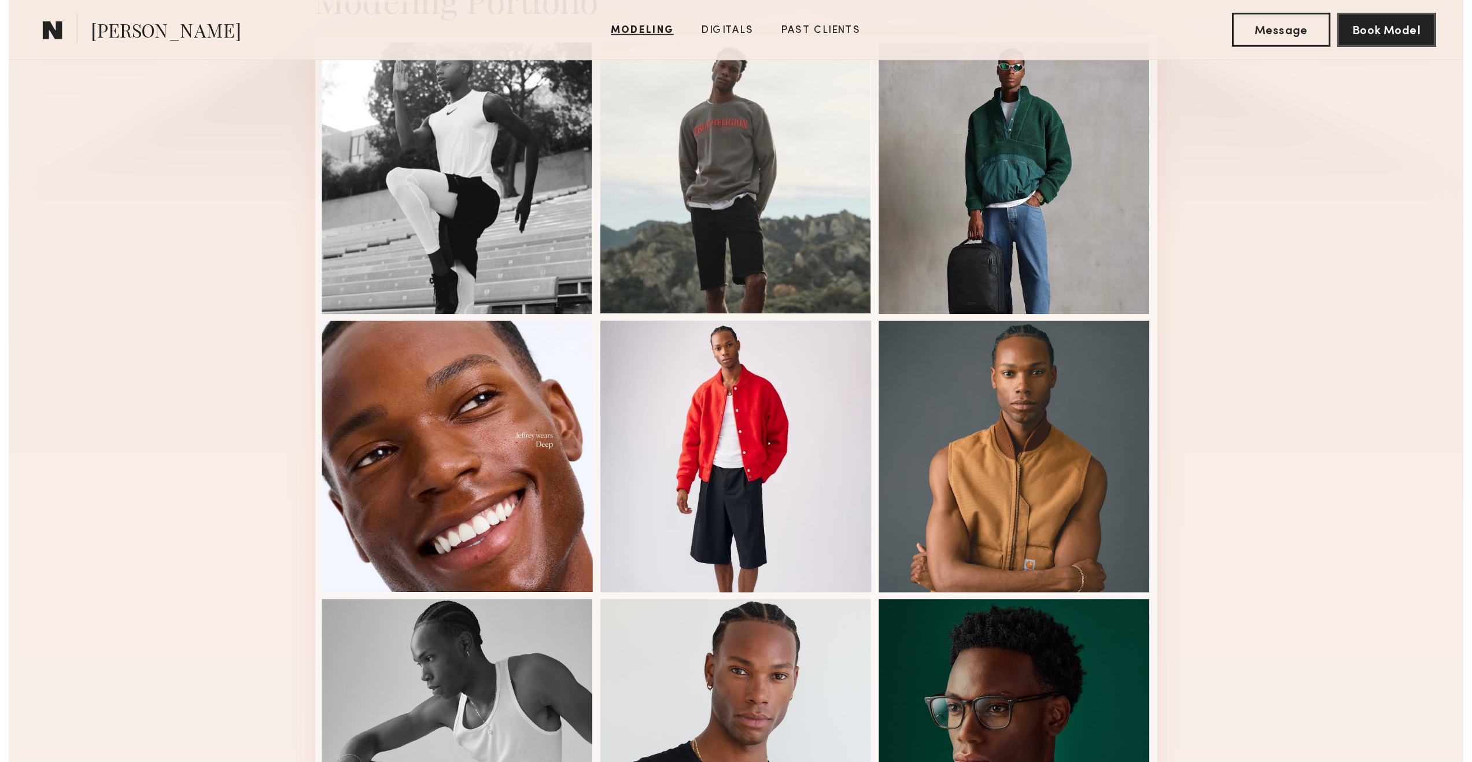
scroll to position [0, 0]
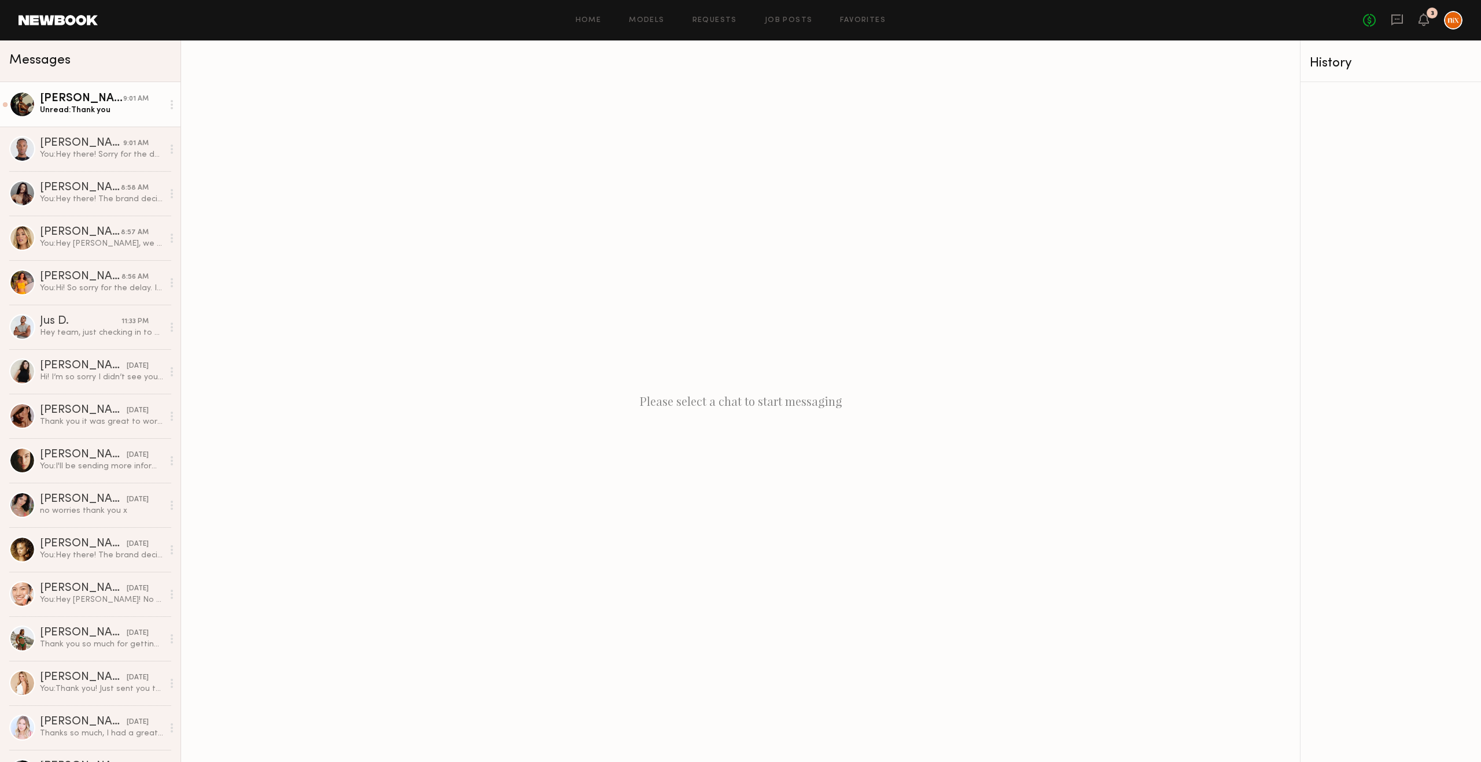
click at [58, 113] on div "Unread: Thank you" at bounding box center [101, 110] width 123 height 11
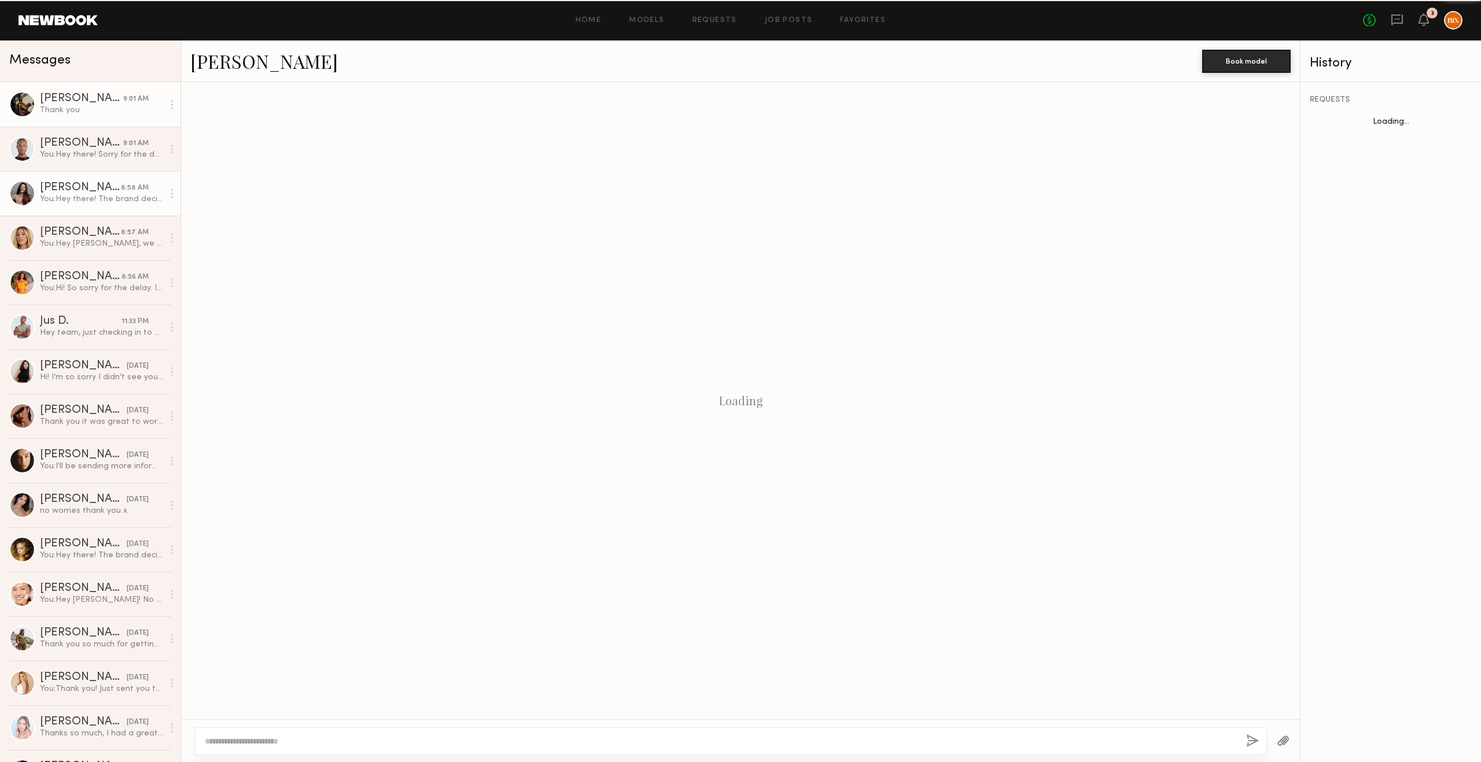
scroll to position [146, 0]
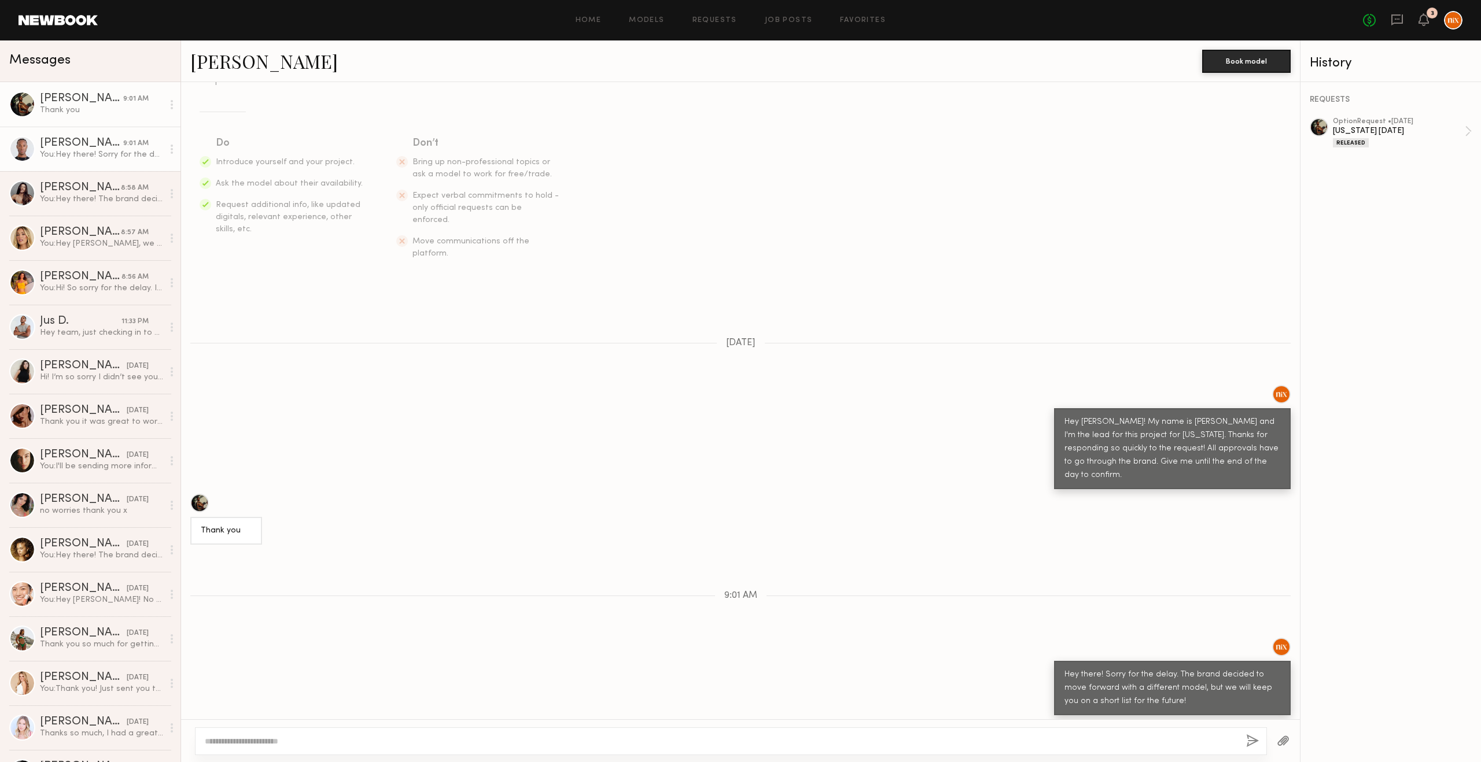
click at [58, 160] on link "Jeffrey H. 9:01 AM You: Hey there! Sorry for the delay. The brand decided to mo…" at bounding box center [90, 149] width 180 height 45
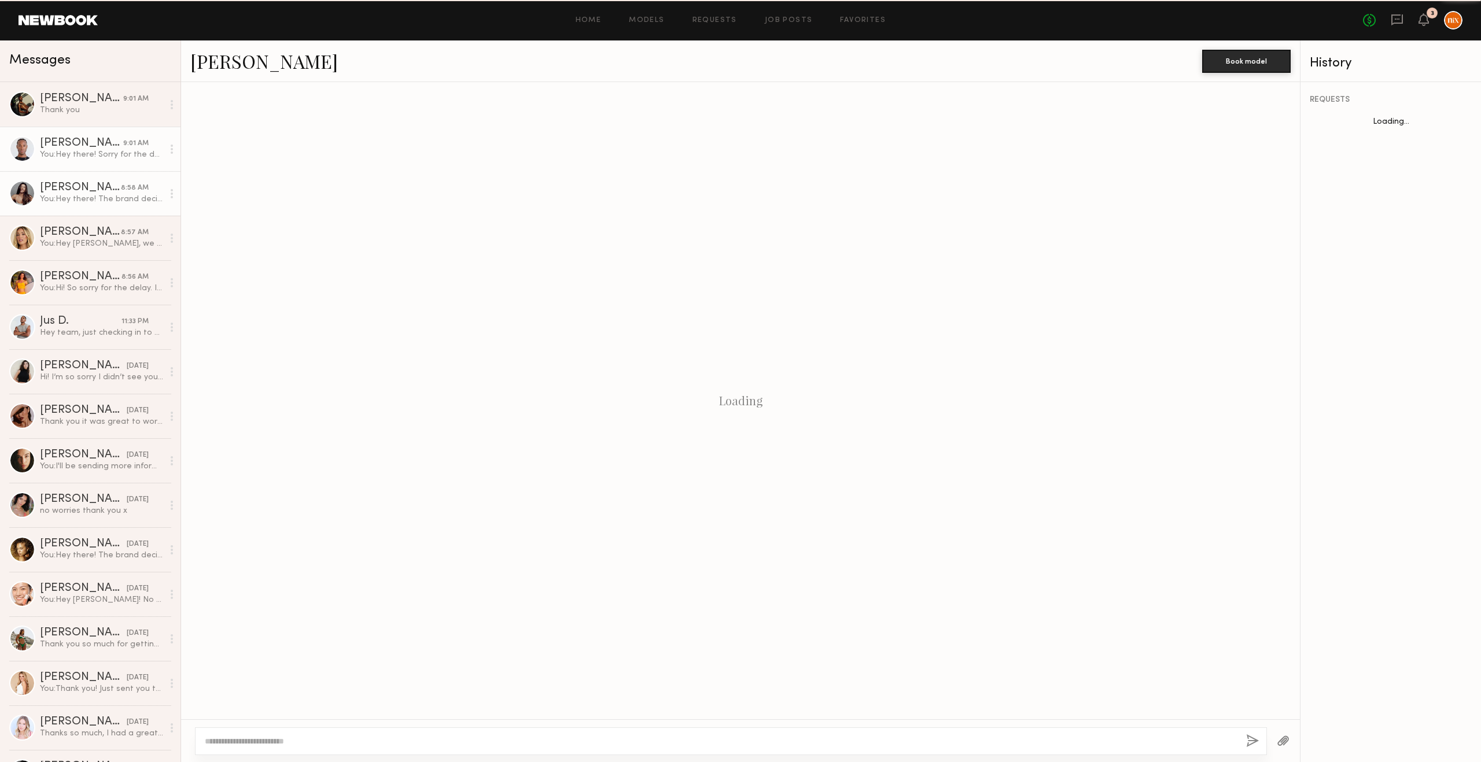
scroll to position [91, 0]
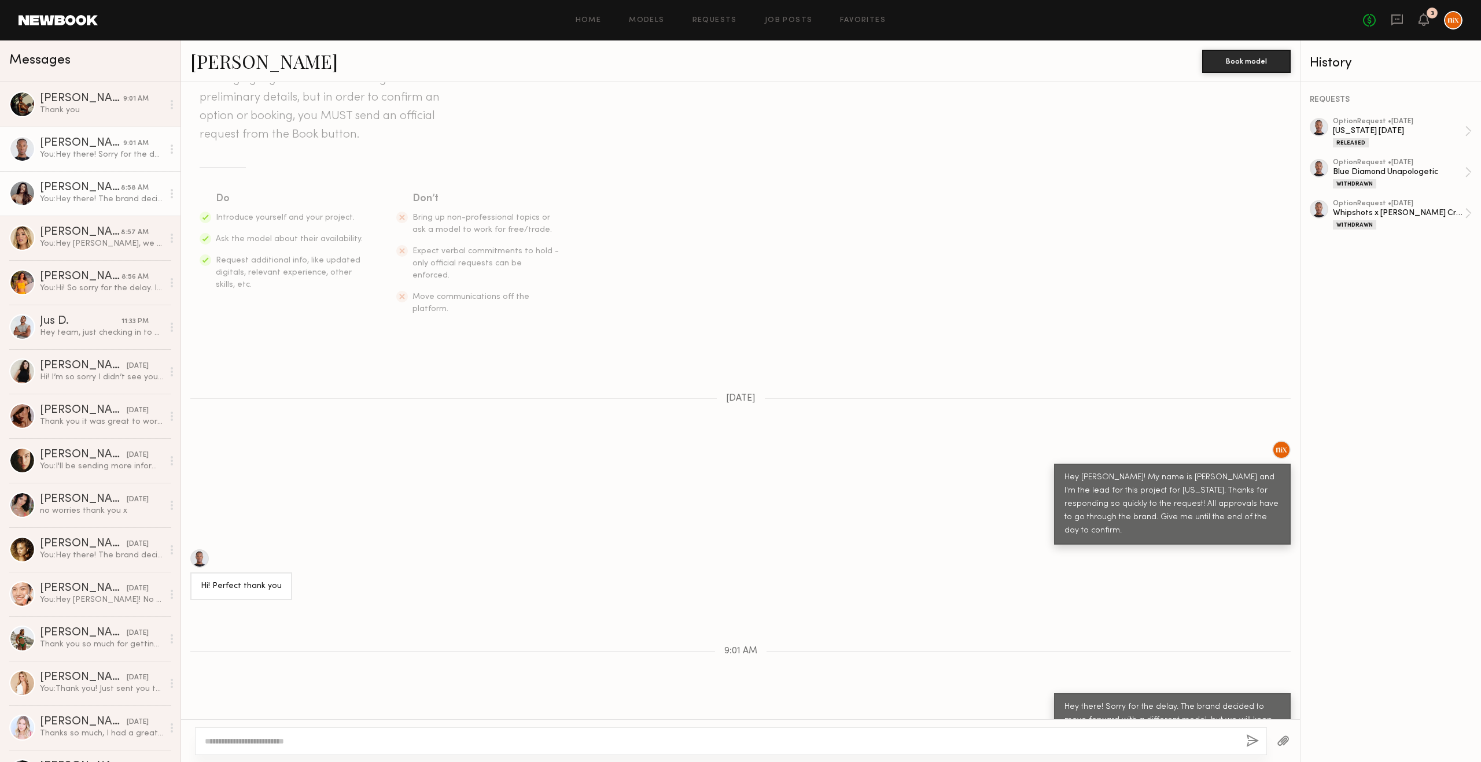
click at [93, 200] on div "You: Hey there! The brand decided to move forward with a different model, but w…" at bounding box center [101, 199] width 123 height 11
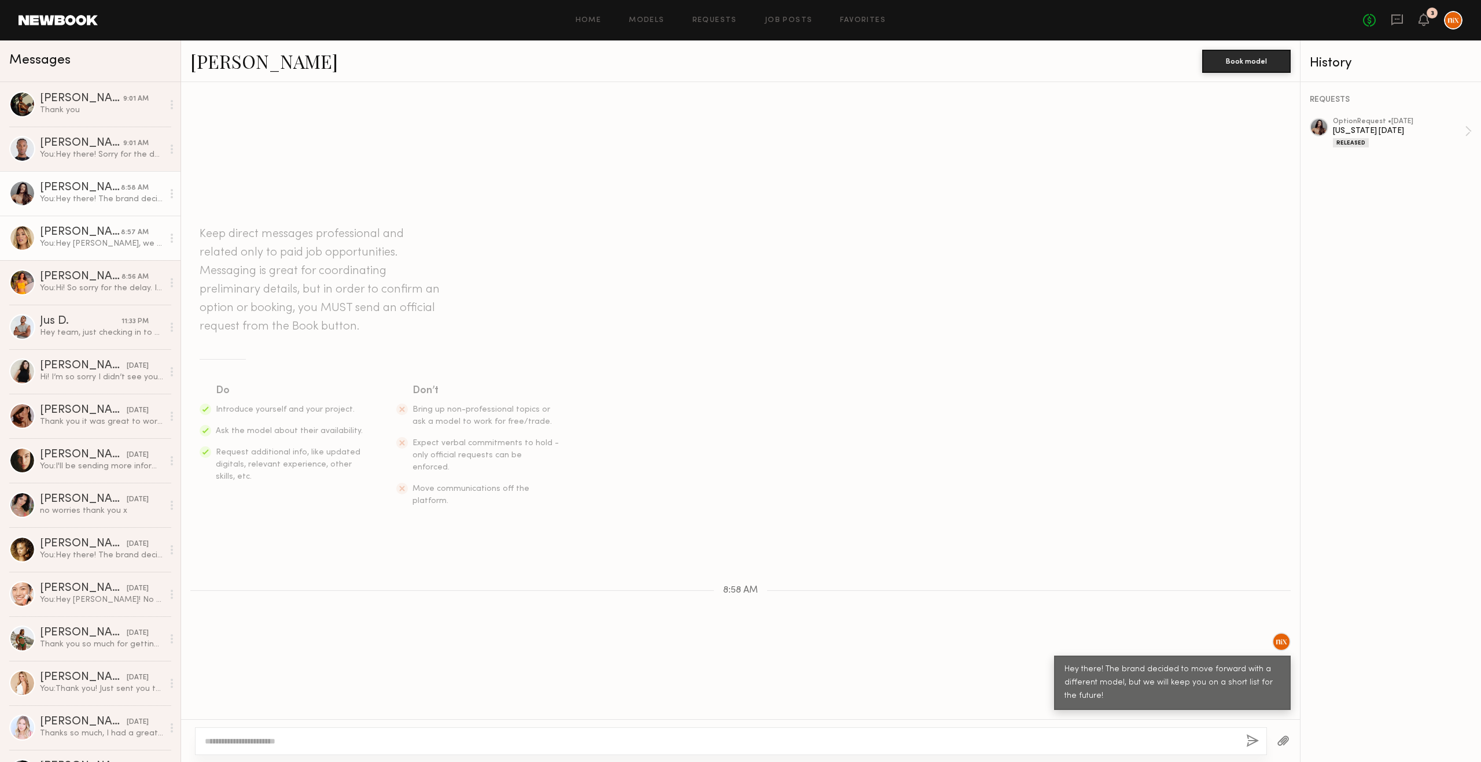
click at [89, 247] on div "You: Hey Hailey, we are very excited to be working with you! I'll need to get y…" at bounding box center [101, 243] width 123 height 11
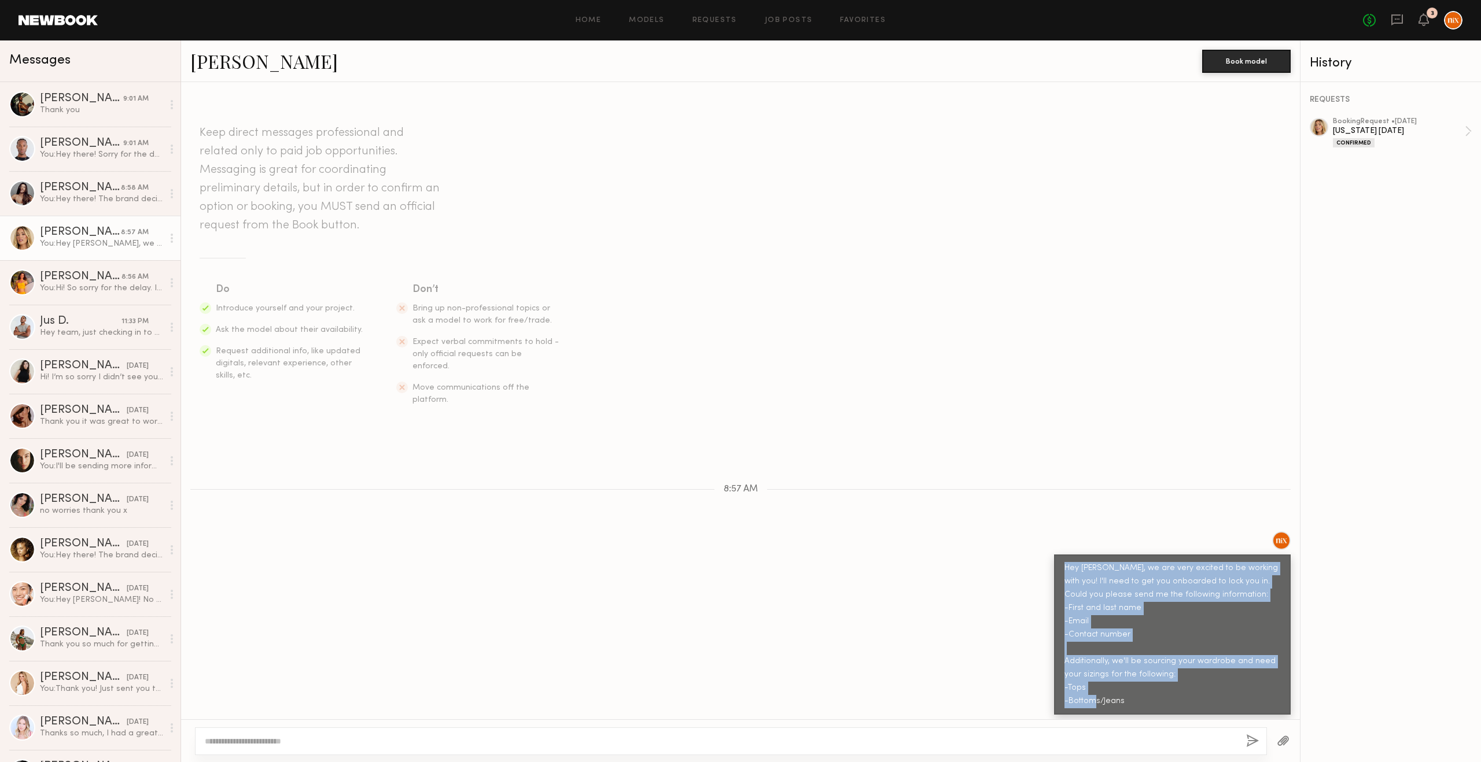
drag, startPoint x: 1063, startPoint y: 665, endPoint x: 1021, endPoint y: 556, distance: 116.6
click at [1021, 556] on div "Hey Hailey, we are very excited to be working with you! I'll need to get you on…" at bounding box center [740, 623] width 1119 height 183
click at [64, 108] on div "Thank you" at bounding box center [101, 110] width 123 height 11
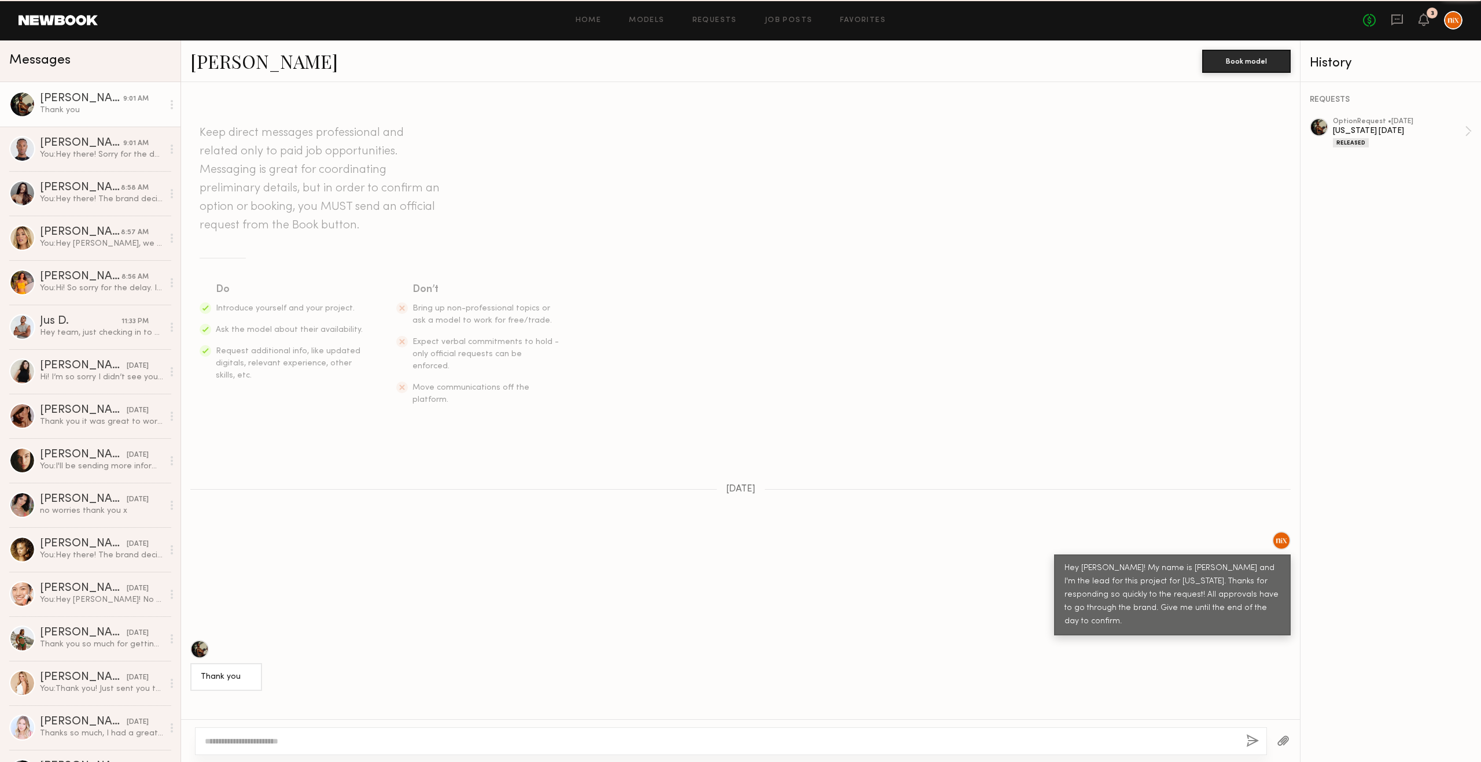
scroll to position [146, 0]
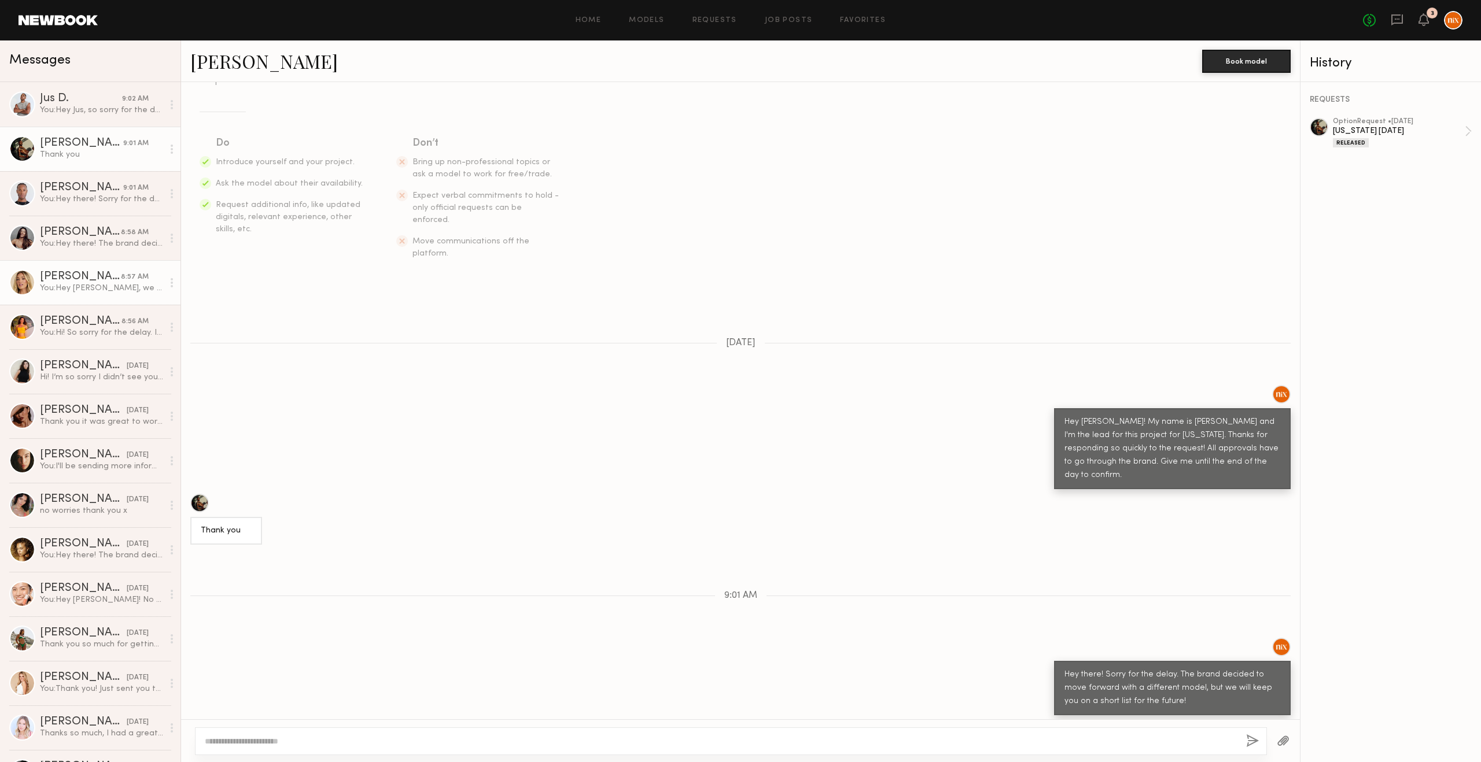
click at [98, 279] on div "Hailey M." at bounding box center [80, 277] width 81 height 12
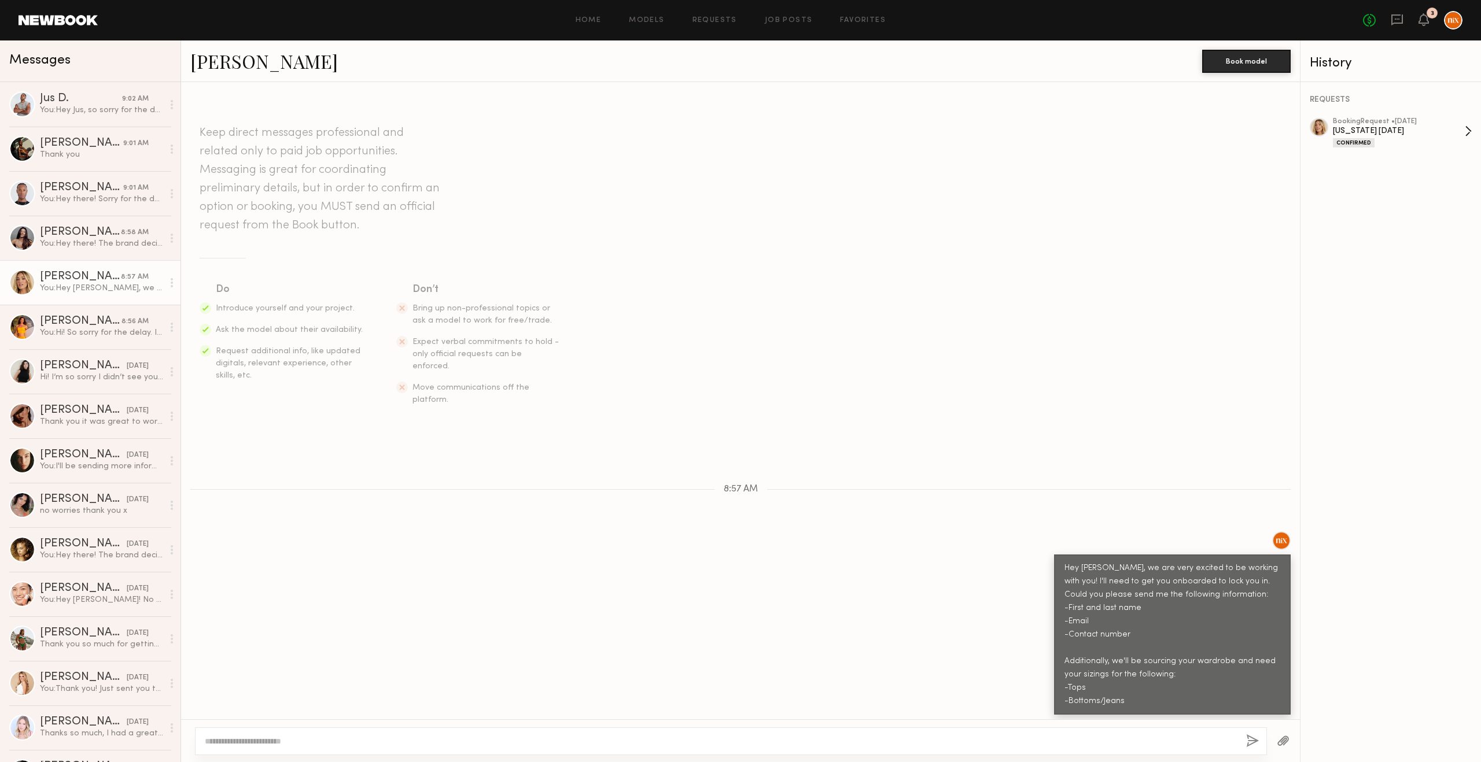
click at [1338, 121] on div "booking Request • 08/08/2025" at bounding box center [1399, 122] width 132 height 8
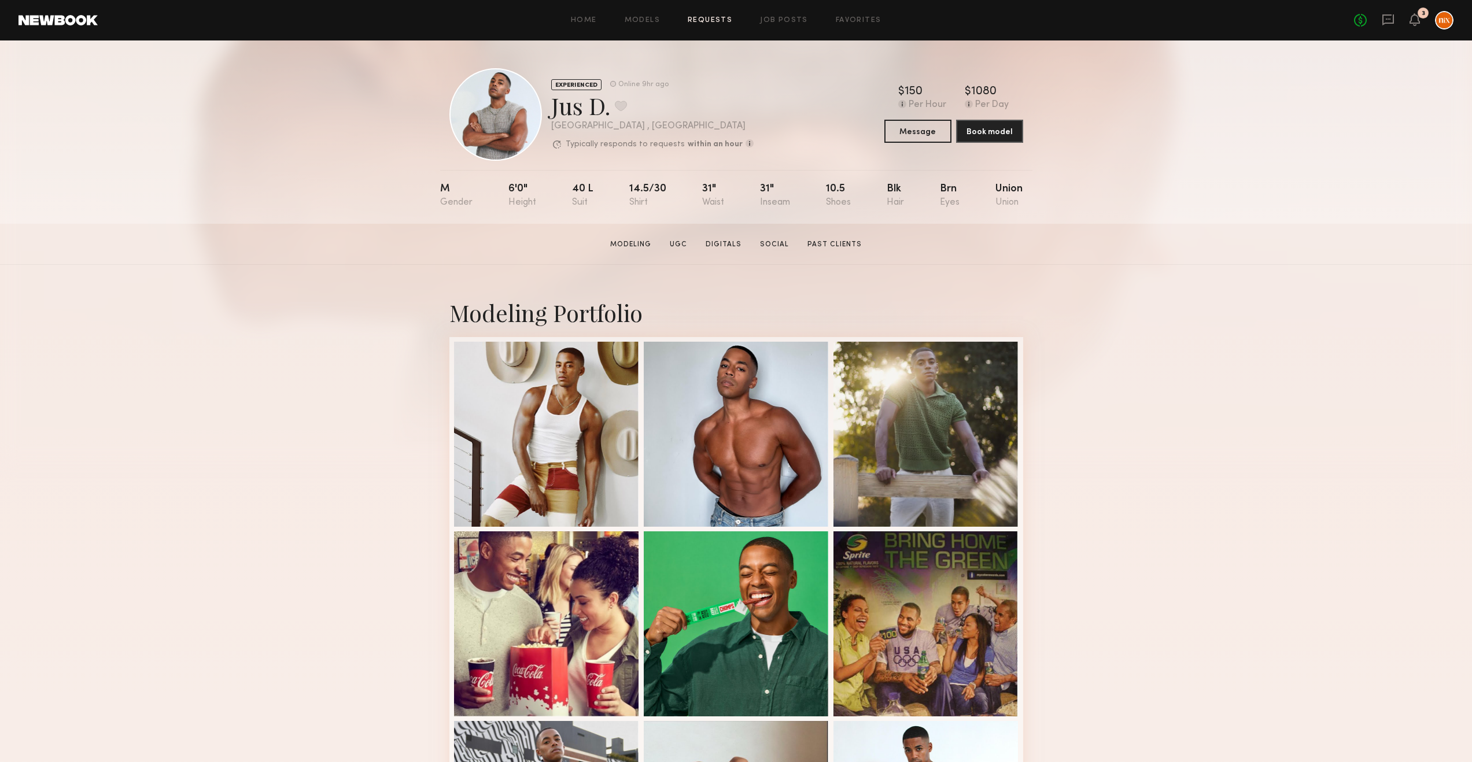
click at [700, 17] on link "Requests" at bounding box center [710, 21] width 45 height 8
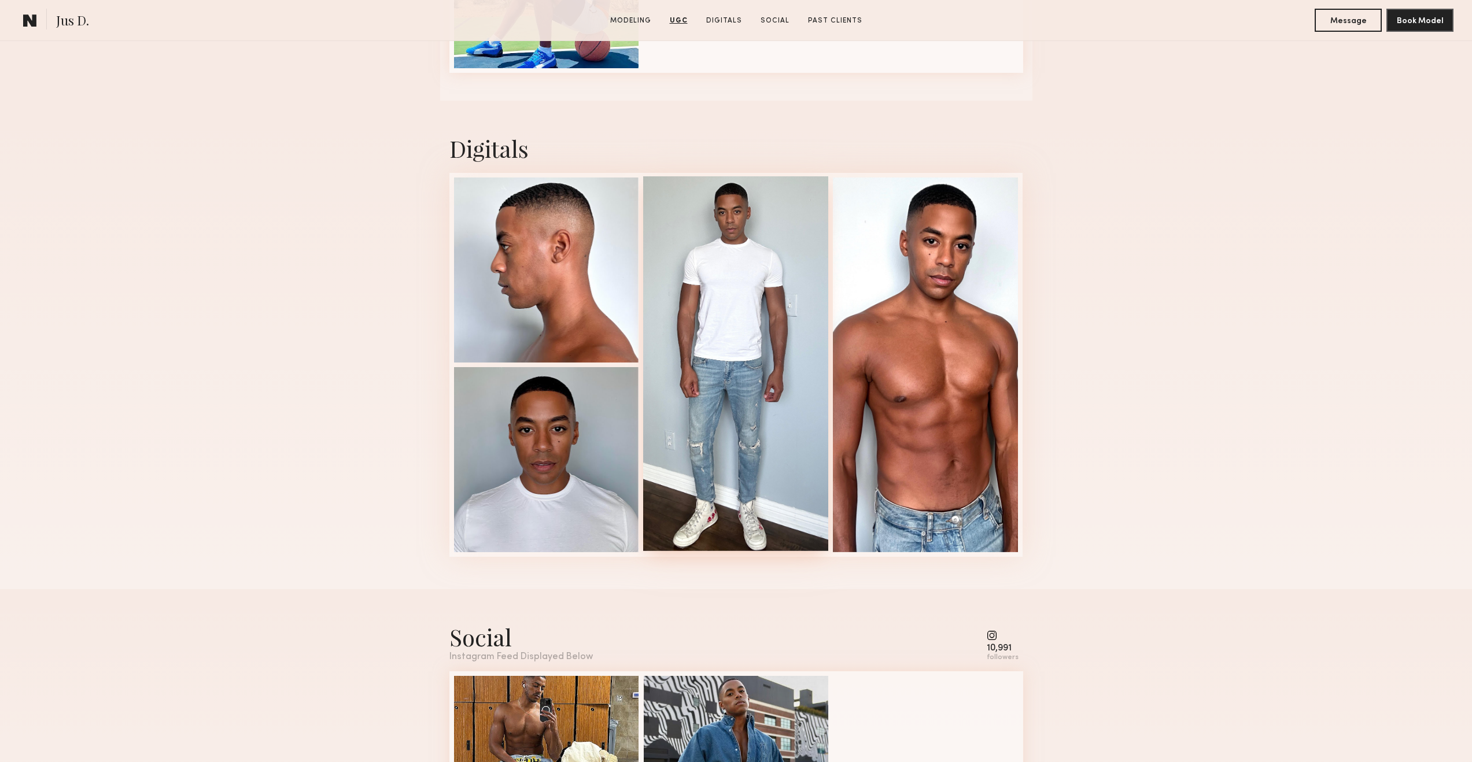
scroll to position [2835, 0]
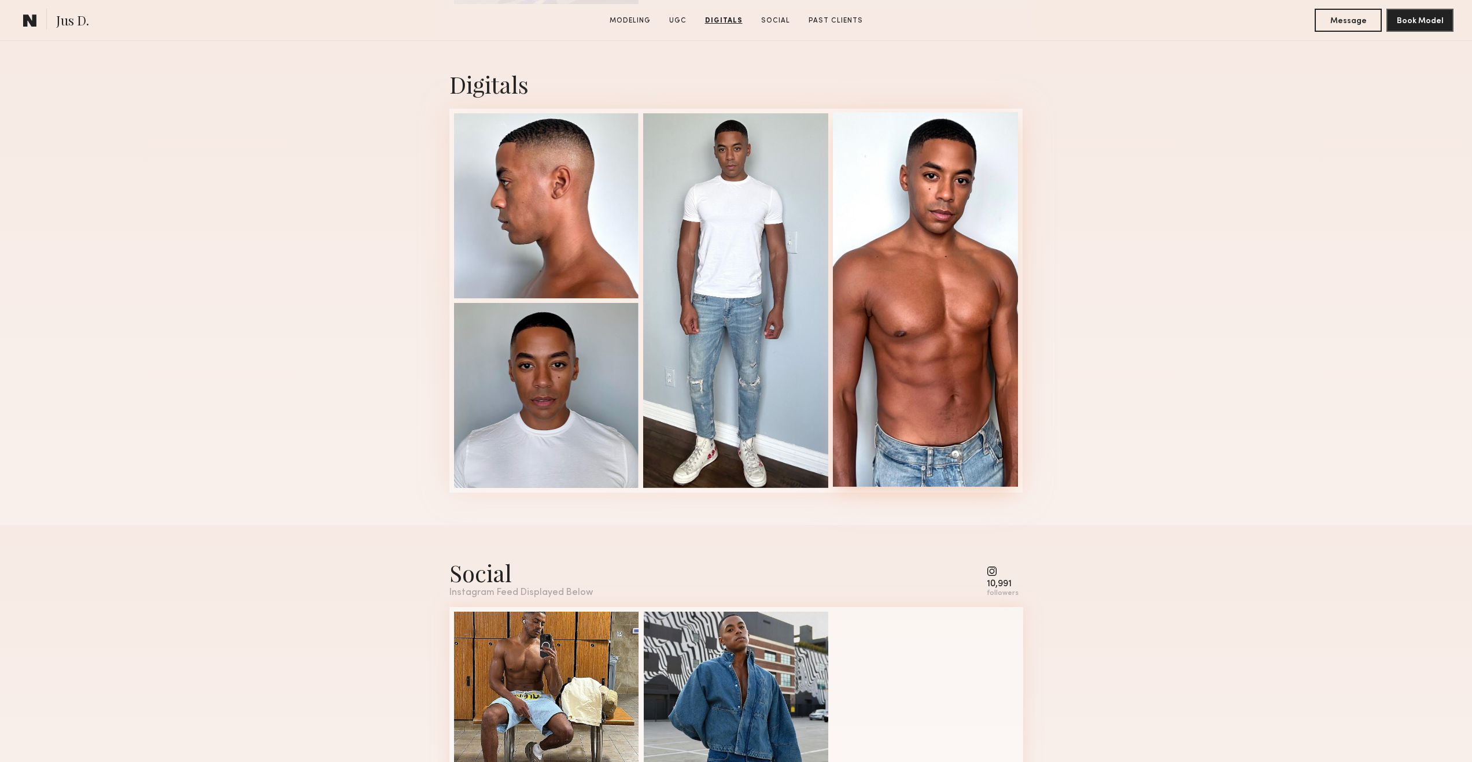
click at [951, 165] on div at bounding box center [925, 299] width 185 height 375
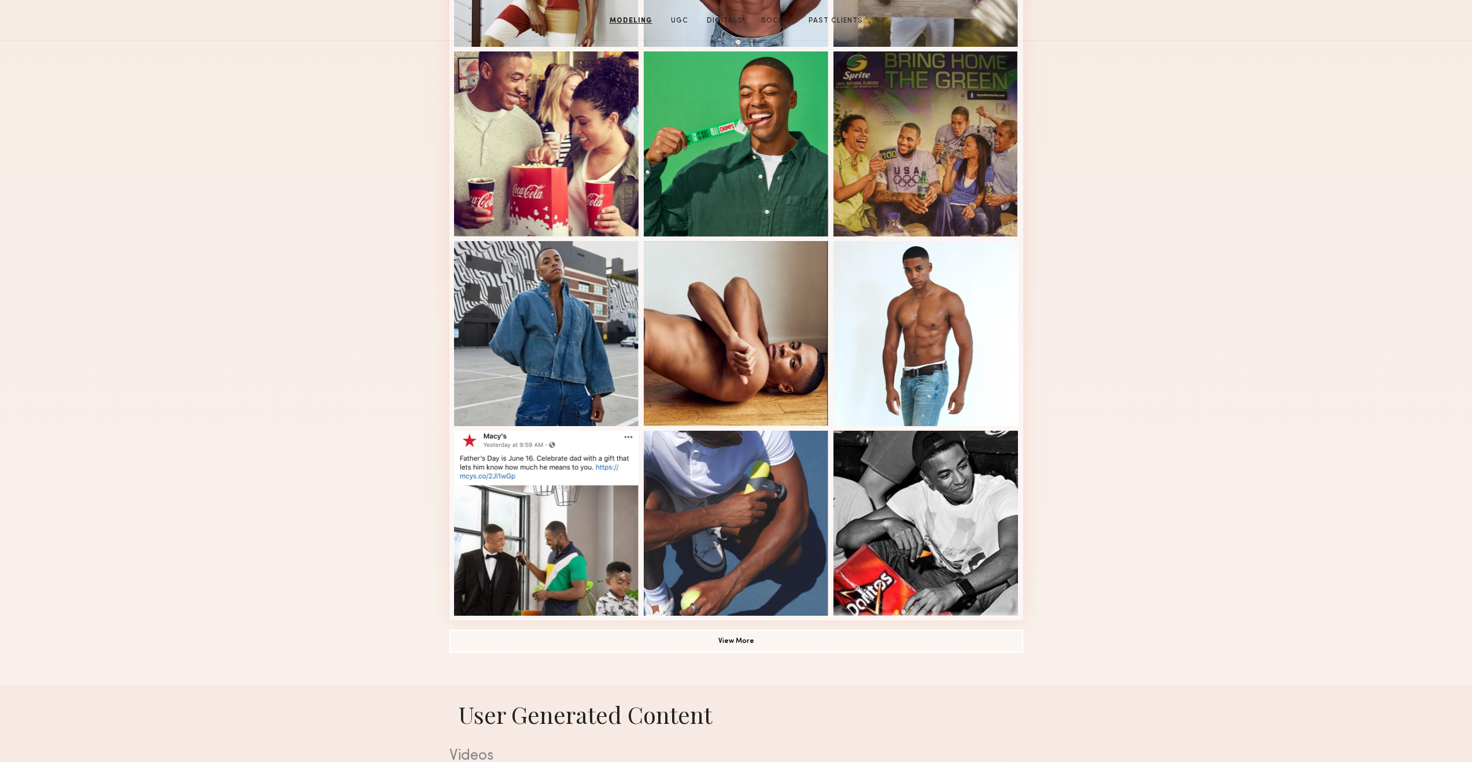
scroll to position [200, 0]
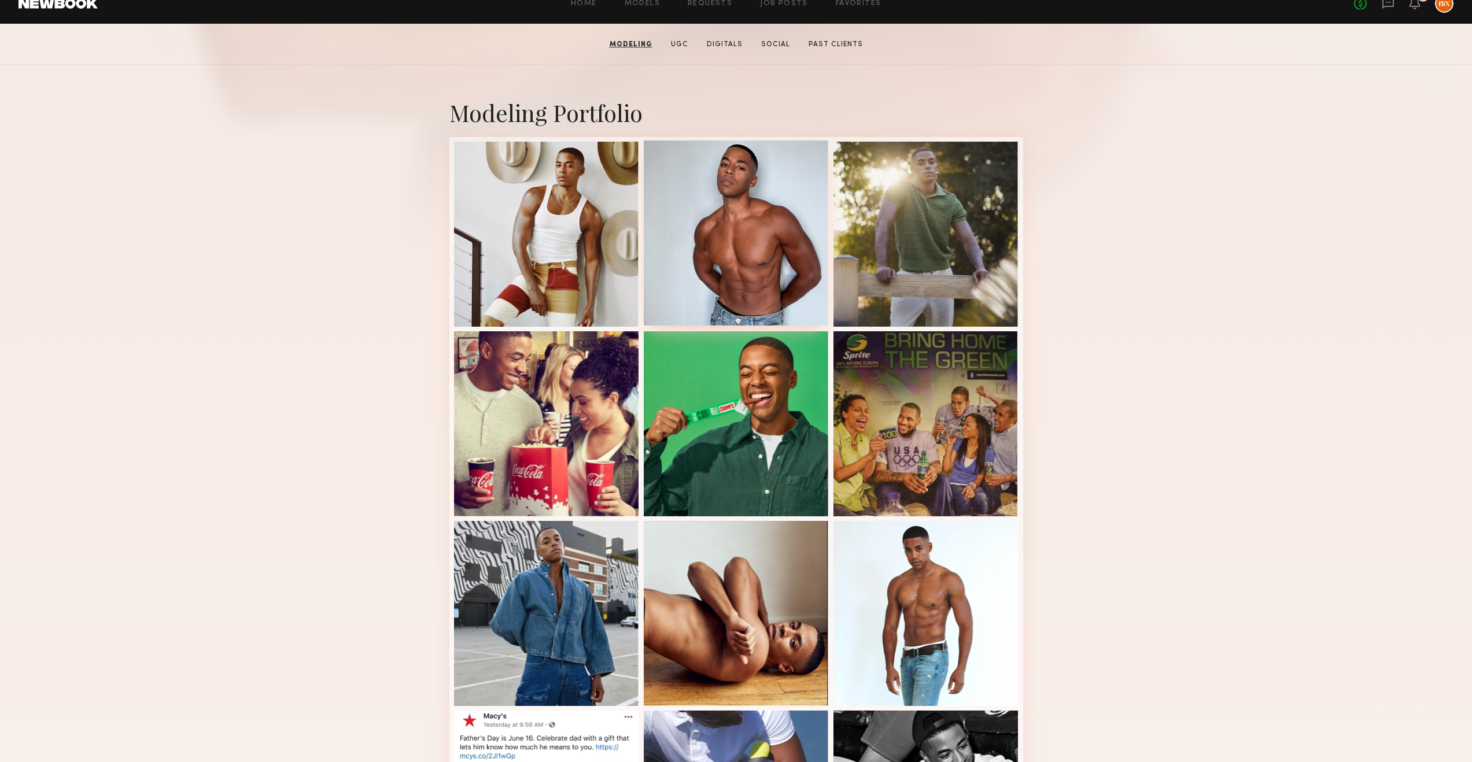
click at [728, 206] on div at bounding box center [736, 233] width 185 height 185
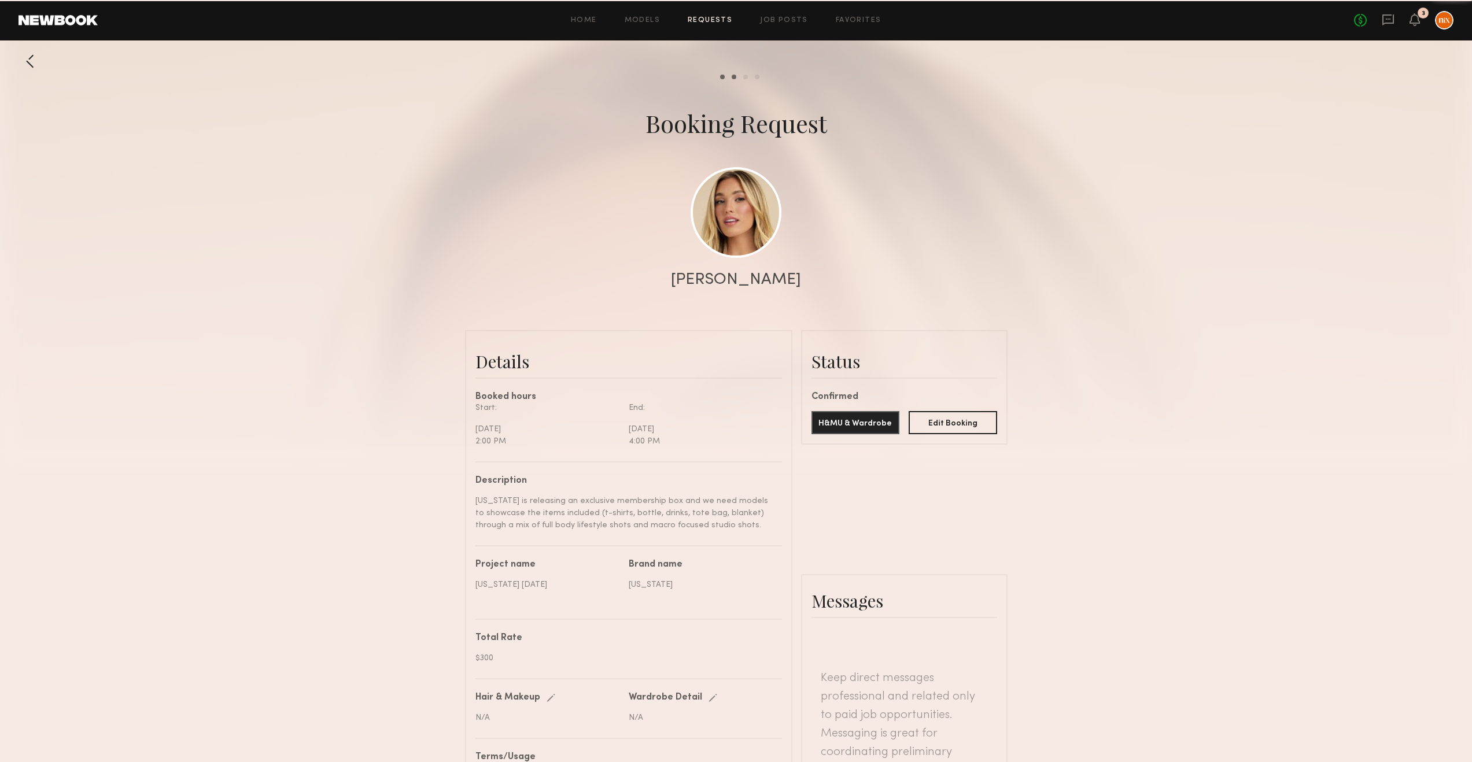
scroll to position [542, 0]
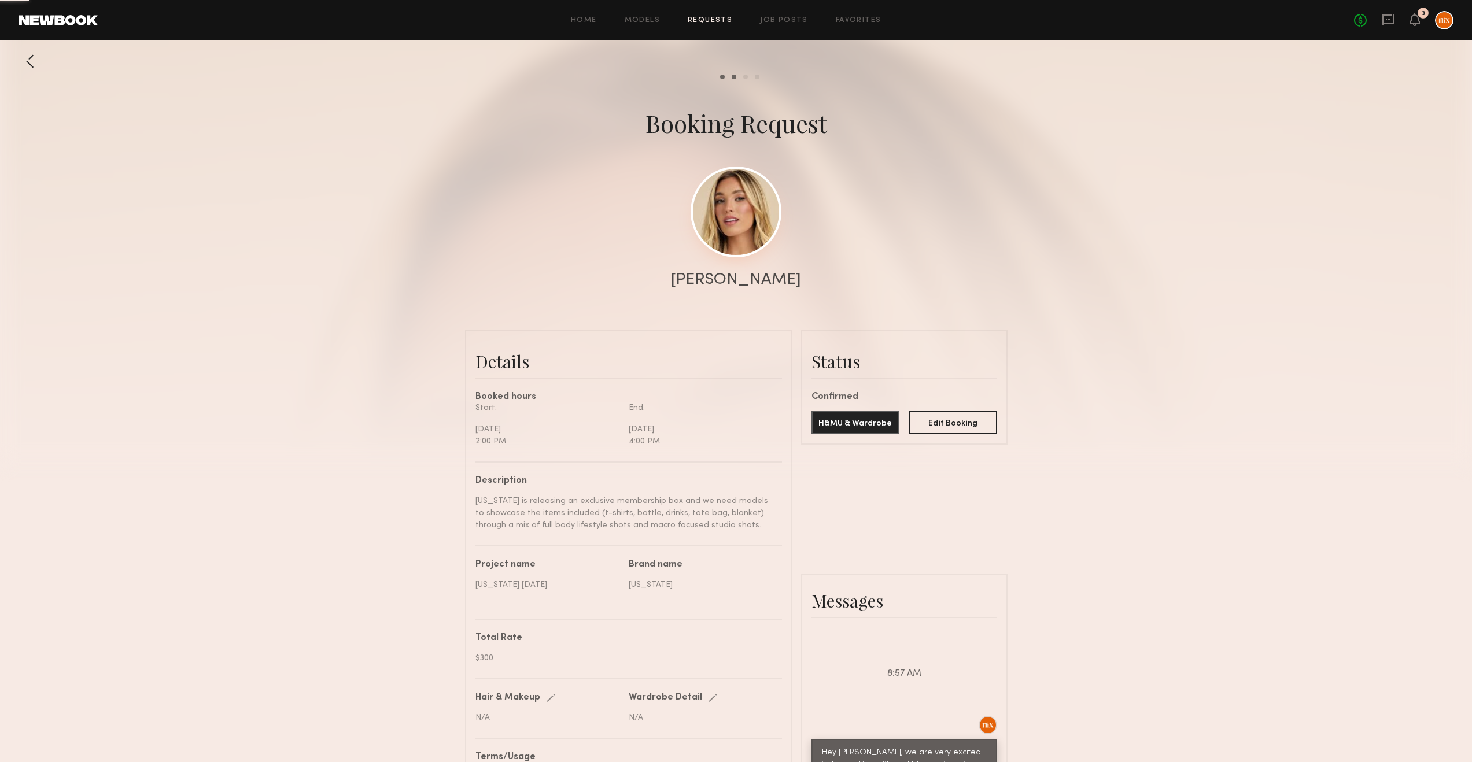
click at [745, 223] on link at bounding box center [736, 212] width 91 height 91
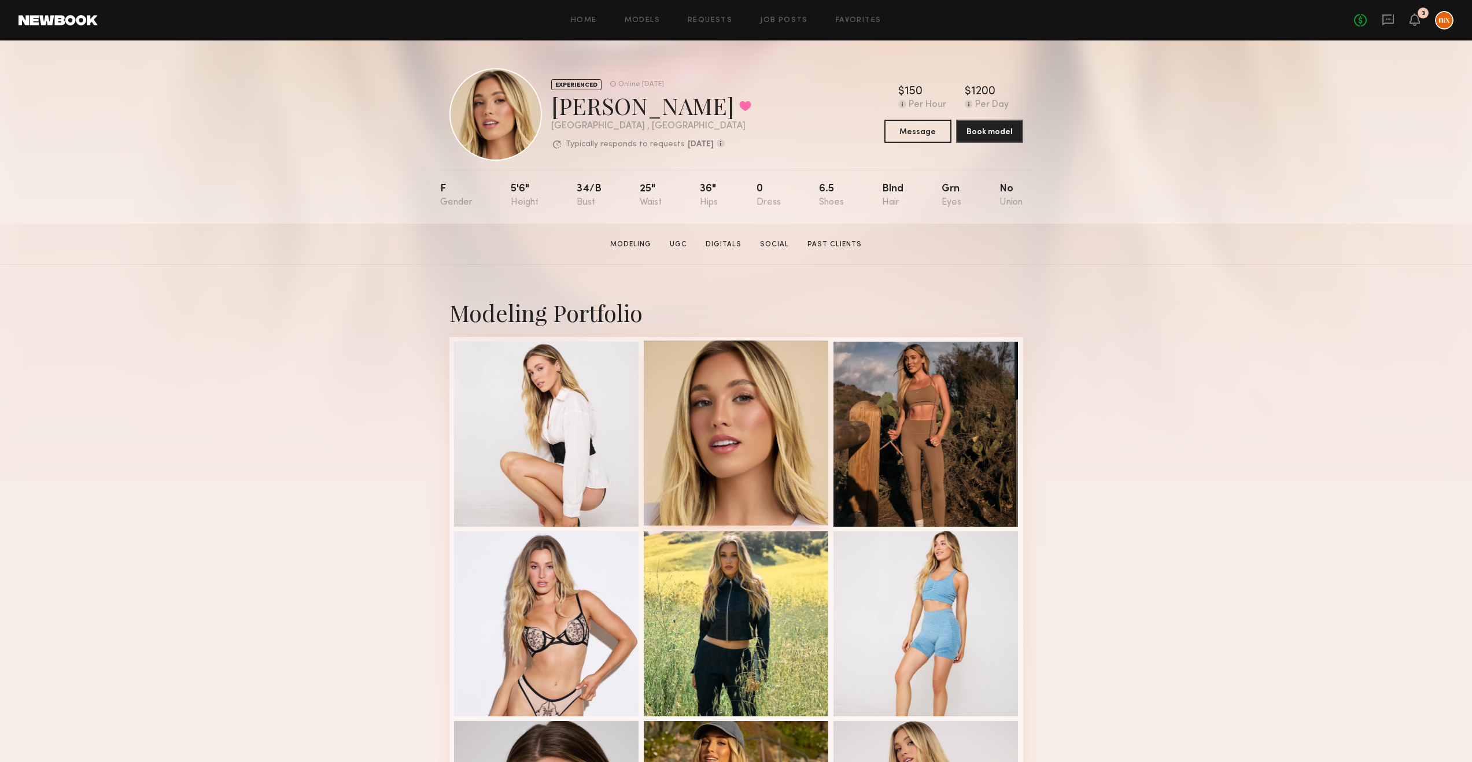
click at [787, 434] on div at bounding box center [736, 433] width 185 height 185
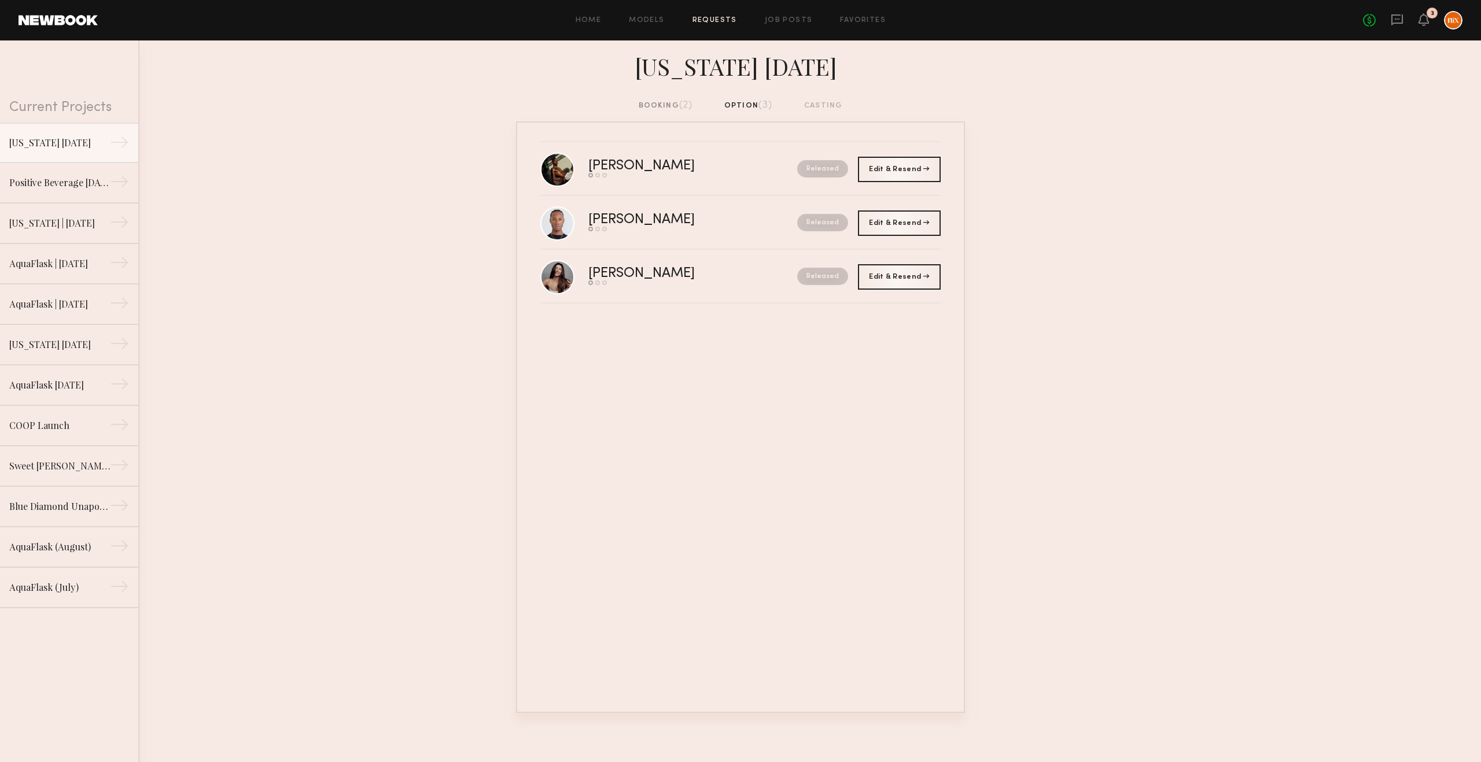
click at [670, 111] on div "booking (2)" at bounding box center [665, 105] width 54 height 13
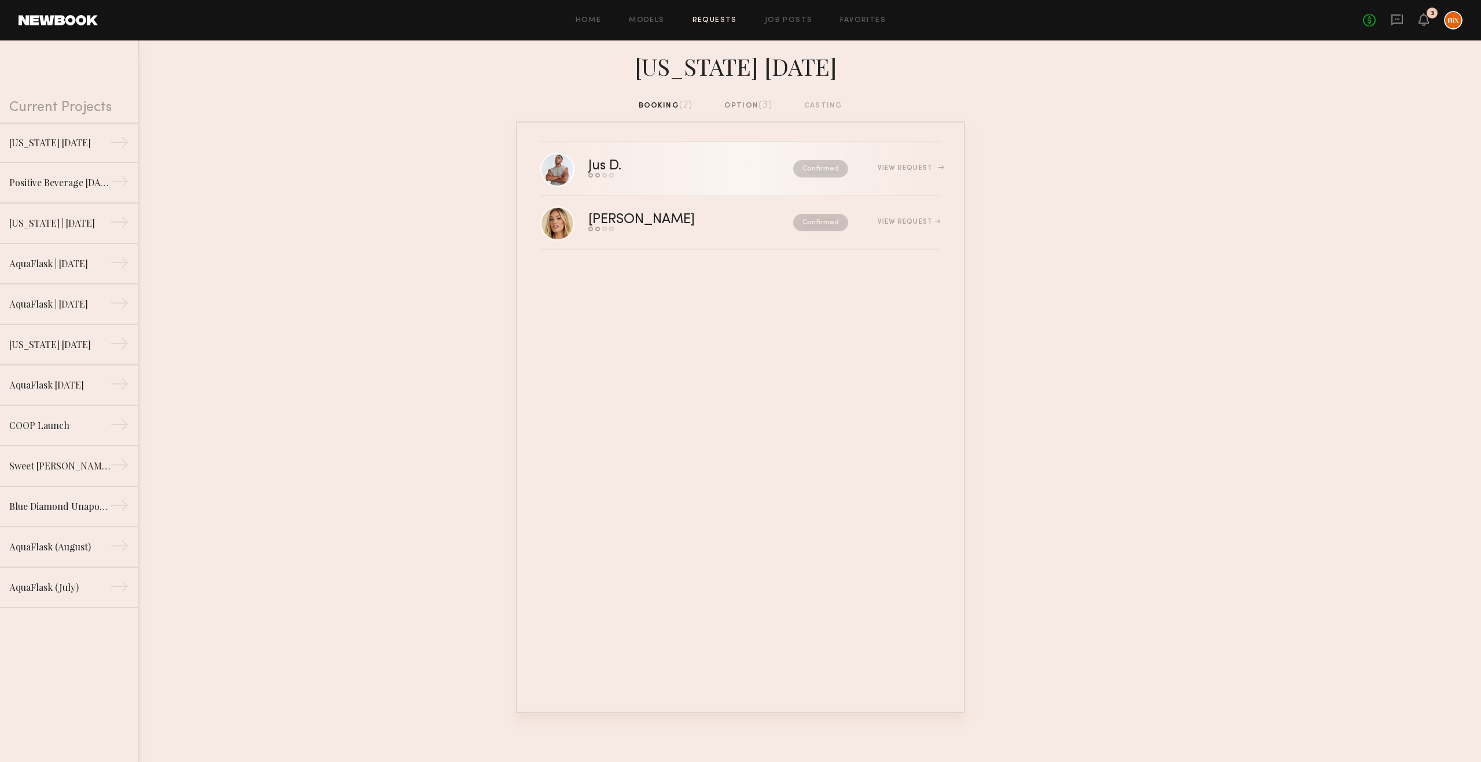
click at [619, 171] on div "Jus D." at bounding box center [647, 166] width 119 height 13
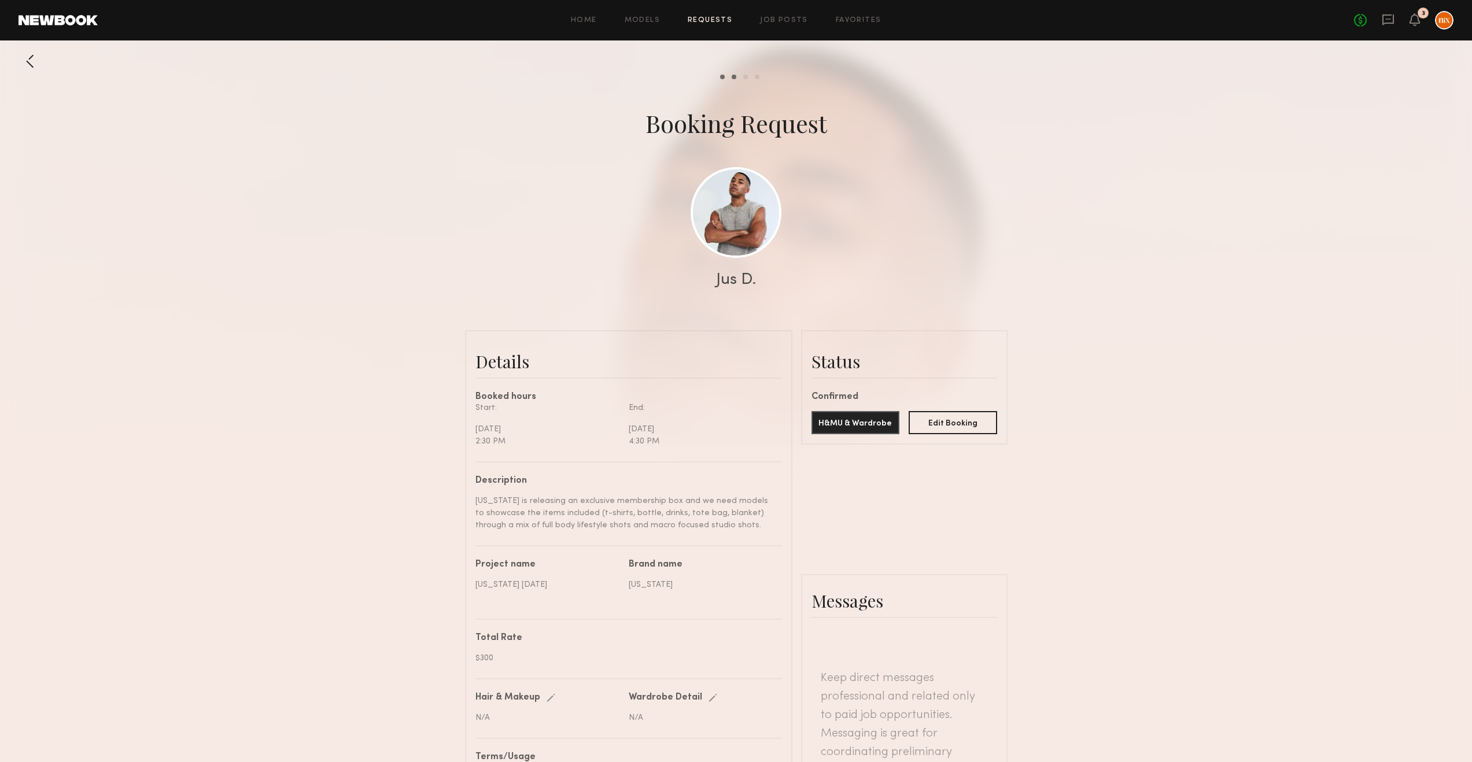
scroll to position [1011, 0]
